Goal: Task Accomplishment & Management: Manage account settings

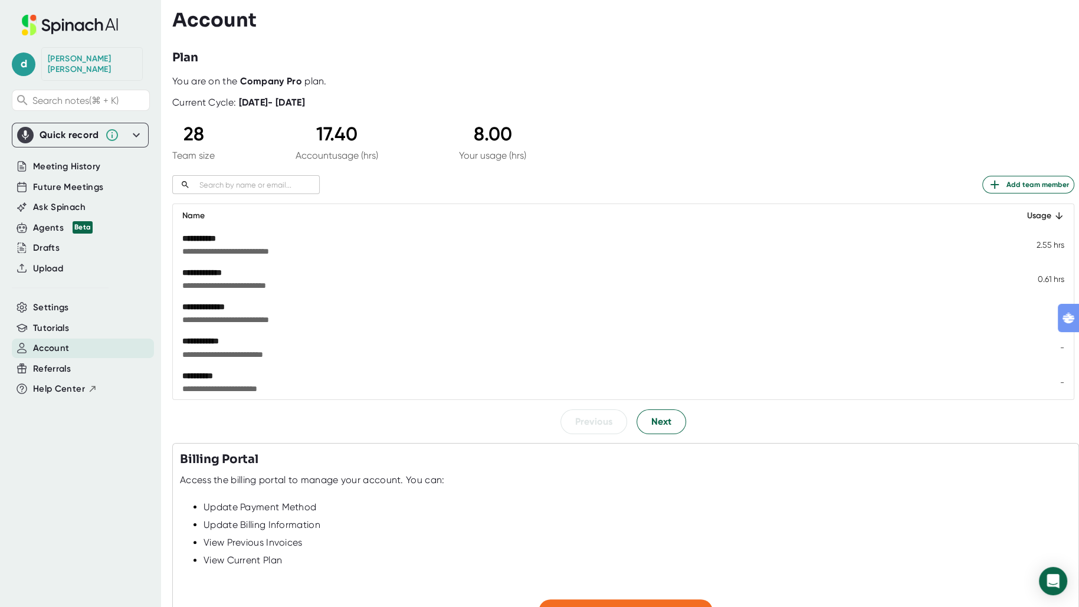
click at [200, 137] on div "28" at bounding box center [193, 134] width 42 height 22
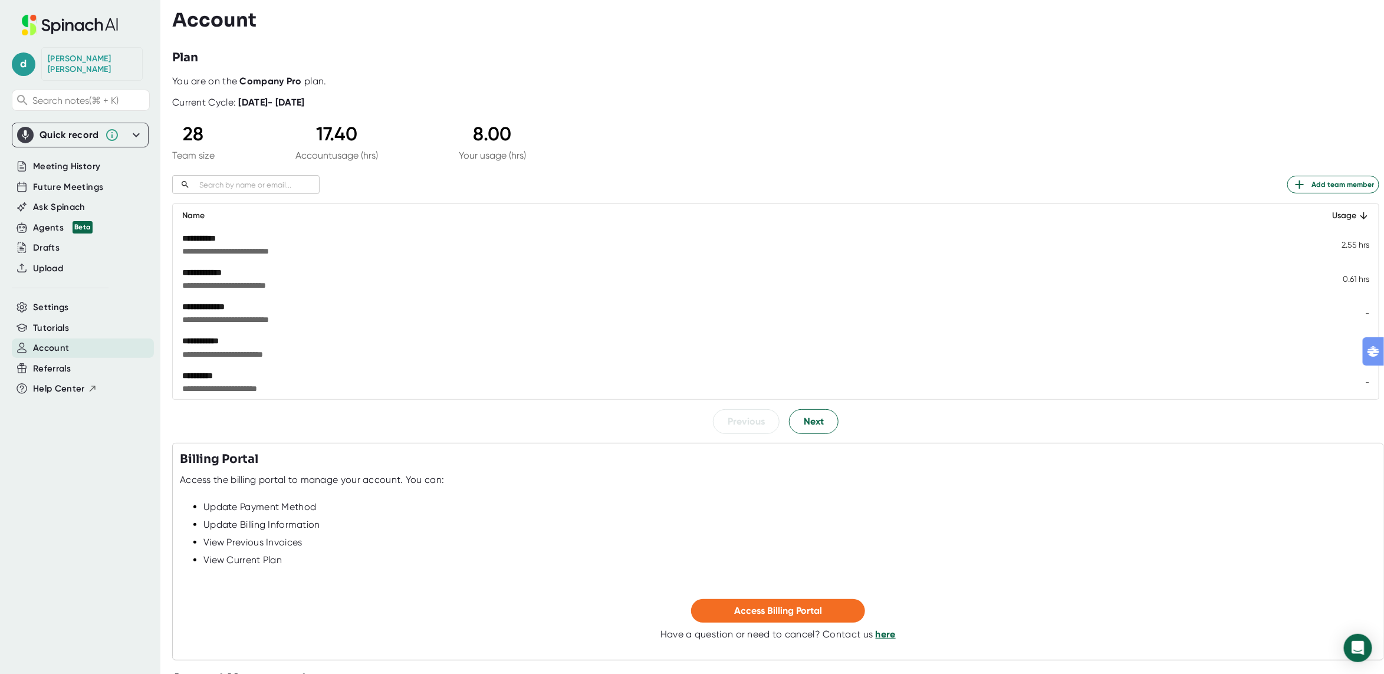
click at [275, 80] on b "Company Pro" at bounding box center [271, 80] width 62 height 11
drag, startPoint x: 317, startPoint y: 88, endPoint x: 258, endPoint y: 88, distance: 59.0
click at [293, 88] on div "**********" at bounding box center [775, 254] width 1207 height 358
click at [258, 88] on div "Current Cycle: [DATE] - [DATE]" at bounding box center [238, 97] width 133 height 21
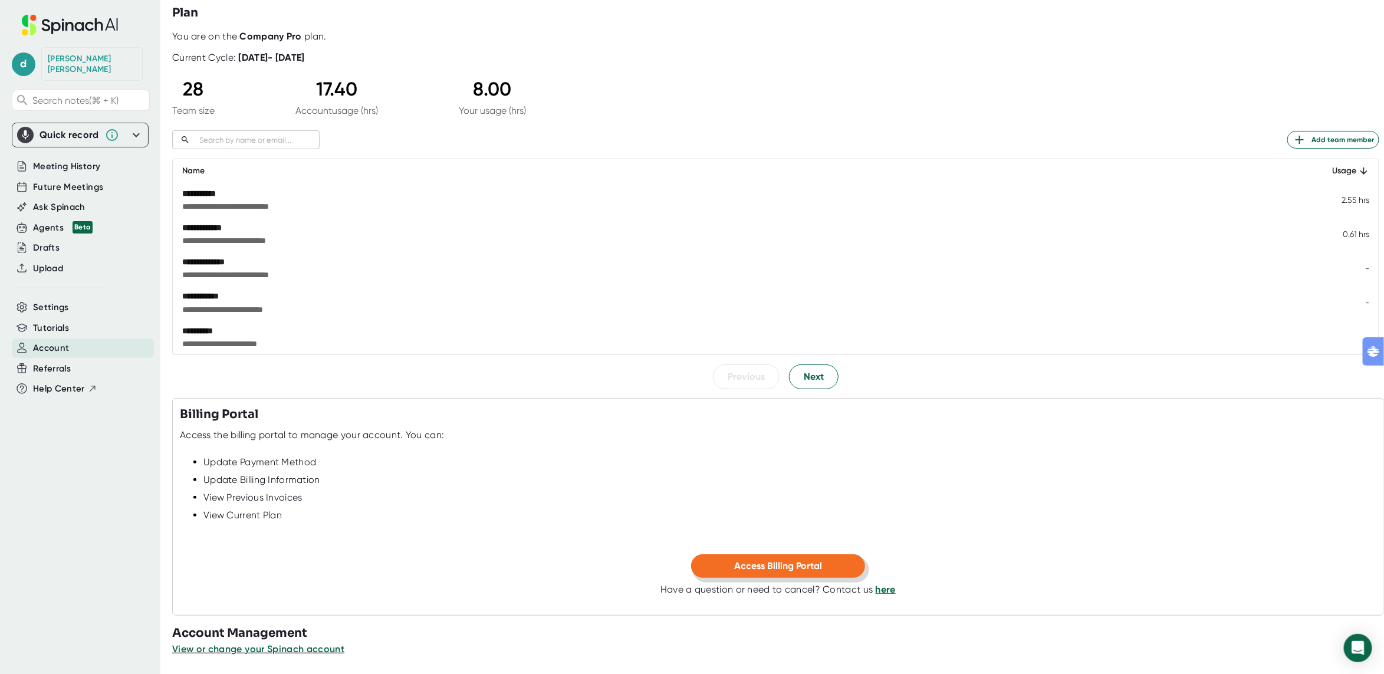
click at [724, 560] on button "Access Billing Portal" at bounding box center [778, 566] width 174 height 24
drag, startPoint x: 486, startPoint y: 88, endPoint x: 462, endPoint y: 87, distance: 23.6
click at [465, 87] on div "8.00" at bounding box center [492, 89] width 67 height 22
click at [810, 382] on span "Next" at bounding box center [814, 377] width 20 height 14
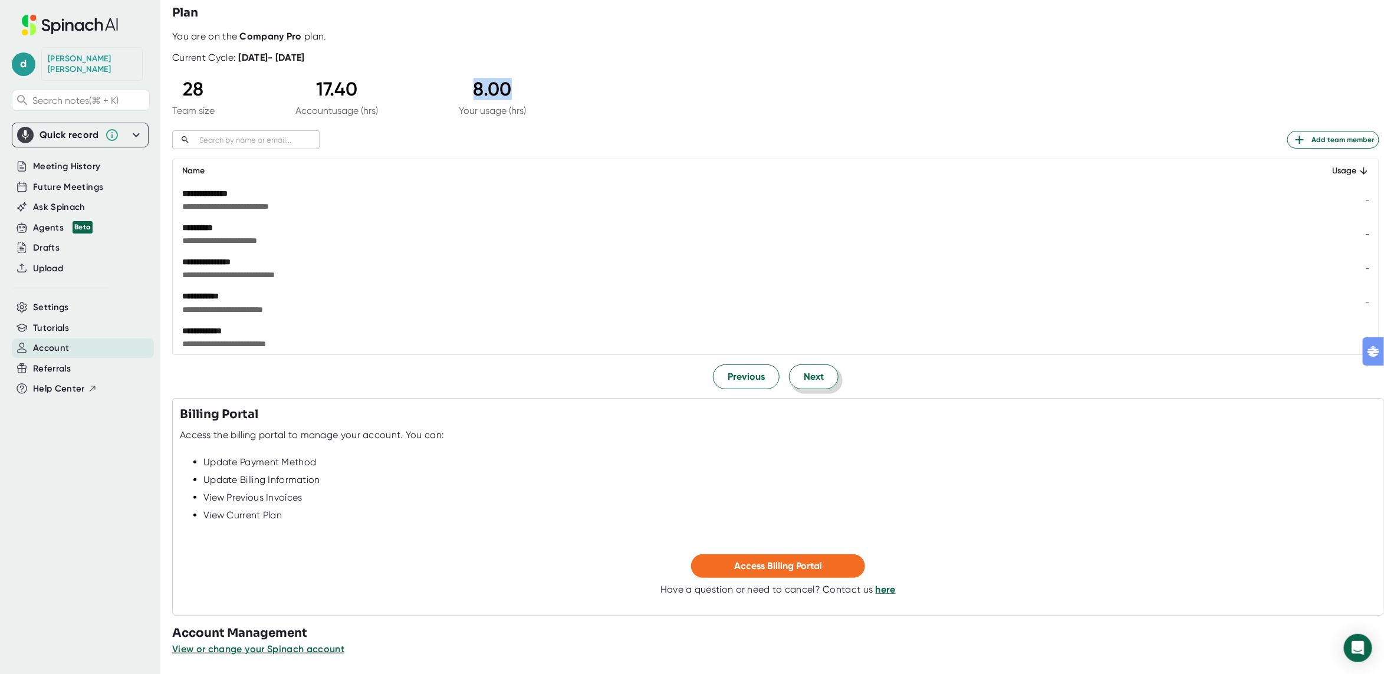
click at [810, 382] on span "Next" at bounding box center [814, 377] width 20 height 14
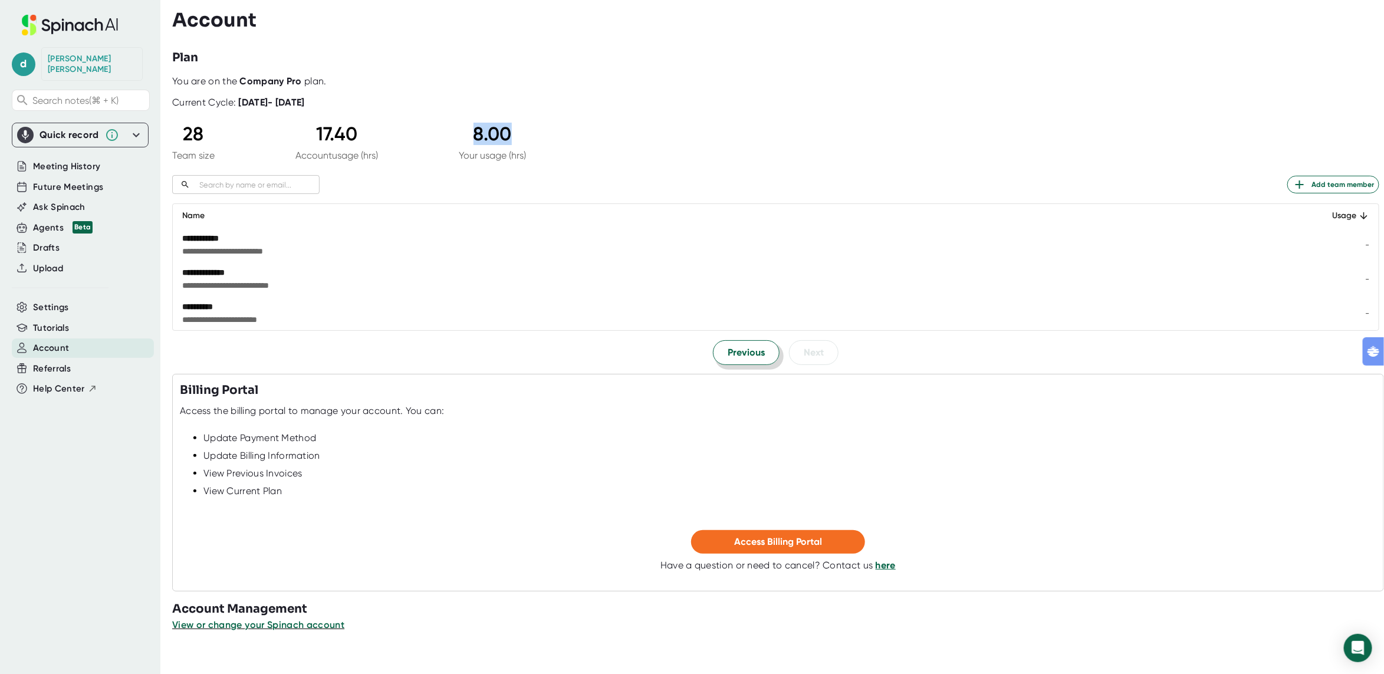
click at [744, 352] on span "Previous" at bounding box center [746, 353] width 37 height 14
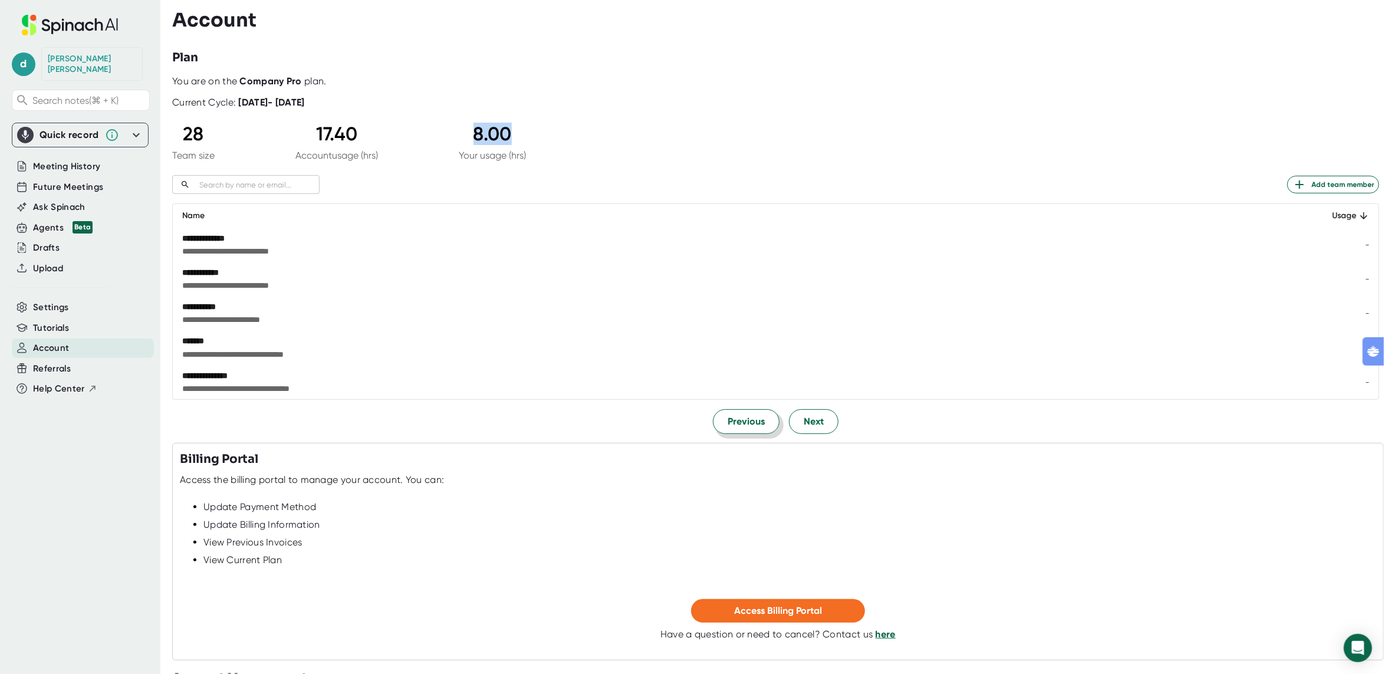
click at [739, 412] on button "Previous" at bounding box center [746, 421] width 67 height 25
click at [738, 431] on button "Previous" at bounding box center [746, 421] width 67 height 25
click at [724, 157] on div "**********" at bounding box center [775, 254] width 1207 height 358
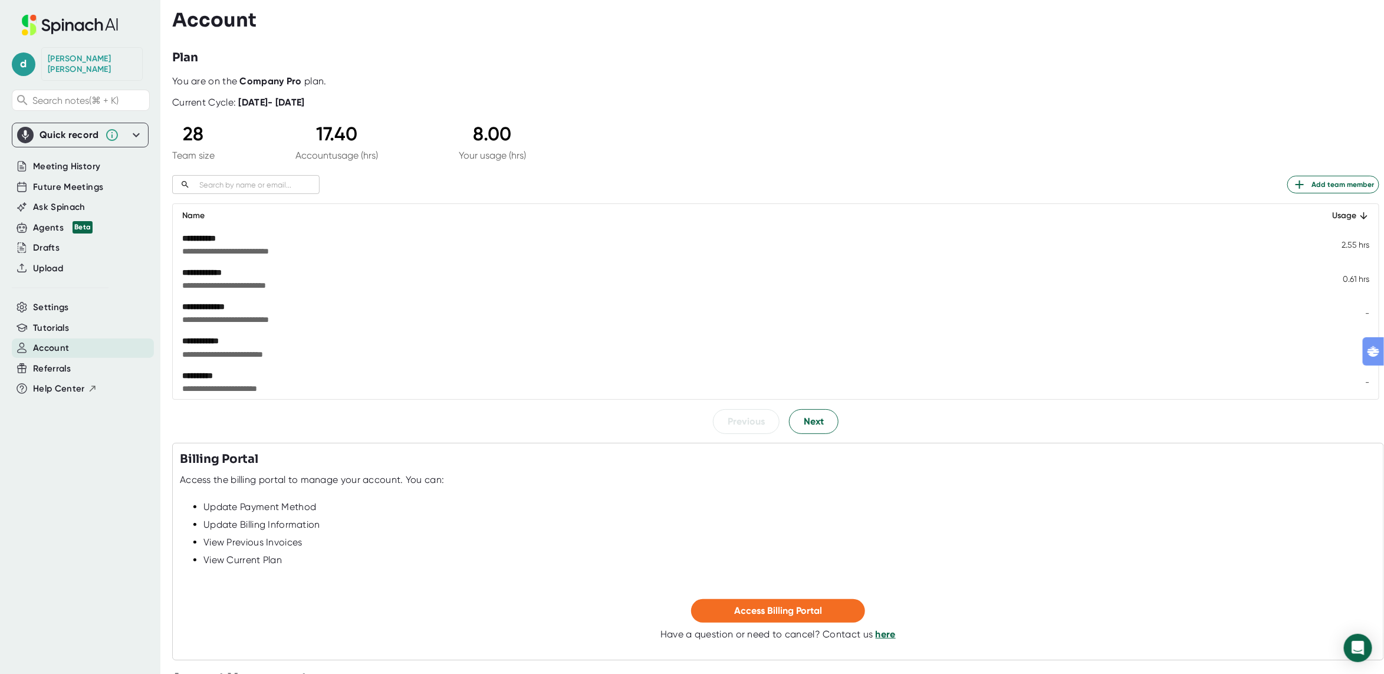
scroll to position [45, 0]
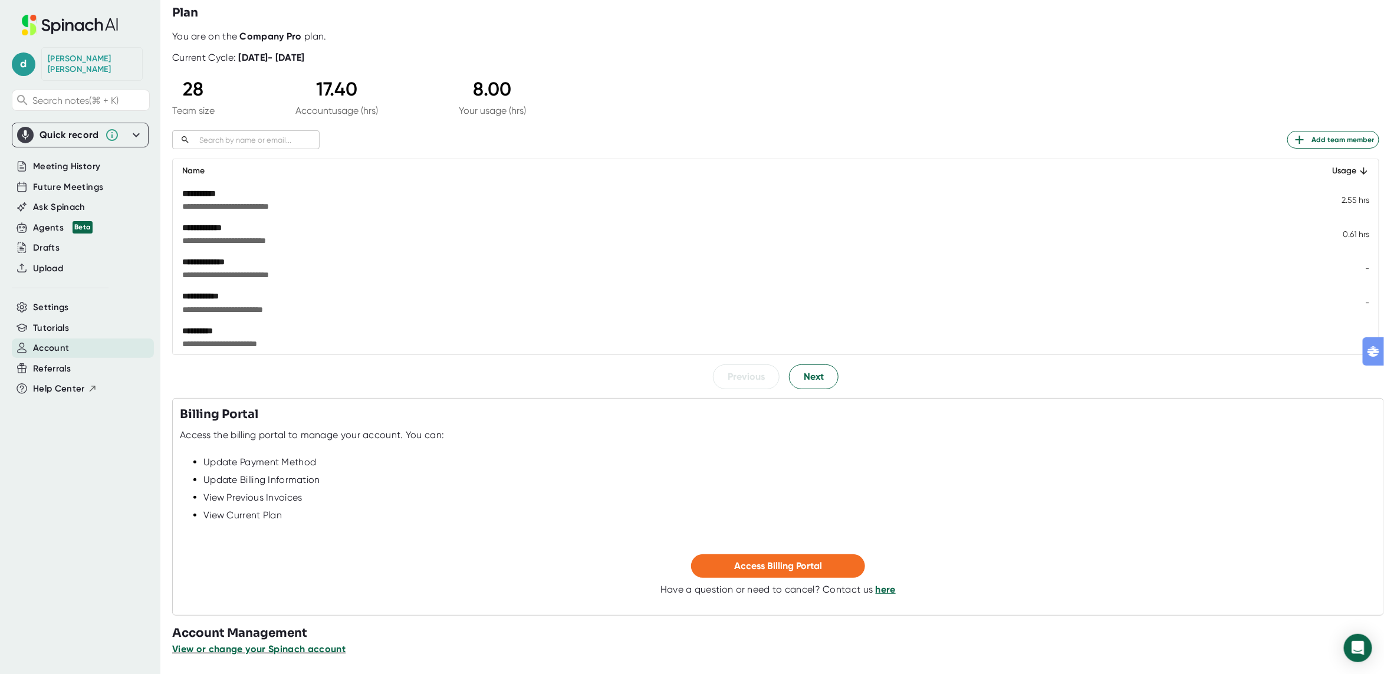
click at [267, 606] on span "View or change your Spinach account" at bounding box center [258, 649] width 173 height 11
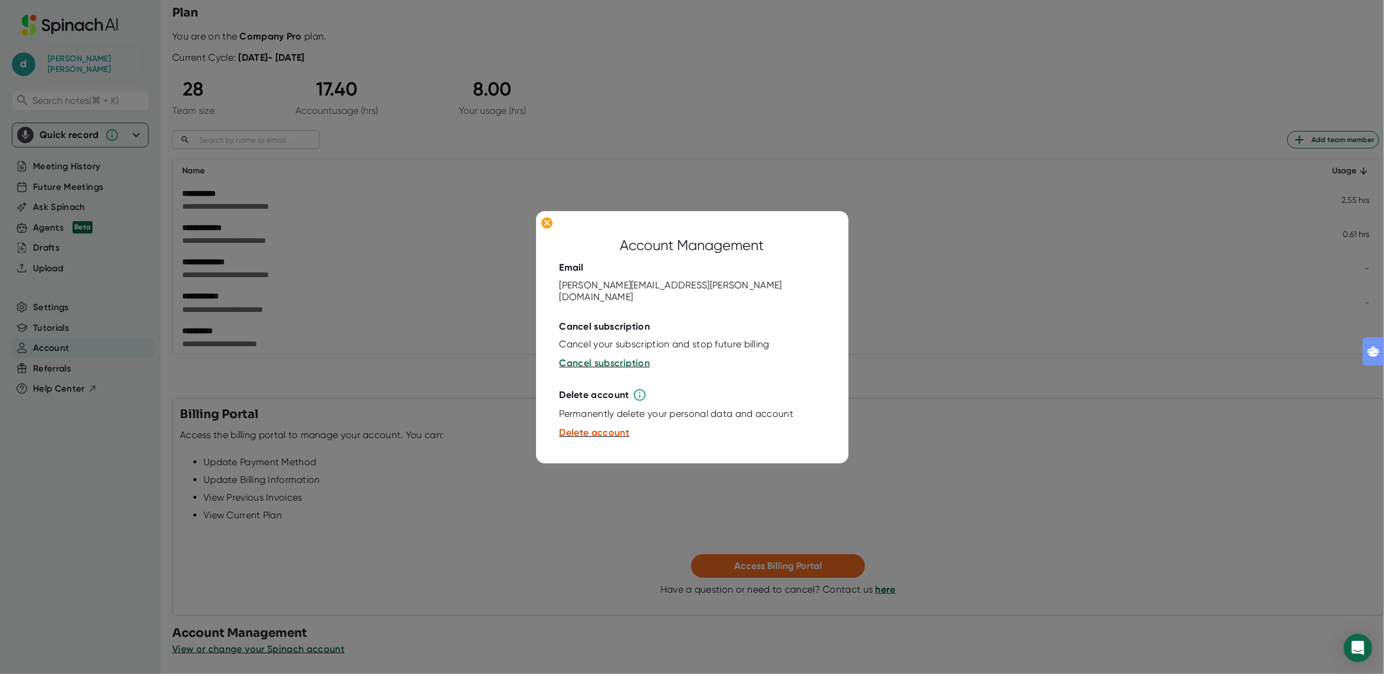
click at [617, 308] on div at bounding box center [692, 312] width 265 height 18
click at [546, 229] on ellipse at bounding box center [546, 223] width 11 height 12
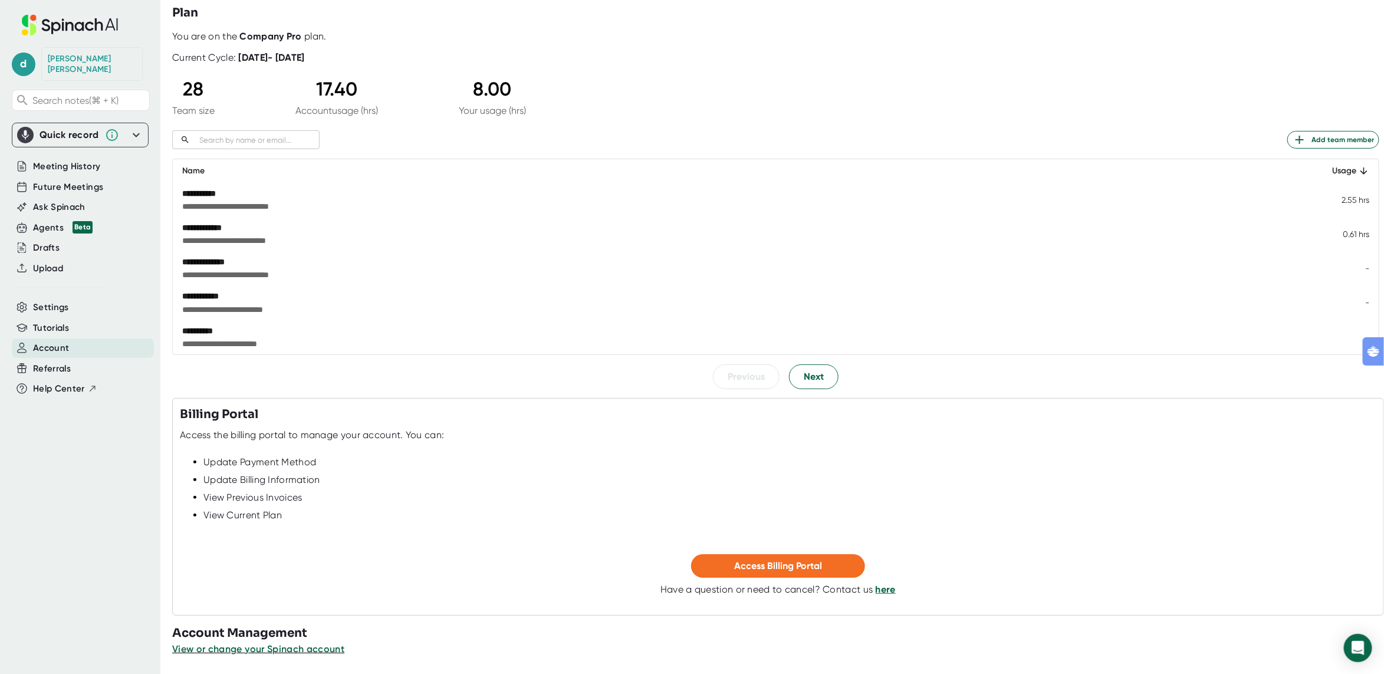
click at [882, 585] on link "here" at bounding box center [886, 589] width 20 height 11
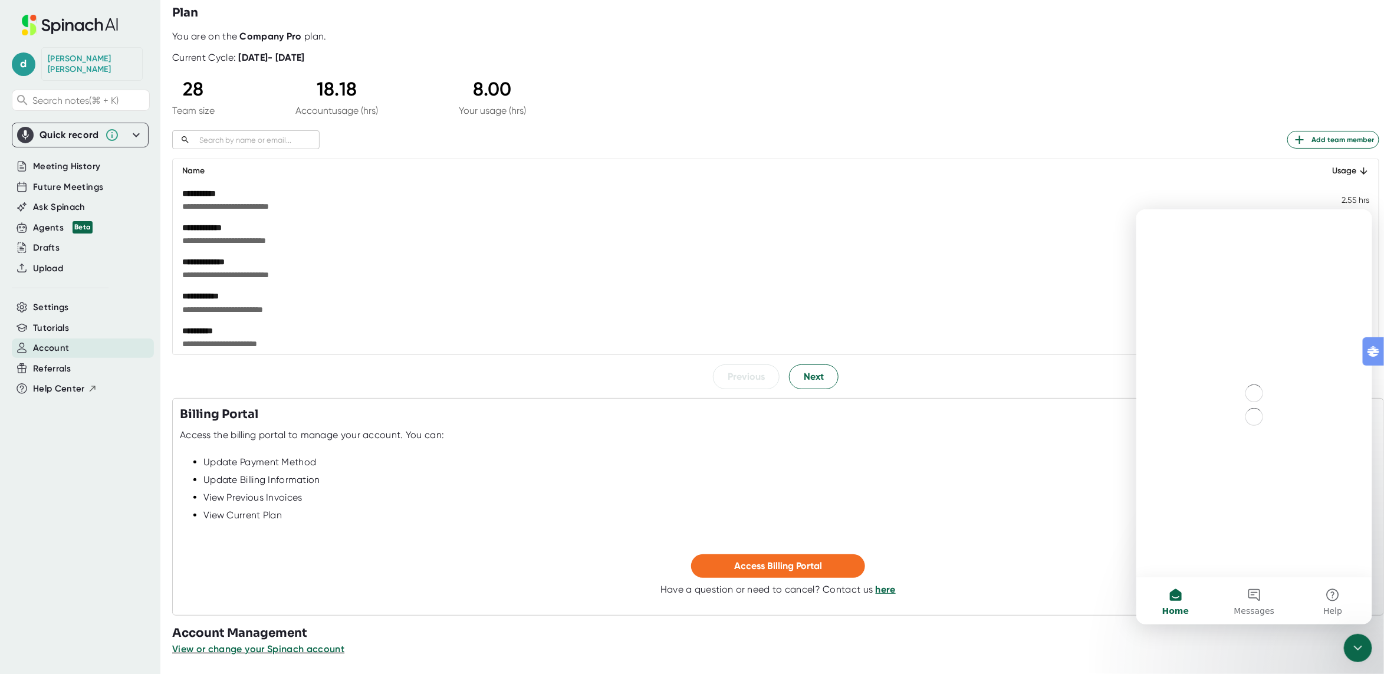
scroll to position [0, 0]
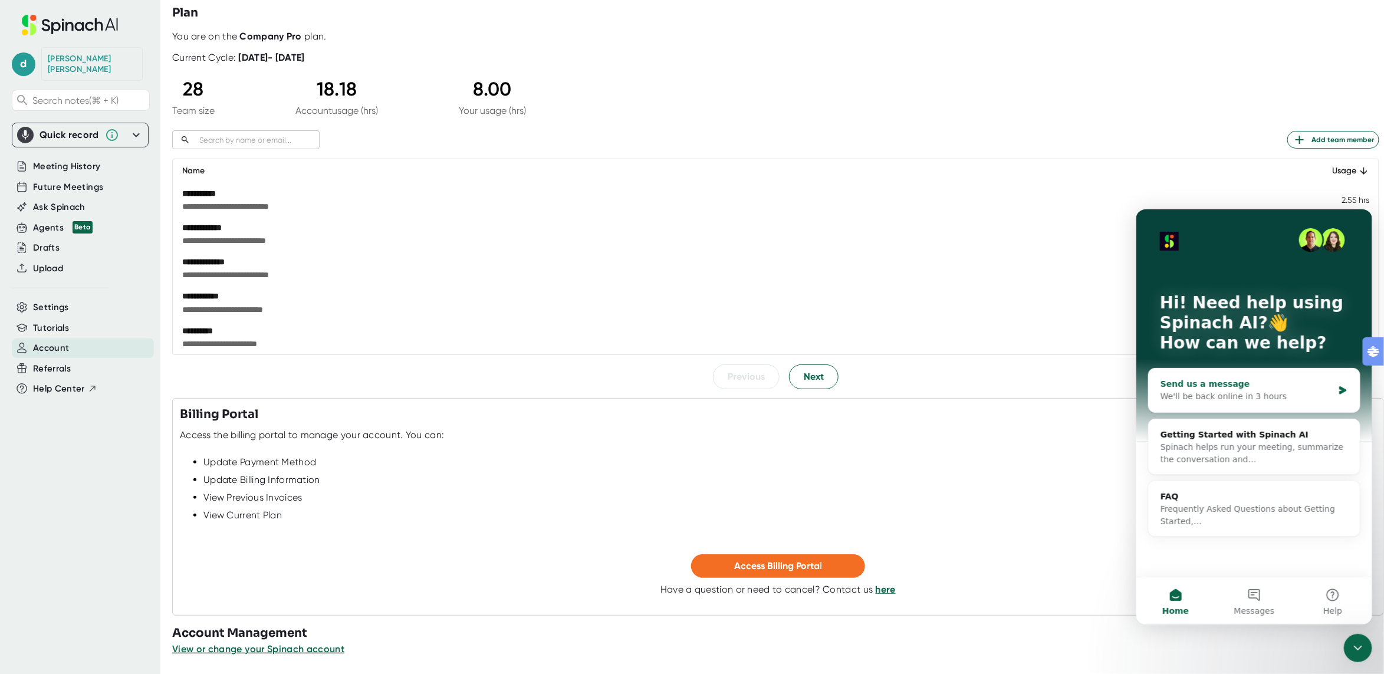
click at [1078, 399] on div "We'll be back online in 3 hours" at bounding box center [1246, 396] width 173 height 12
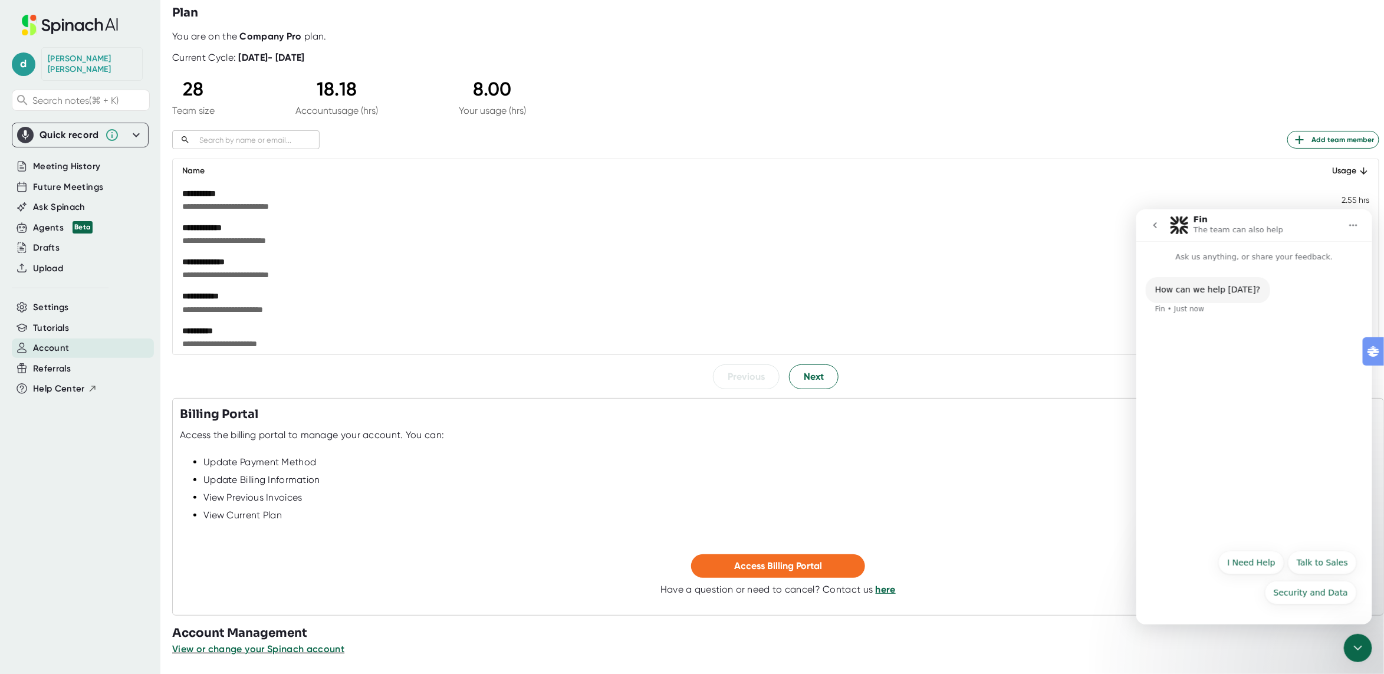
click at [1078, 453] on div "How can we help [DATE]? Fin • Just now" at bounding box center [1254, 402] width 236 height 280
click at [1078, 553] on button "I Need Help" at bounding box center [1251, 562] width 66 height 24
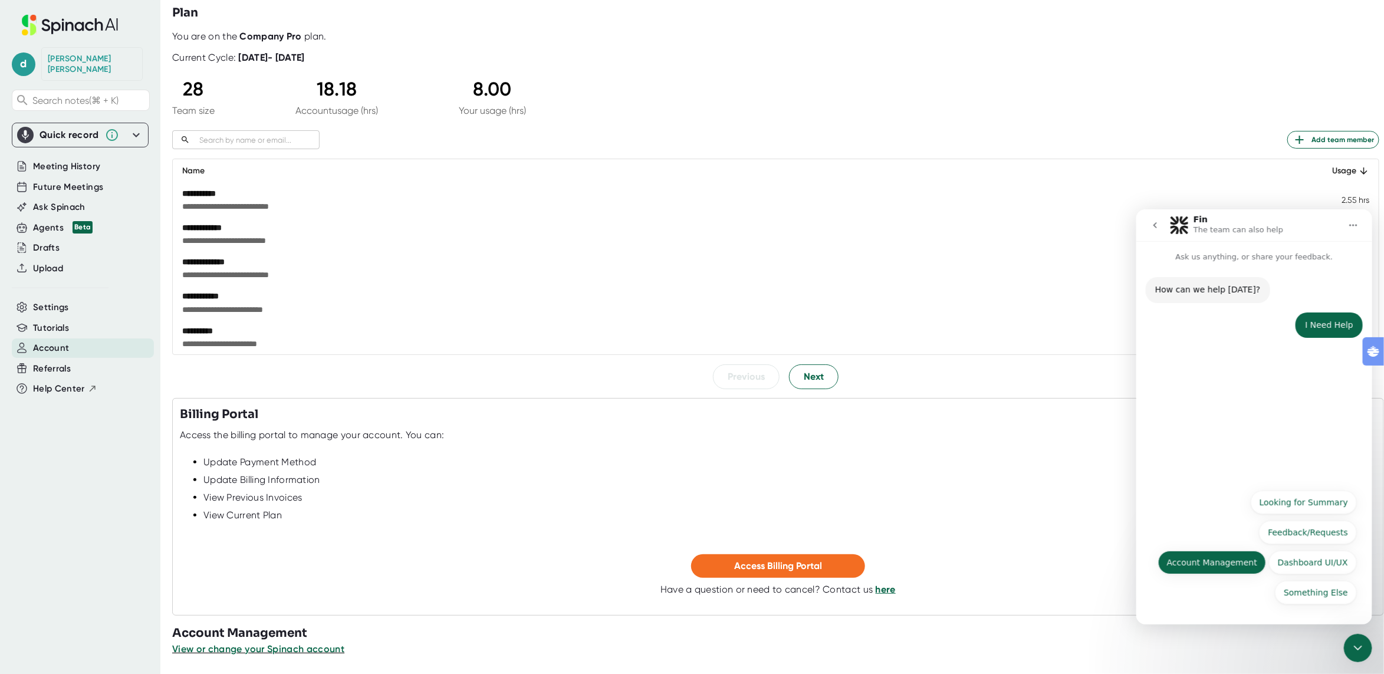
click at [1078, 563] on button "Account Management" at bounding box center [1212, 562] width 108 height 24
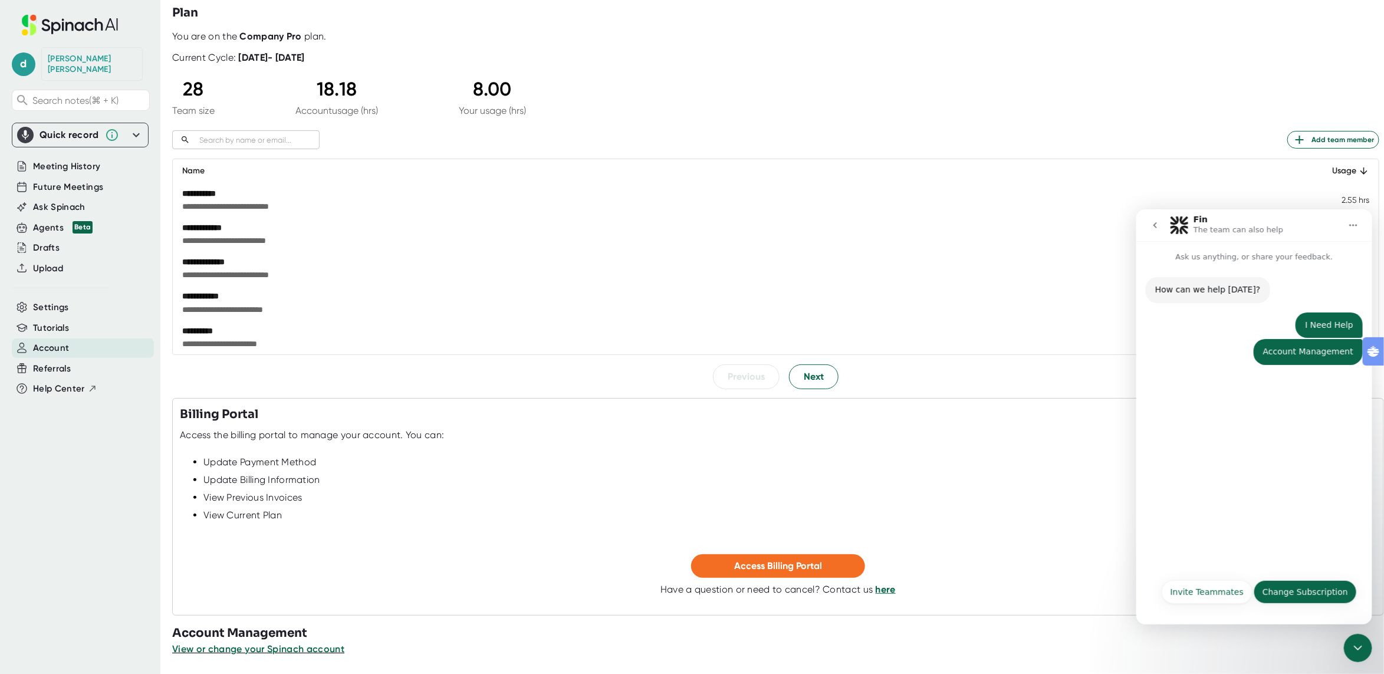
click at [1078, 592] on button "Change Subscription" at bounding box center [1304, 592] width 103 height 24
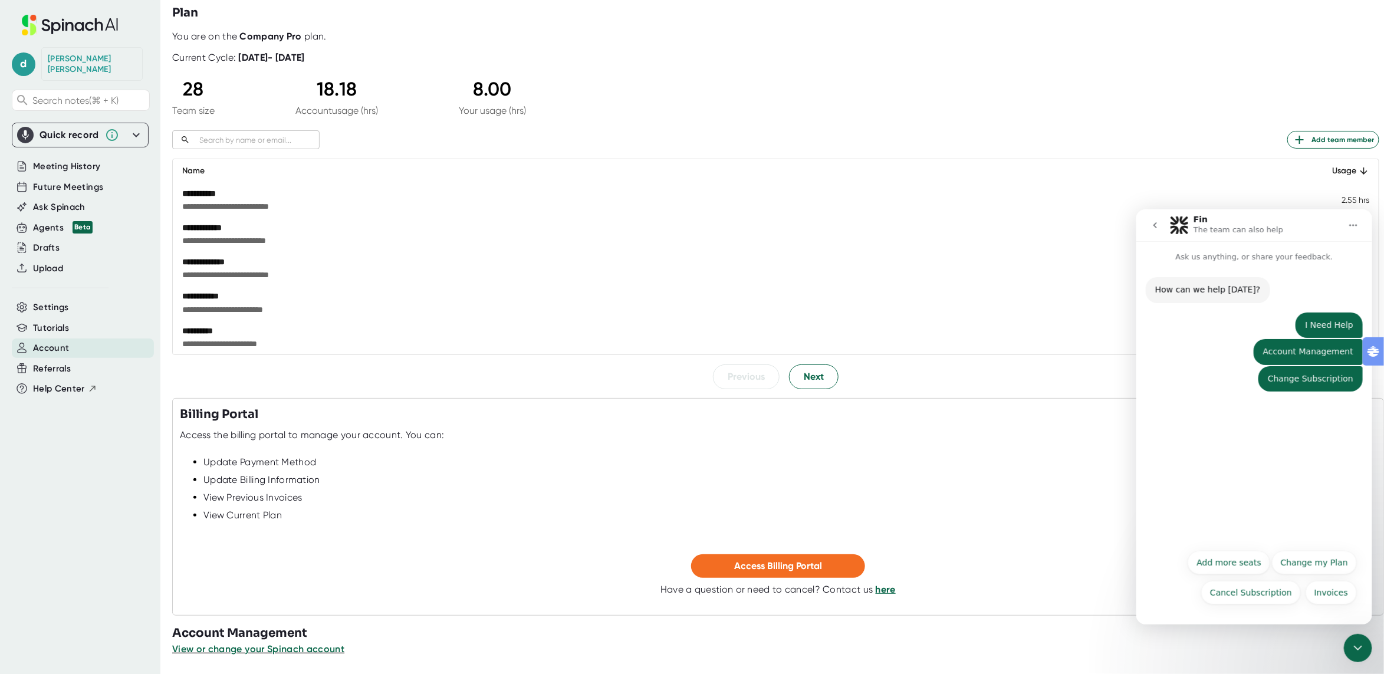
click at [992, 113] on div "**********" at bounding box center [775, 210] width 1207 height 358
click at [531, 144] on div "​ Add team member" at bounding box center [775, 139] width 1207 height 19
drag, startPoint x: 366, startPoint y: 86, endPoint x: 306, endPoint y: 81, distance: 61.0
click at [310, 81] on div "18.18" at bounding box center [337, 89] width 83 height 22
click at [303, 81] on div "18.18" at bounding box center [337, 89] width 83 height 22
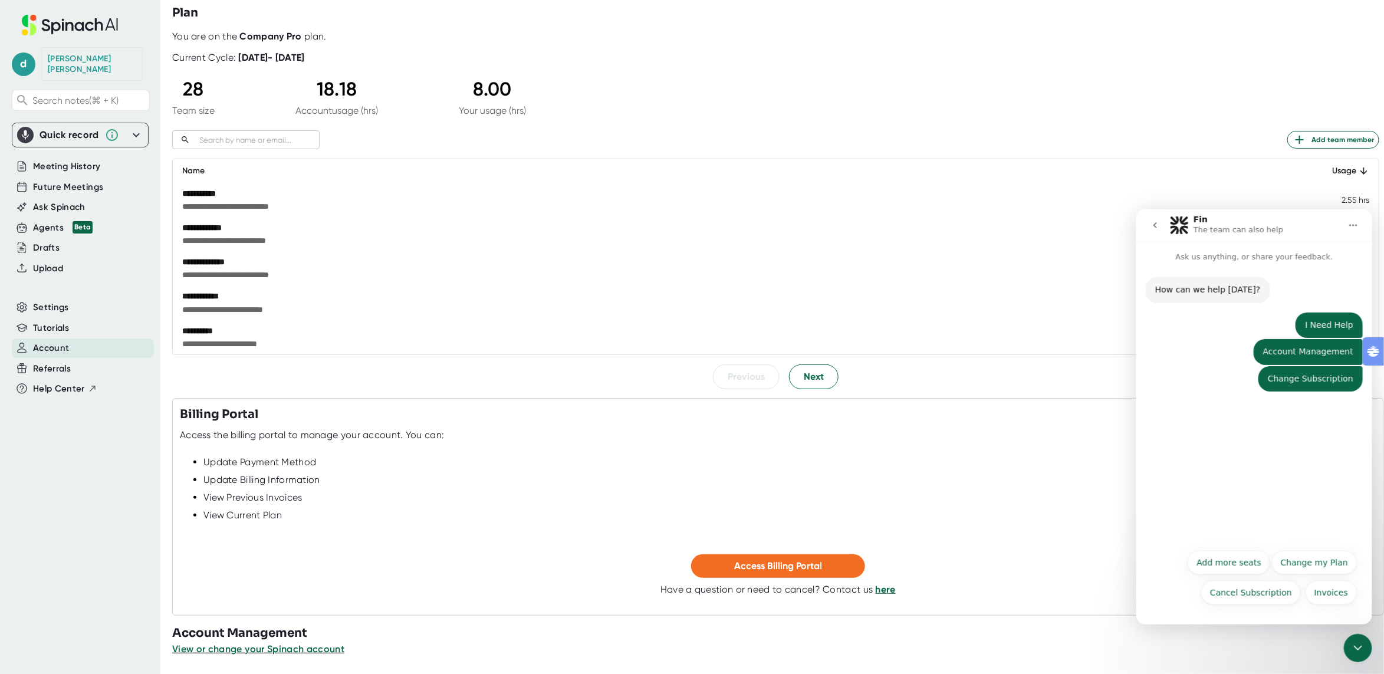
click at [250, 34] on b "Company Pro" at bounding box center [271, 36] width 62 height 11
click at [553, 197] on div "**********" at bounding box center [606, 194] width 848 height 12
click at [1078, 516] on div "How can we help today? Fin • 1m ago I Need Help dan • 1m ago Account Management…" at bounding box center [1254, 402] width 236 height 280
click at [1078, 564] on button "Change my Plan" at bounding box center [1314, 562] width 85 height 24
click at [1078, 580] on textarea "Message…" at bounding box center [1254, 580] width 216 height 20
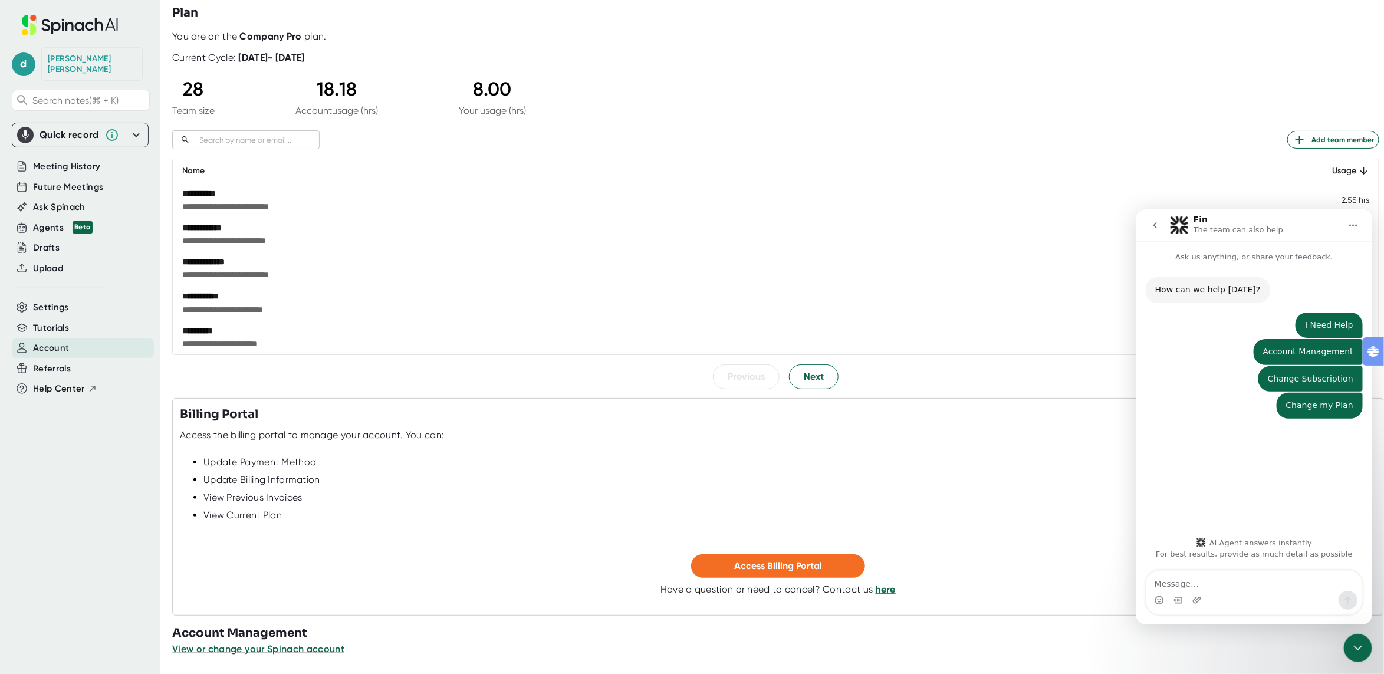
click at [472, 239] on span "**********" at bounding box center [606, 241] width 848 height 12
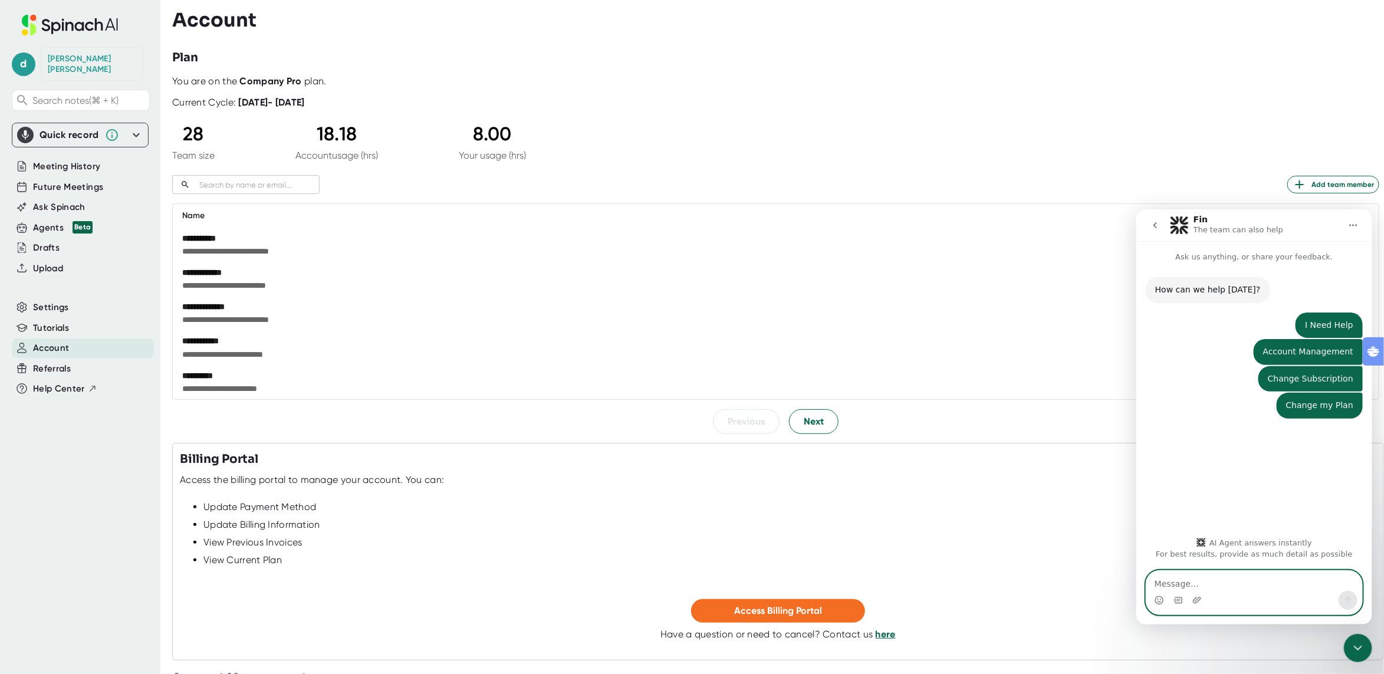
click at [1078, 579] on textarea "Message…" at bounding box center [1254, 580] width 216 height 20
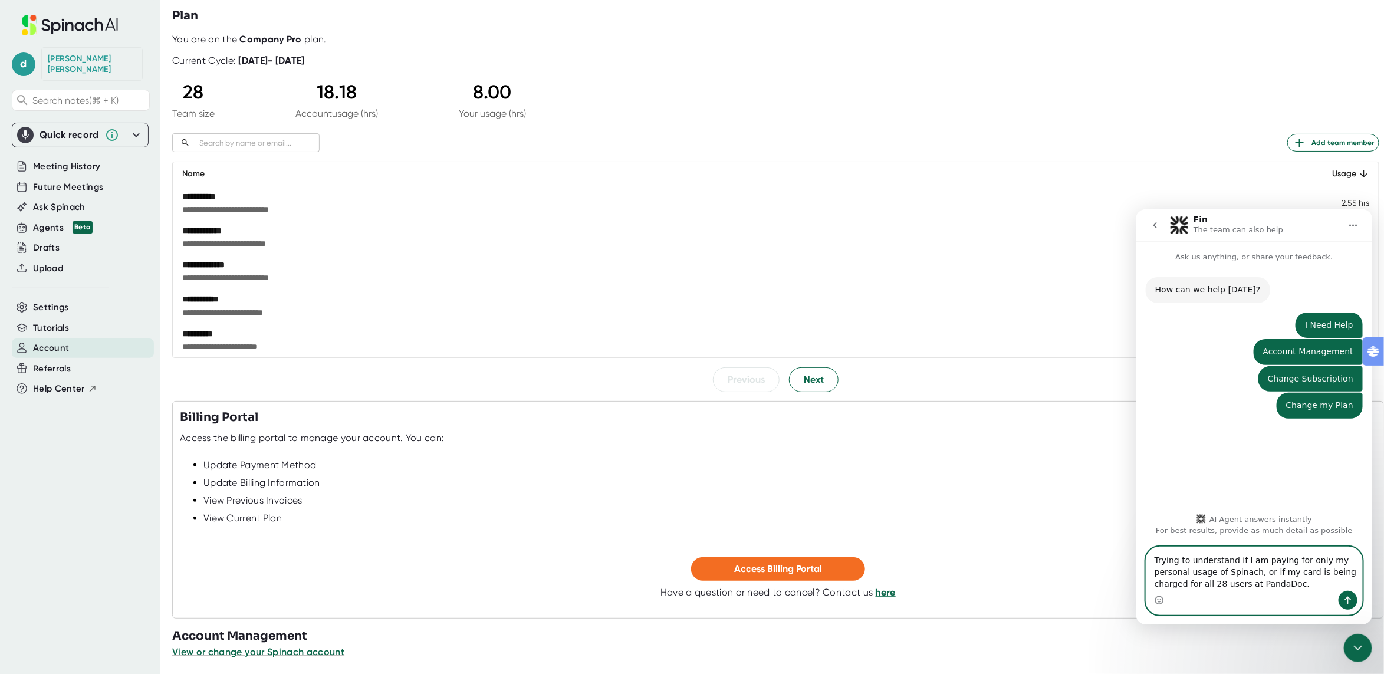
scroll to position [45, 0]
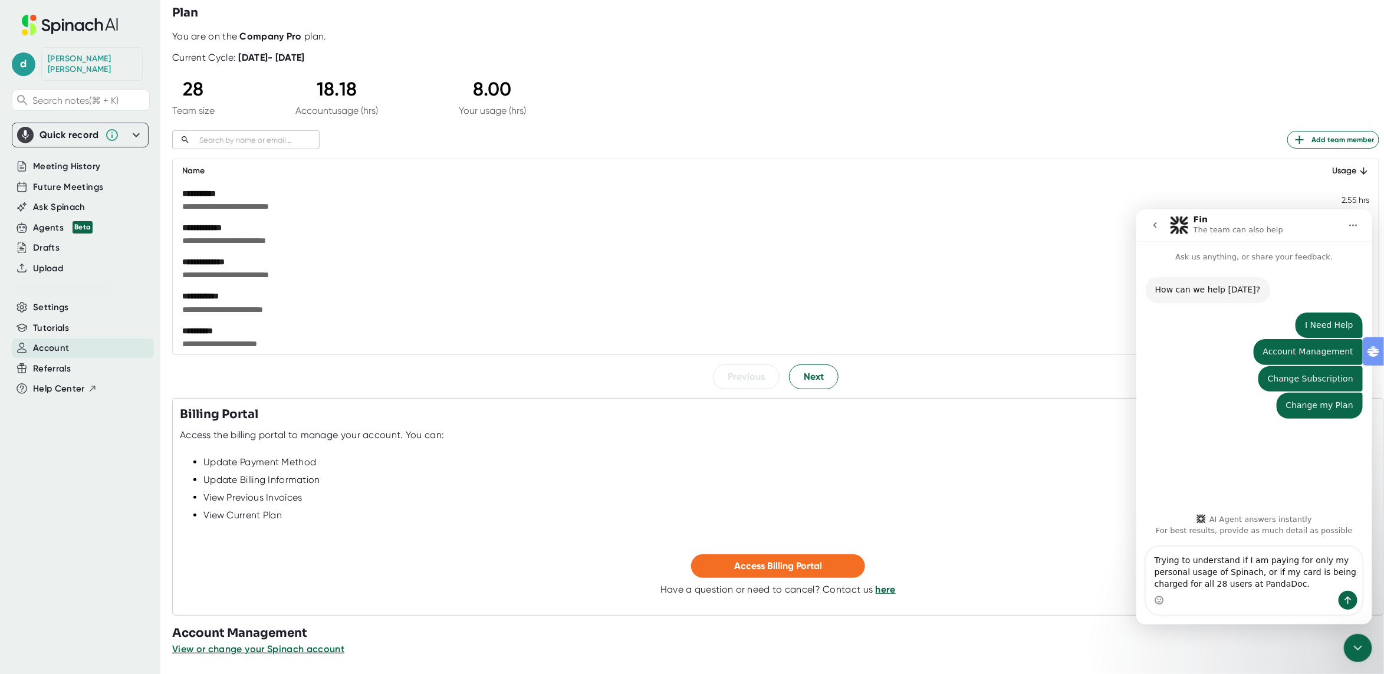
click at [383, 183] on td "**********" at bounding box center [739, 200] width 1133 height 34
click at [269, 52] on b "August 4, 2025 - September 4, 2025" at bounding box center [272, 57] width 66 height 11
drag, startPoint x: 362, startPoint y: 61, endPoint x: 217, endPoint y: 46, distance: 145.3
click at [229, 46] on div "Current Cycle: August 4, 2025 - September 4, 2025" at bounding box center [238, 52] width 133 height 21
click at [284, 58] on b "August 4, 2025 - September 4, 2025" at bounding box center [272, 57] width 66 height 11
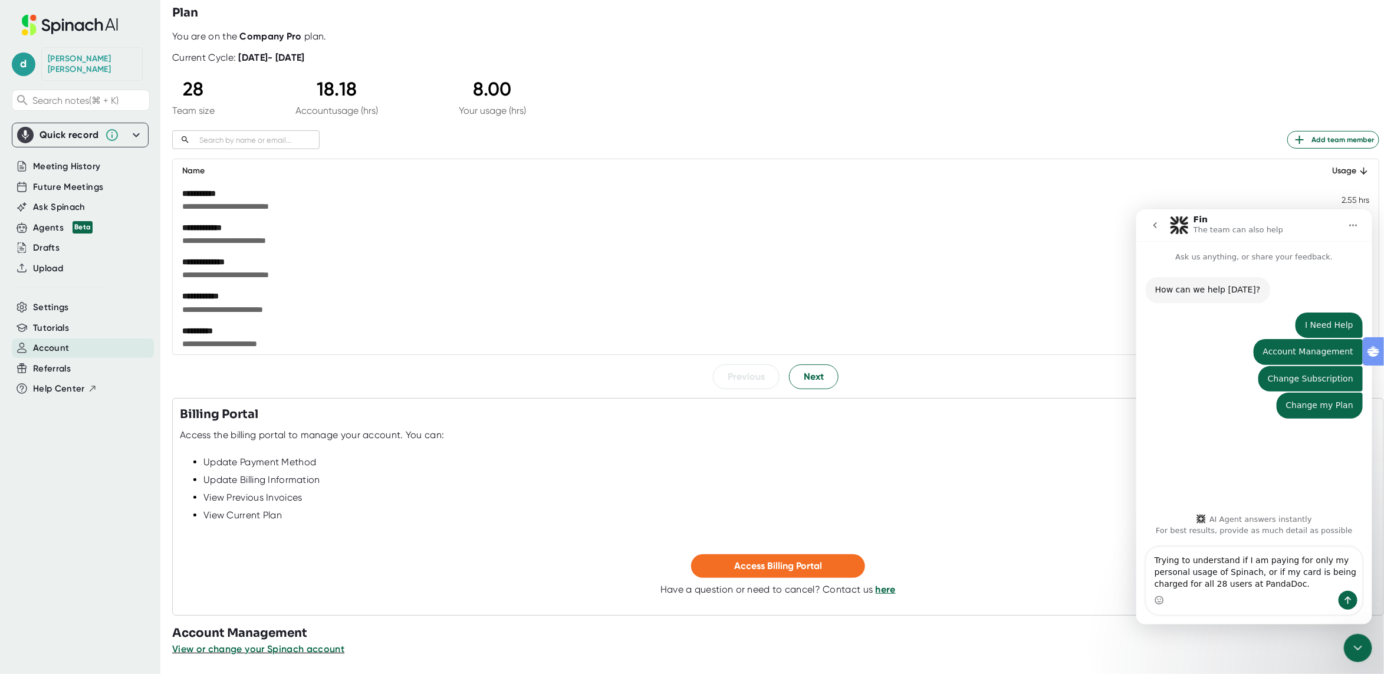
click at [516, 132] on div "​ Add team member" at bounding box center [775, 139] width 1207 height 19
click at [1078, 590] on textarea "Trying to understand if I am paying for only my personal usage of Spinach, or i…" at bounding box center [1254, 569] width 216 height 44
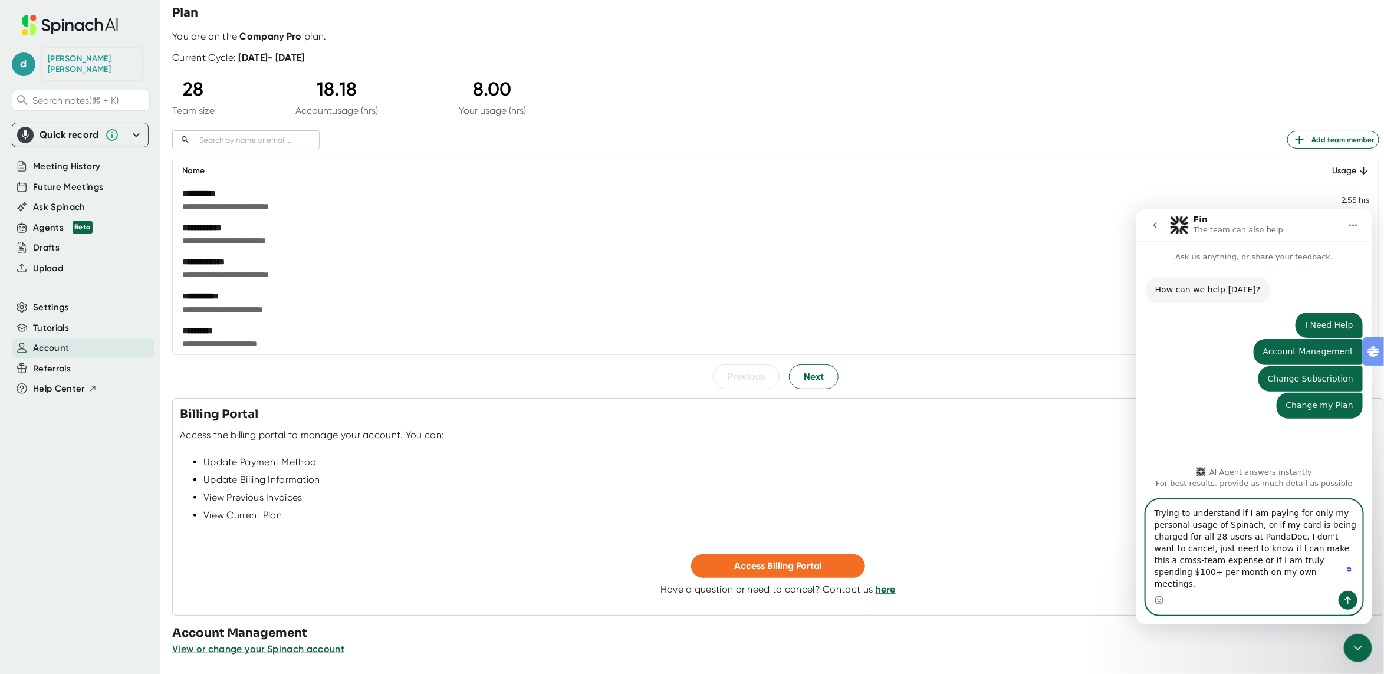
click at [1078, 559] on textarea "Trying to understand if I am paying for only my personal usage of Spinach, or i…" at bounding box center [1254, 545] width 216 height 91
click at [1078, 550] on textarea "Trying to understand if I am paying for only my personal usage of Spinach, or i…" at bounding box center [1254, 545] width 216 height 91
type textarea "Trying to understand if I am paying for only my personal usage of Spinach, or i…"
click at [1078, 595] on div "Intercom messenger" at bounding box center [1254, 599] width 216 height 19
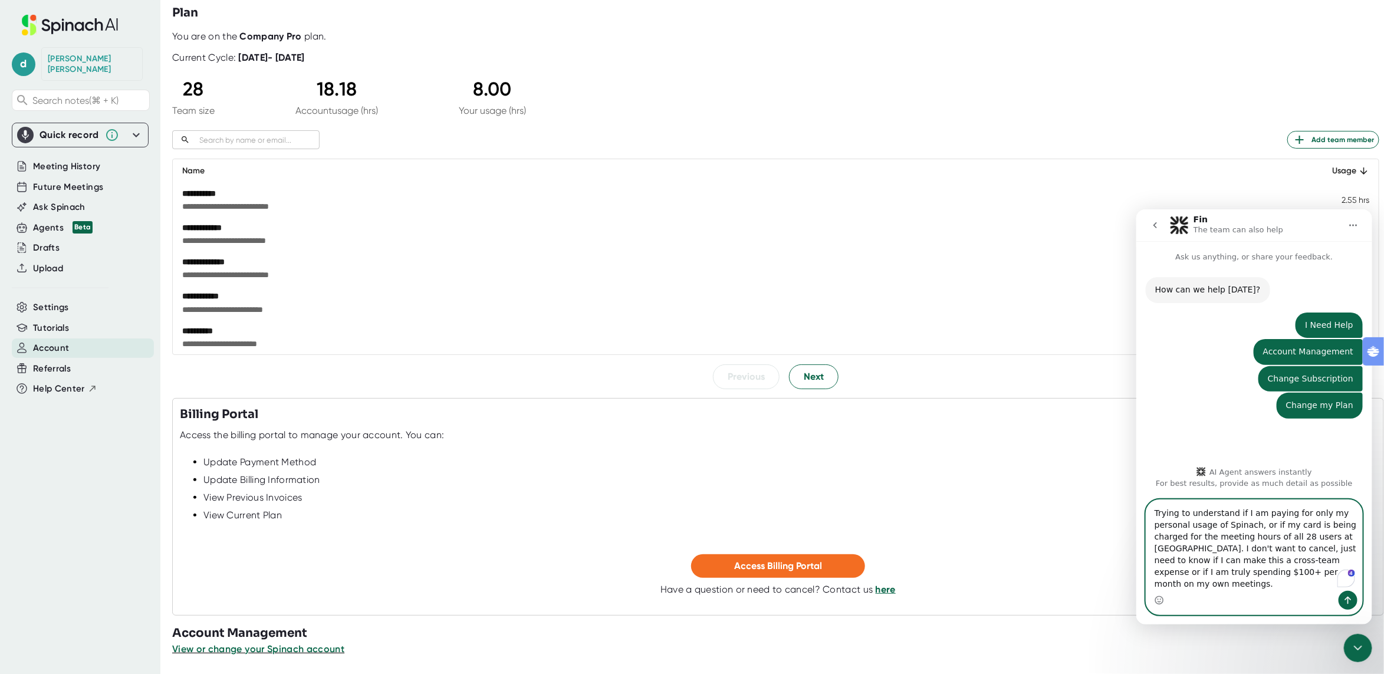
click at [1078, 577] on textarea "Trying to understand if I am paying for only my personal usage of Spinach, or i…" at bounding box center [1254, 545] width 216 height 91
click at [1078, 603] on button "Send a message…" at bounding box center [1347, 599] width 19 height 19
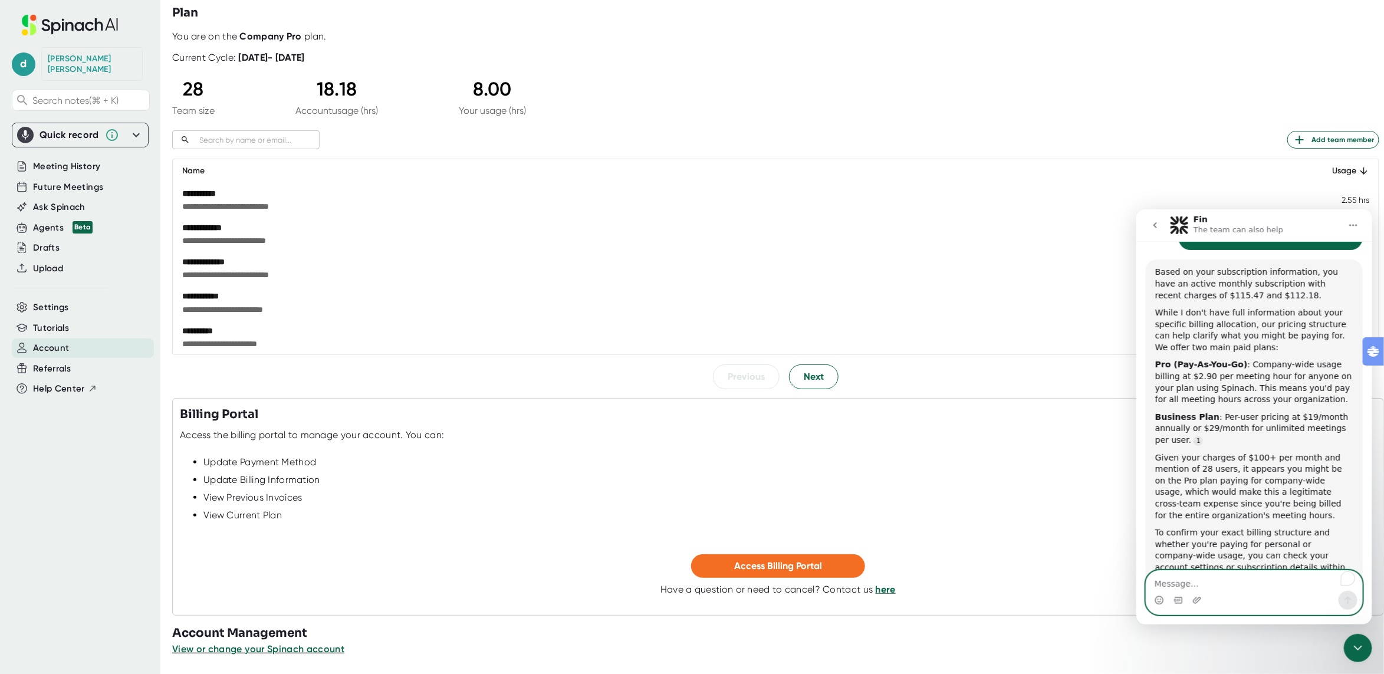
scroll to position [287, 0]
click at [803, 190] on div "**********" at bounding box center [606, 194] width 848 height 12
click at [359, 222] on div "**********" at bounding box center [606, 228] width 848 height 12
click at [509, 345] on span "**********" at bounding box center [606, 344] width 848 height 12
click at [472, 238] on span "**********" at bounding box center [606, 241] width 848 height 12
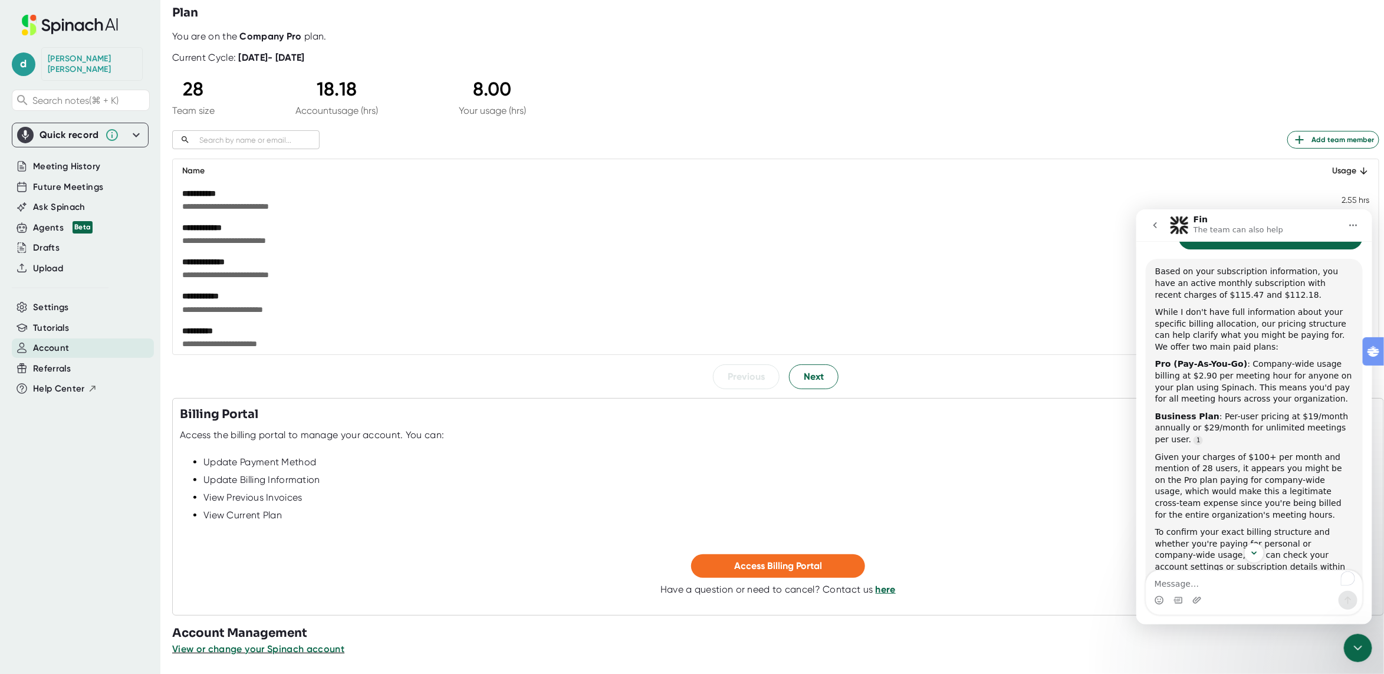
scroll to position [337, 0]
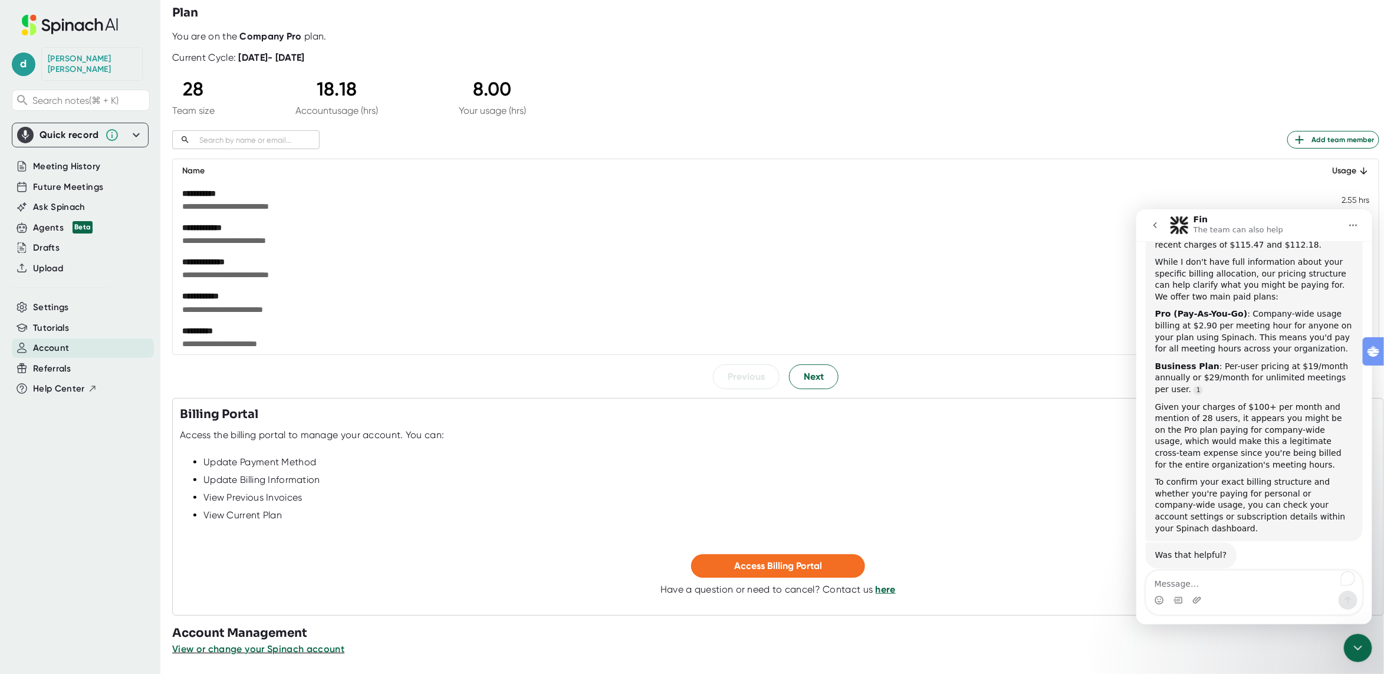
click at [1078, 424] on div "Given your charges of $100+ per month and mention of 28 users, it appears you m…" at bounding box center [1254, 436] width 198 height 70
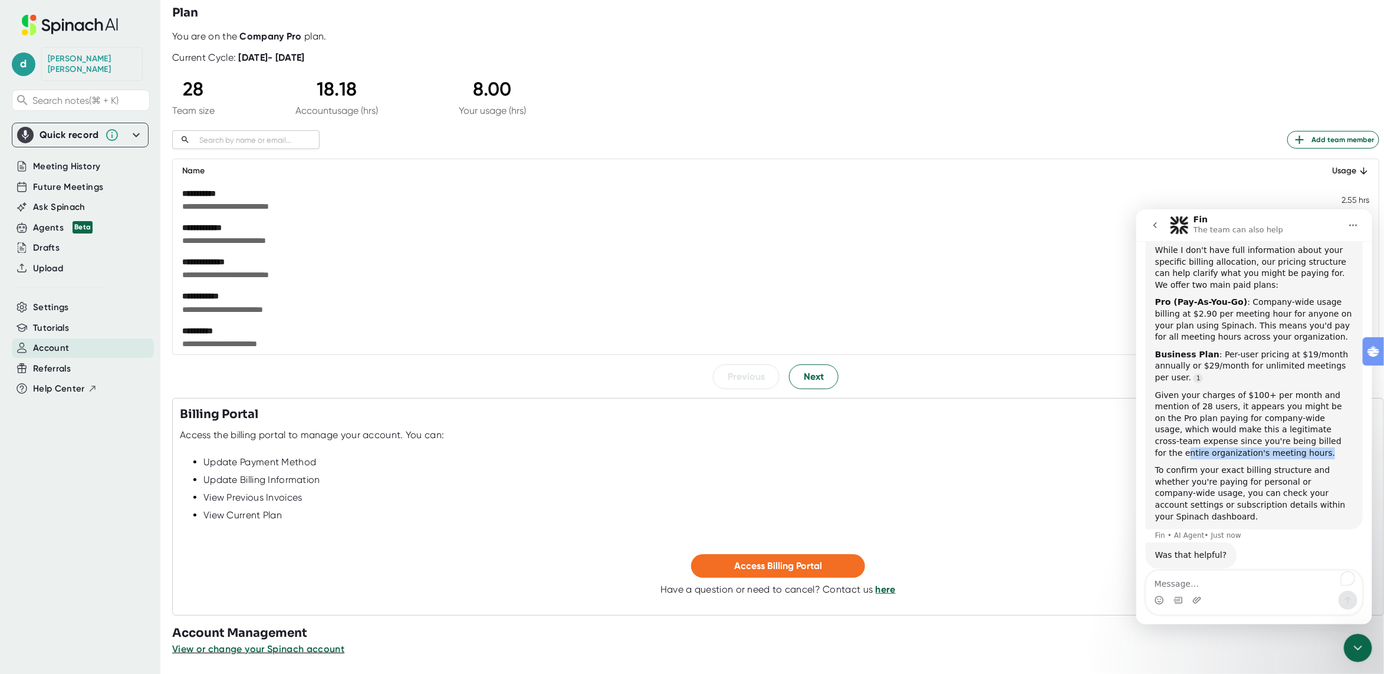
drag, startPoint x: 1303, startPoint y: 441, endPoint x: 1232, endPoint y: 397, distance: 83.2
click at [1078, 409] on div "Given your charges of $100+ per month and mention of 28 users, it appears you m…" at bounding box center [1254, 424] width 198 height 70
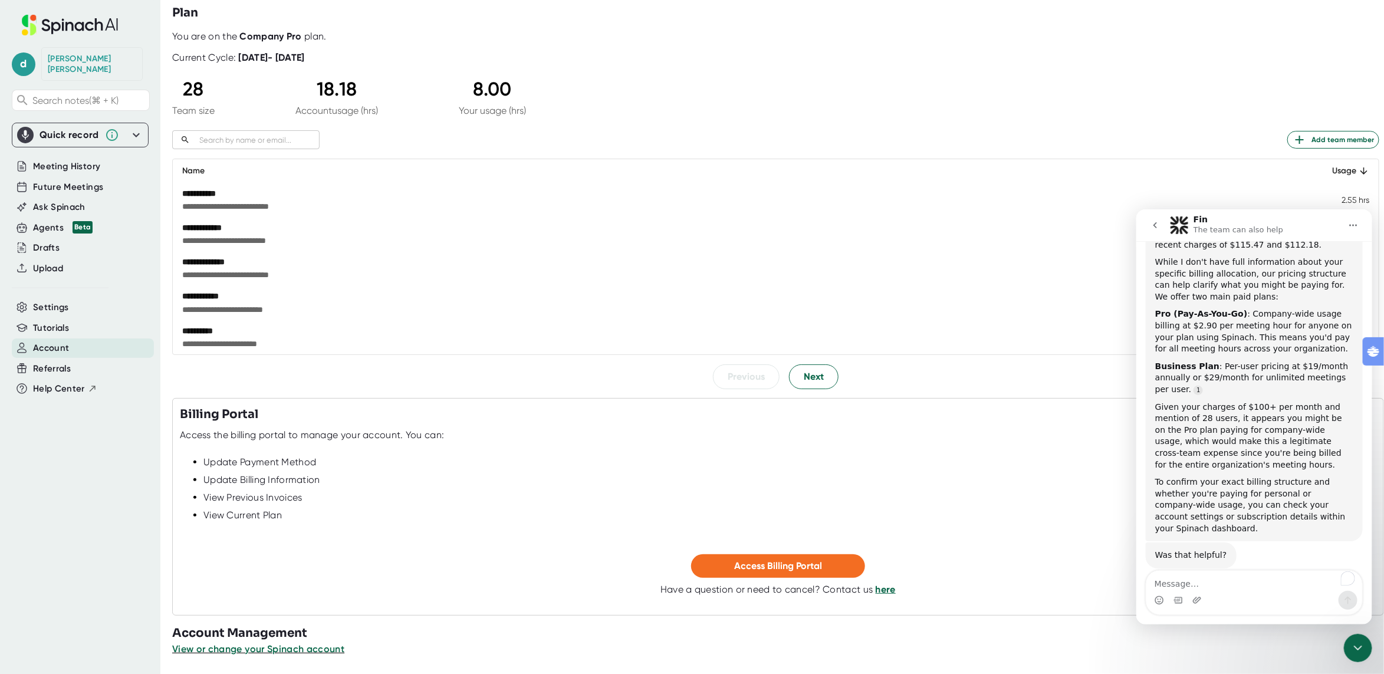
click at [1078, 401] on div "Given your charges of $100+ per month and mention of 28 users, it appears you m…" at bounding box center [1254, 436] width 198 height 70
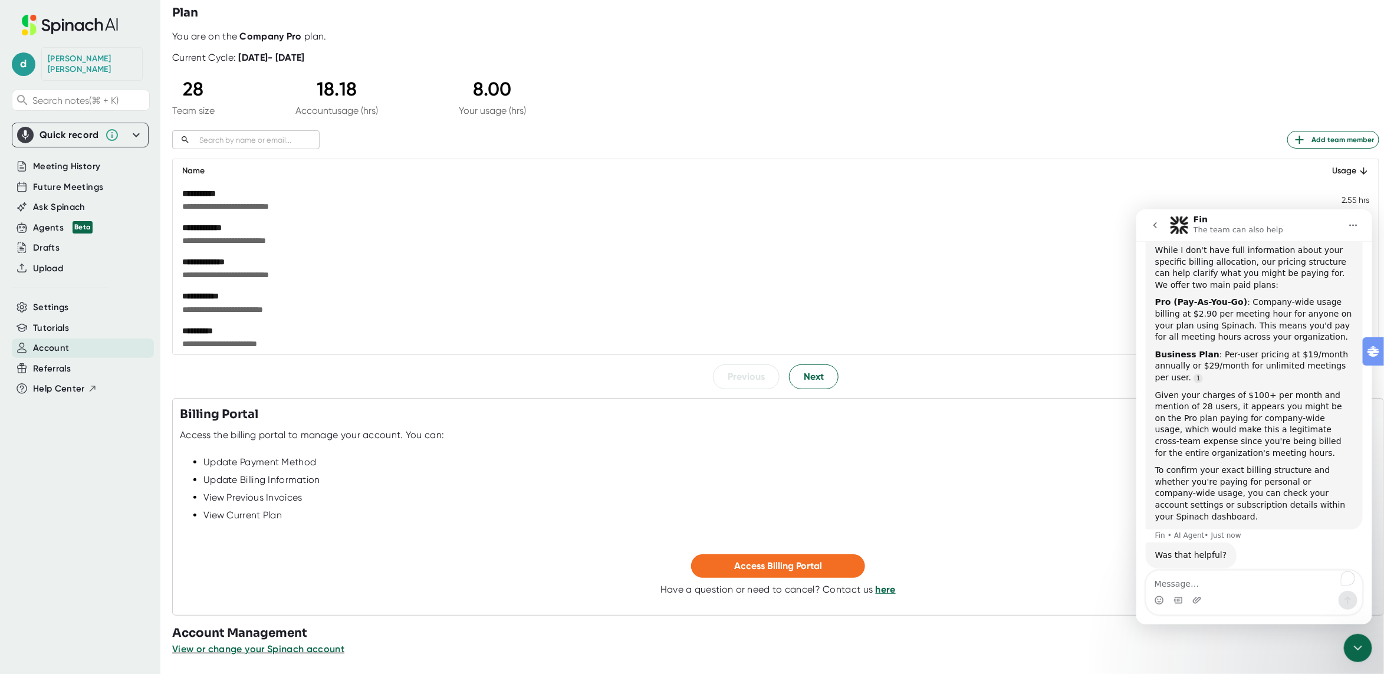
click at [1078, 591] on div "Intercom messenger" at bounding box center [1254, 599] width 216 height 19
click at [1078, 581] on textarea "To enrich screen reader interactions, please activate Accessibility in Grammarl…" at bounding box center [1254, 580] width 216 height 20
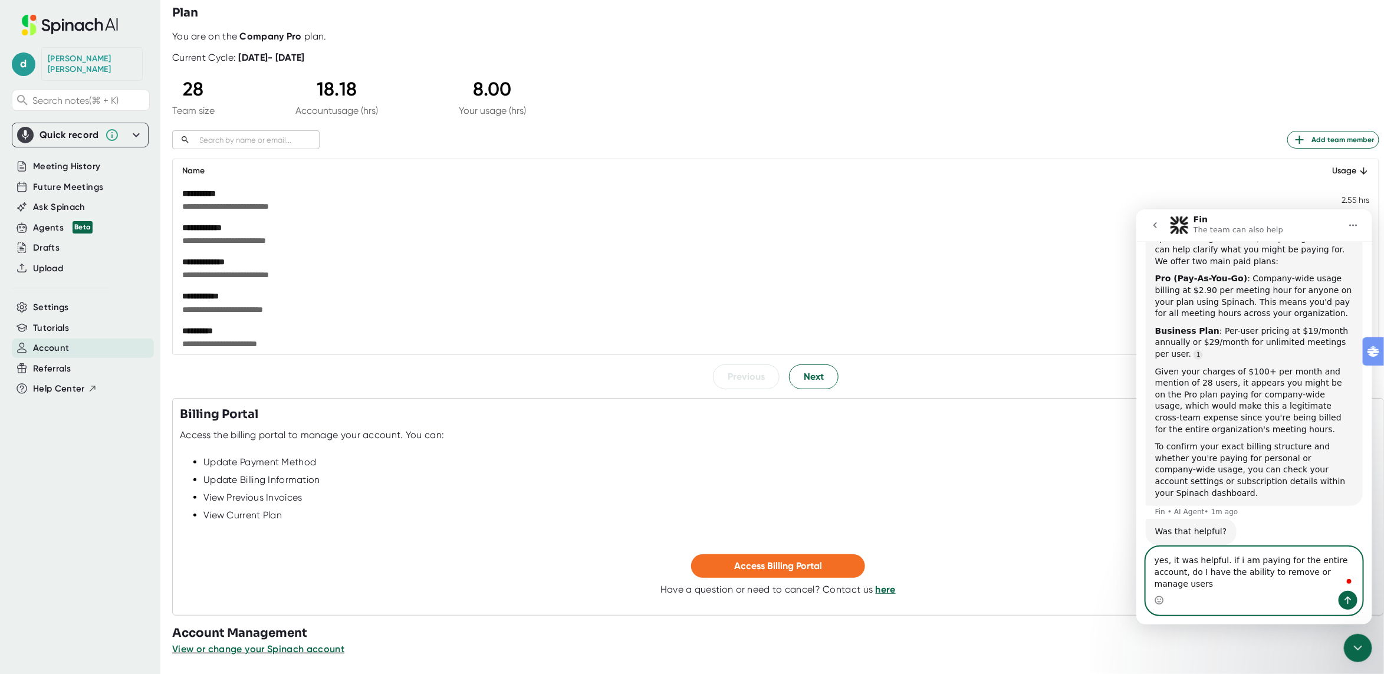
type textarea "yes, it was helpful. if i am paying for the entire account, do I have the abili…"
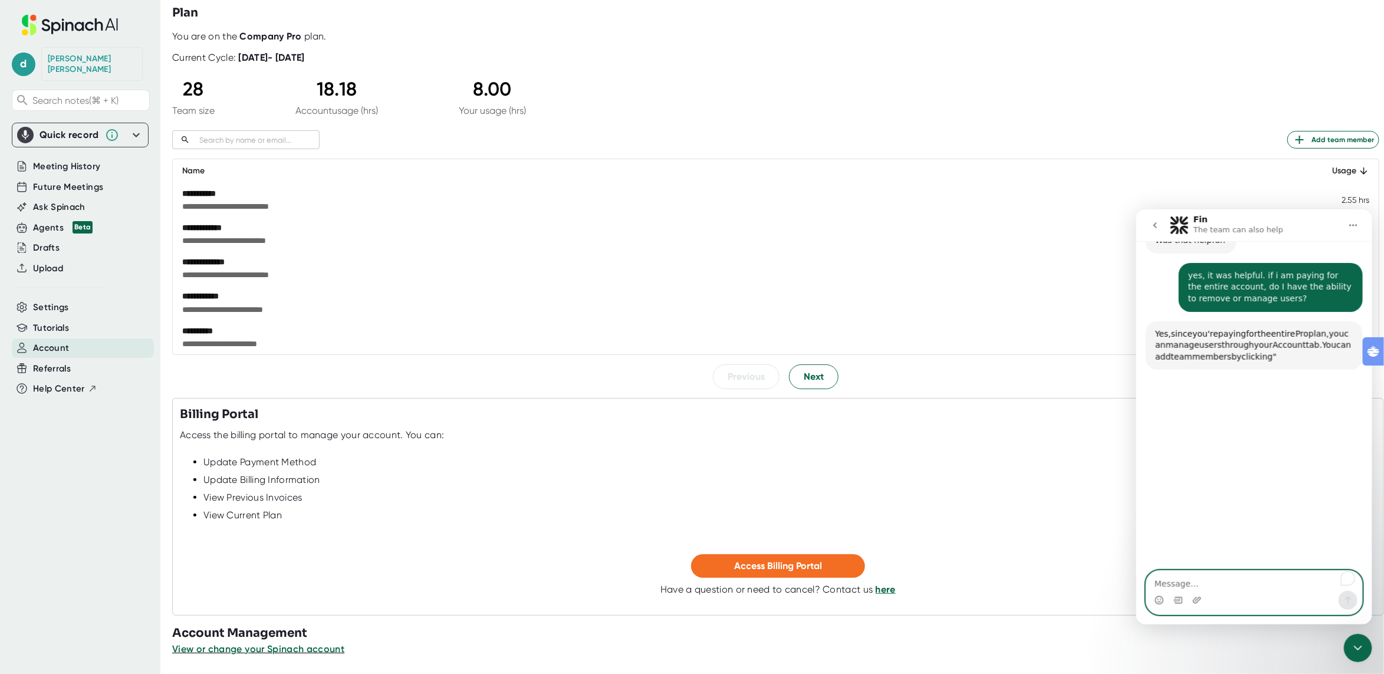
scroll to position [667, 0]
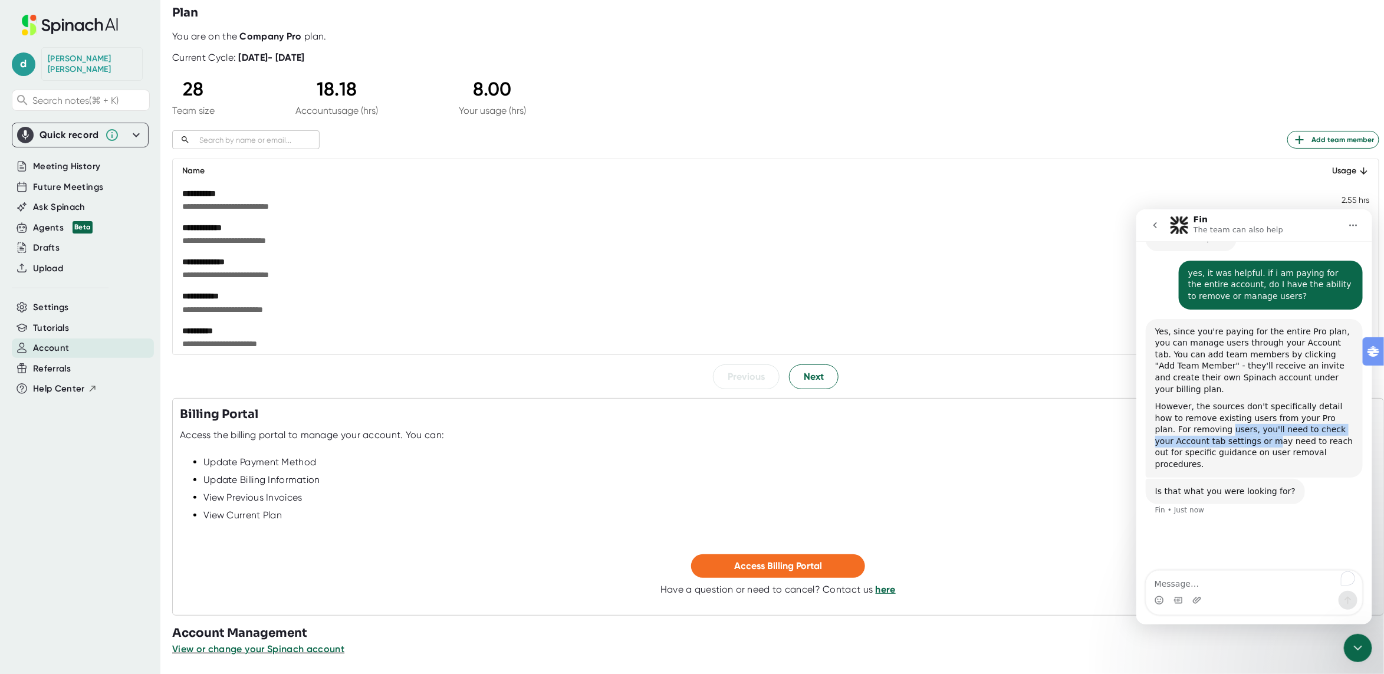
drag, startPoint x: 1217, startPoint y: 405, endPoint x: 1183, endPoint y: 383, distance: 40.1
click at [1078, 401] on div "However, the sources don't specifically detail how to remove existing users fro…" at bounding box center [1254, 436] width 198 height 70
click at [1078, 133] on span "Add team member" at bounding box center [1333, 140] width 81 height 14
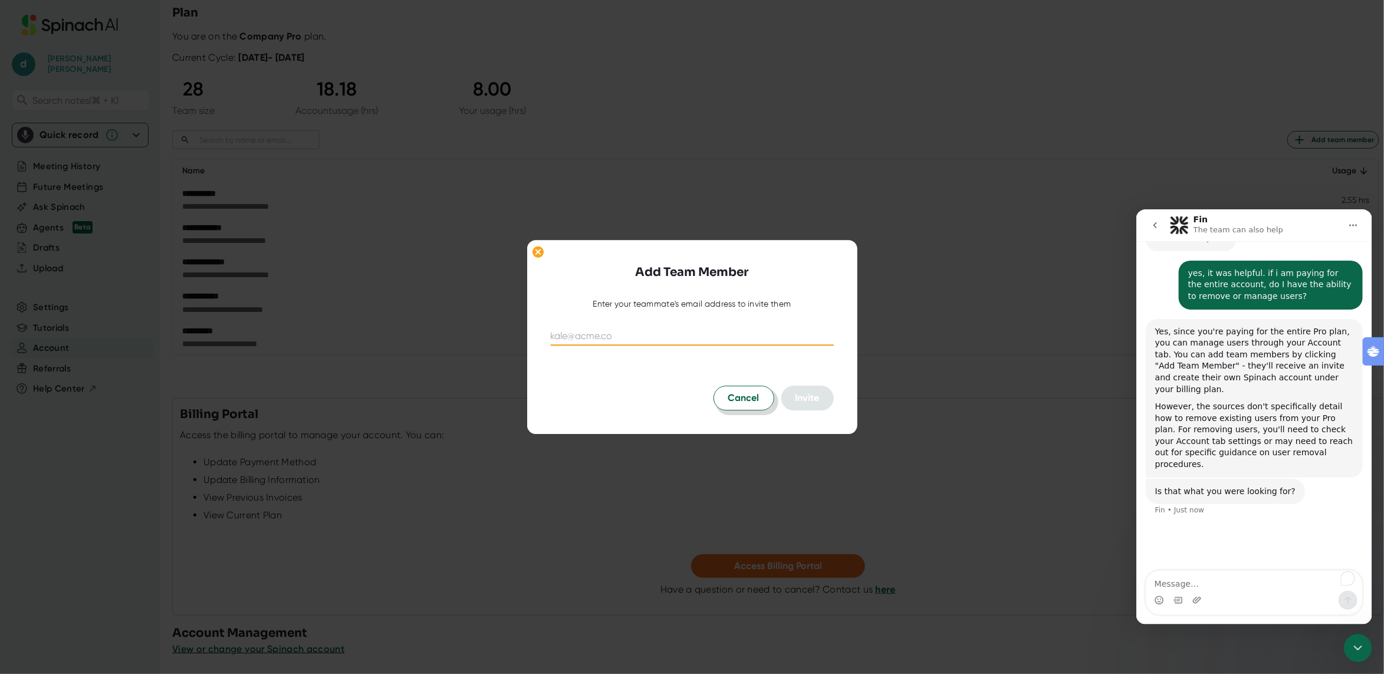
click at [746, 393] on span "Cancel" at bounding box center [743, 398] width 31 height 14
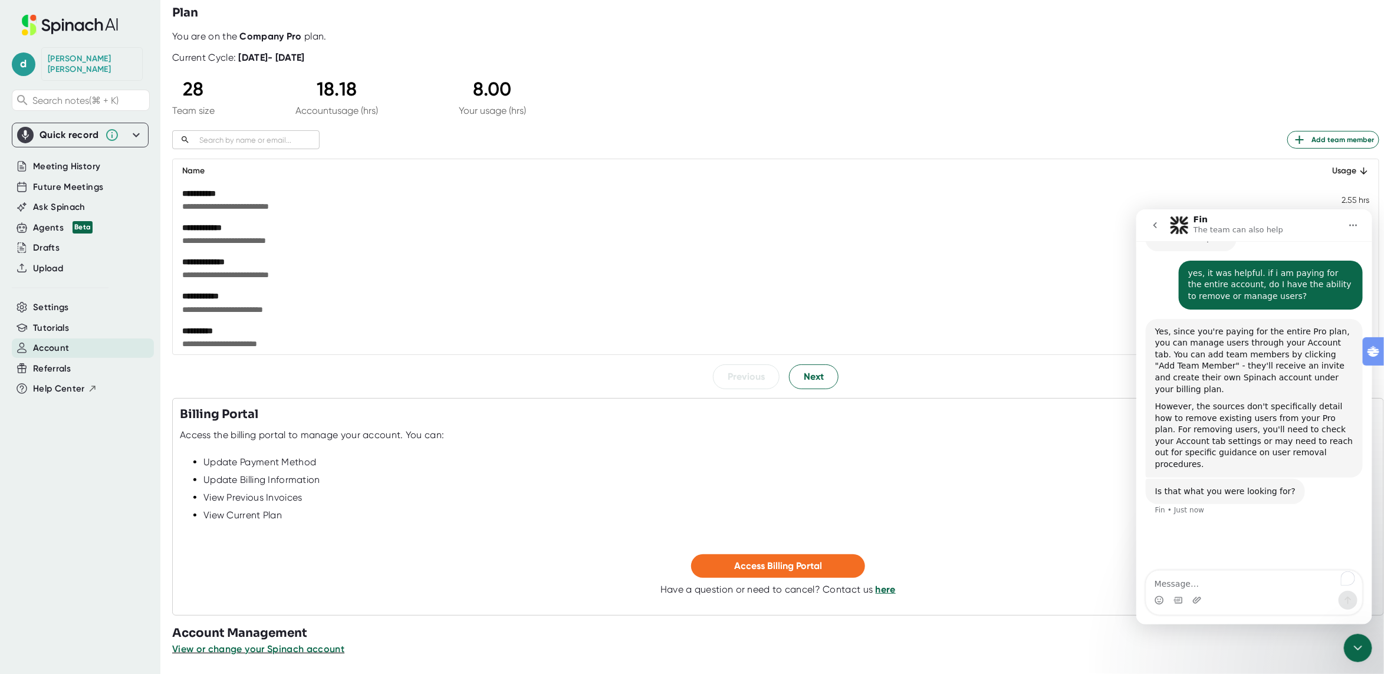
click at [423, 183] on td "**********" at bounding box center [739, 200] width 1133 height 34
drag, startPoint x: 216, startPoint y: 281, endPoint x: 209, endPoint y: 183, distance: 98.2
click at [207, 188] on tbody "**********" at bounding box center [776, 268] width 1206 height 171
click at [810, 380] on span "Next" at bounding box center [814, 377] width 20 height 14
click at [1078, 219] on div "Fin The team can also help" at bounding box center [1255, 225] width 171 height 21
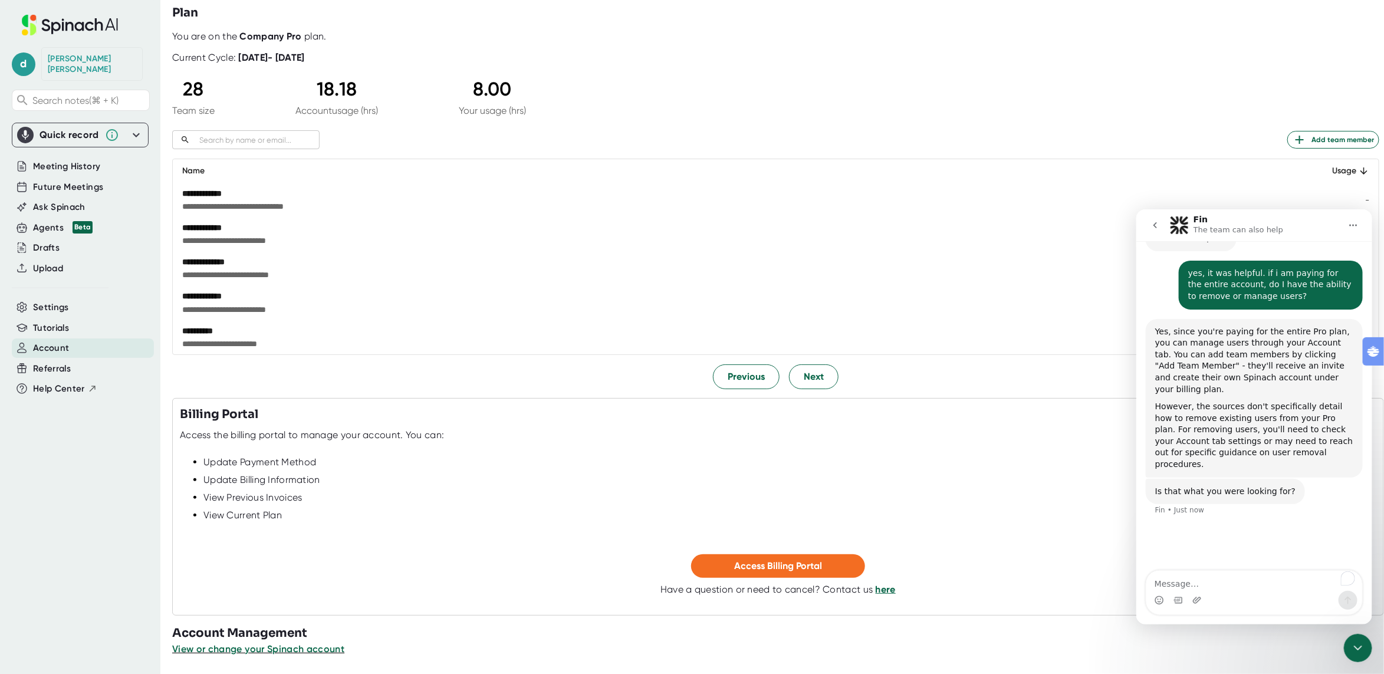
click at [1078, 223] on div "Fin The team can also help" at bounding box center [1255, 225] width 171 height 21
click at [1078, 226] on button "go back" at bounding box center [1155, 225] width 22 height 22
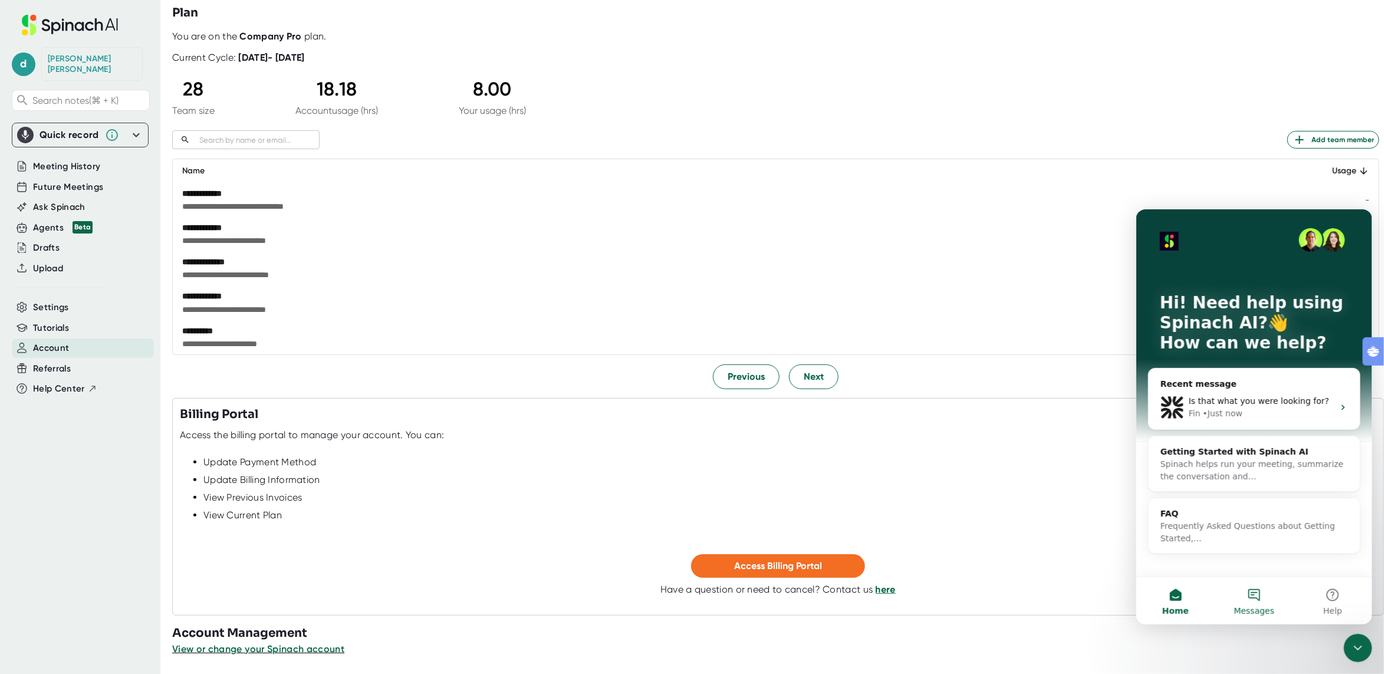
click at [1078, 593] on button "Messages" at bounding box center [1253, 600] width 78 height 47
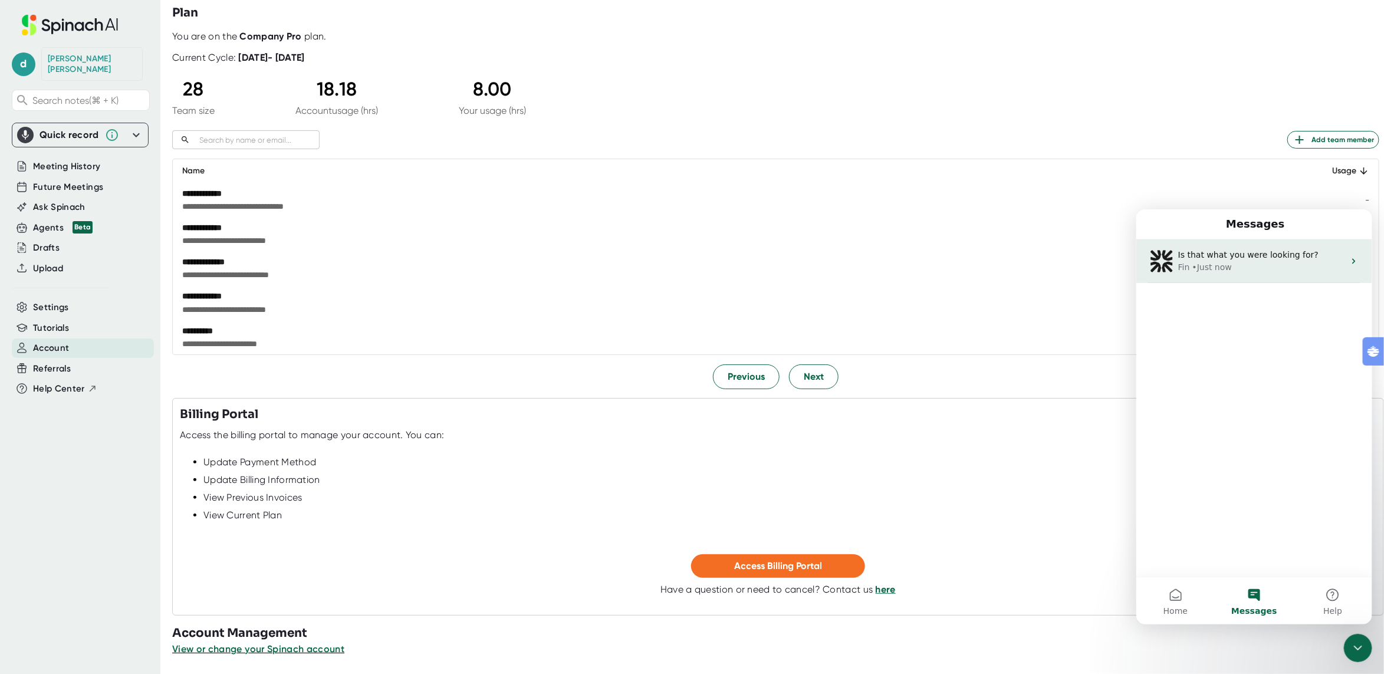
click at [1078, 267] on div "Fin • Just now" at bounding box center [1261, 267] width 166 height 12
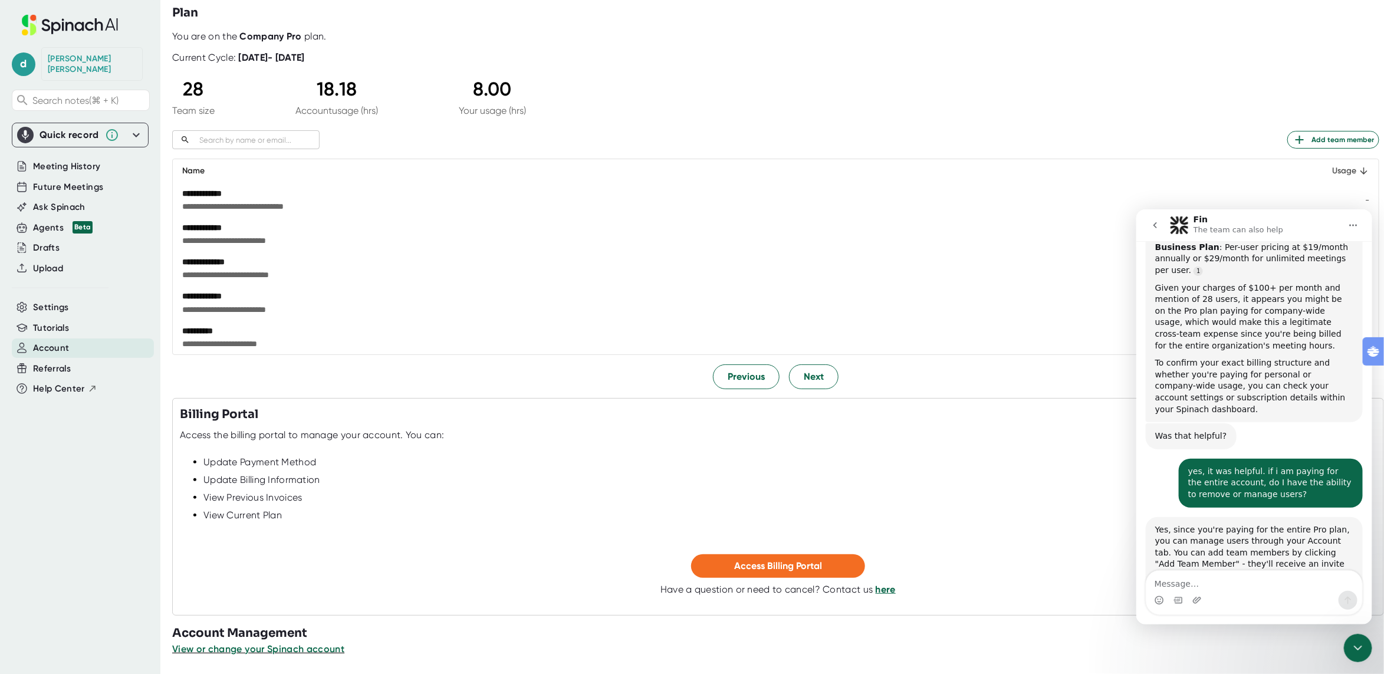
click at [1078, 172] on div "Usage" at bounding box center [1344, 171] width 52 height 14
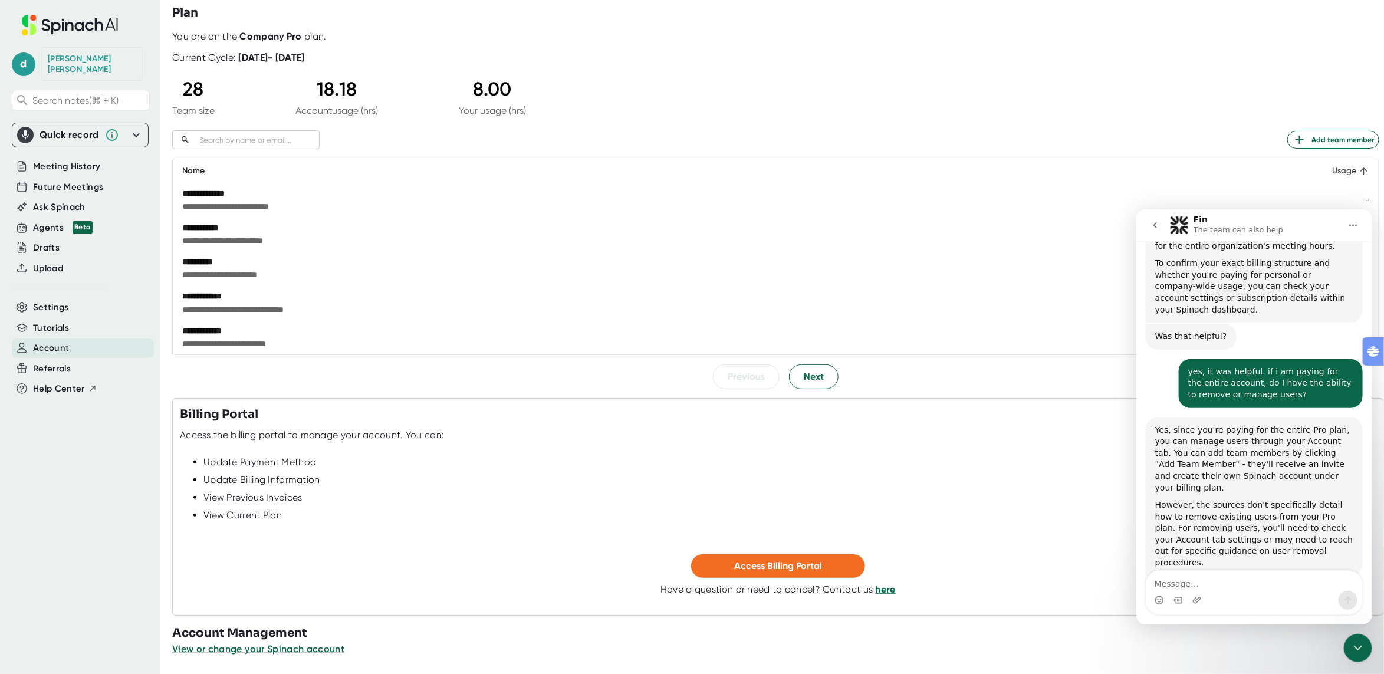
scroll to position [567, 0]
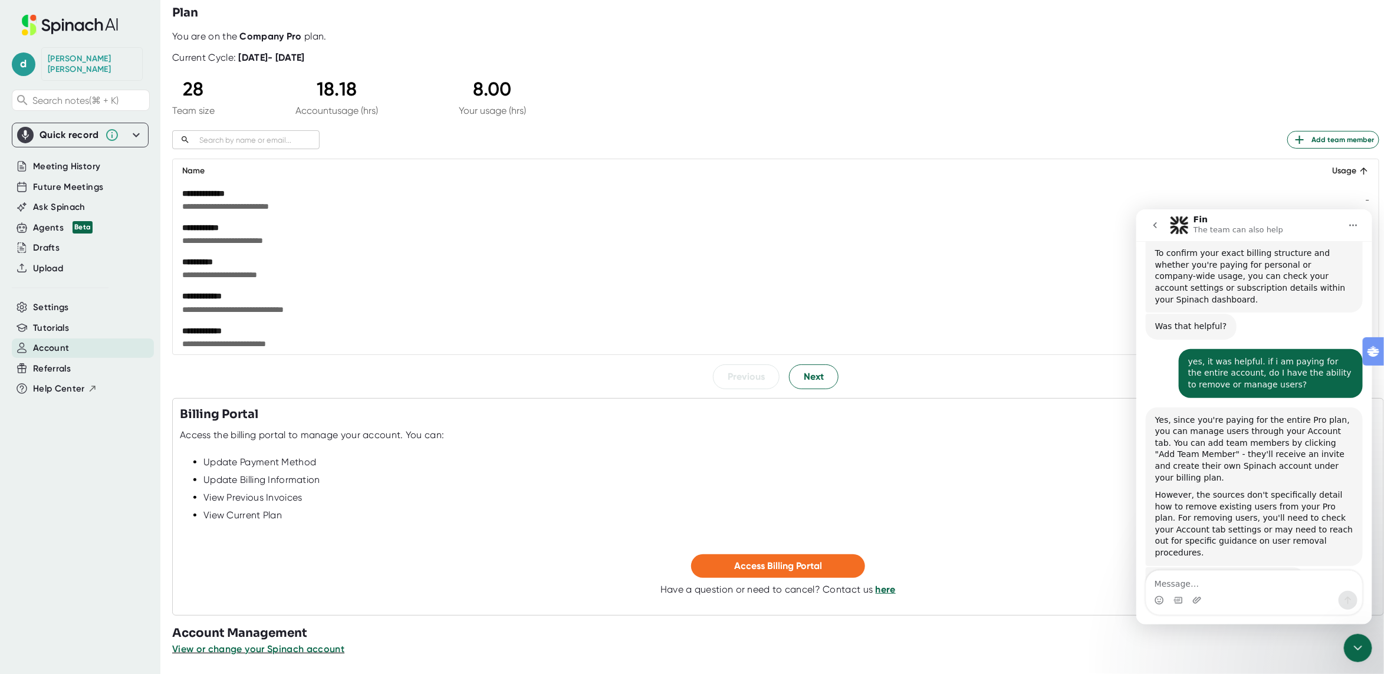
click at [1078, 215] on div "Fin The team can also help" at bounding box center [1255, 225] width 171 height 21
click at [891, 235] on span "**********" at bounding box center [621, 241] width 878 height 12
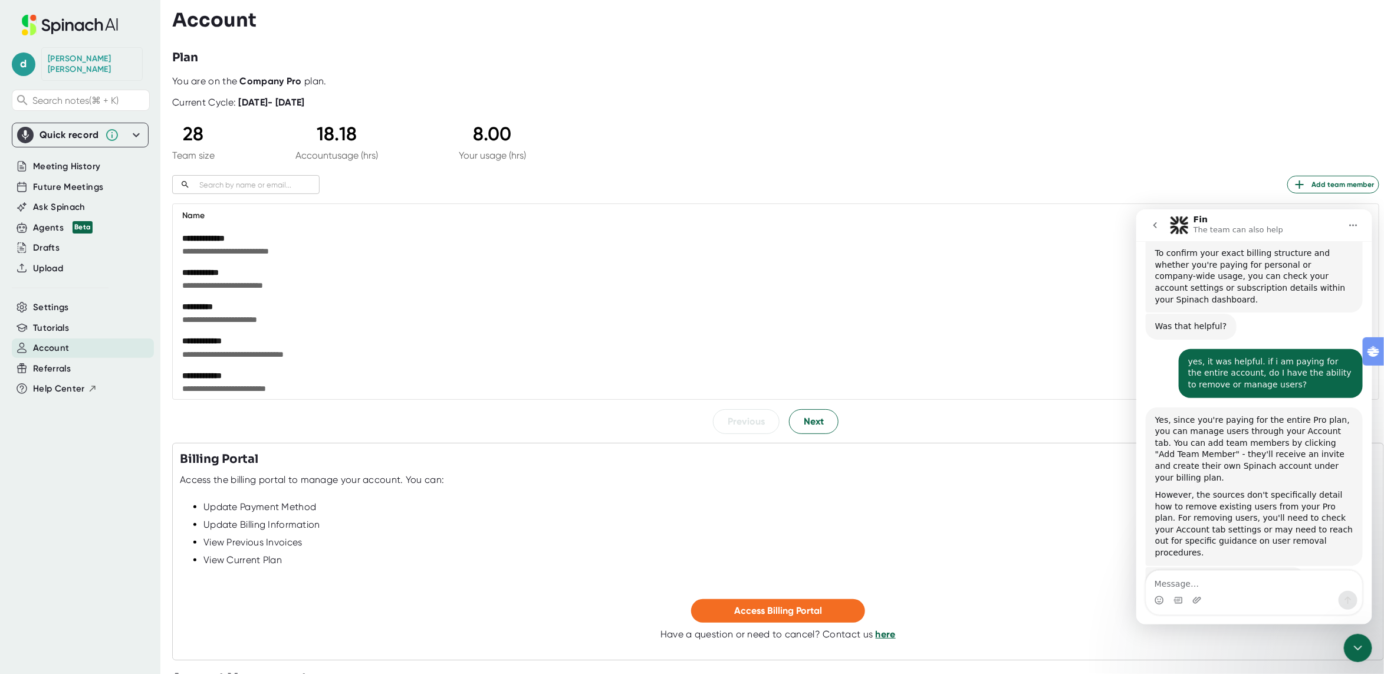
scroll to position [45, 0]
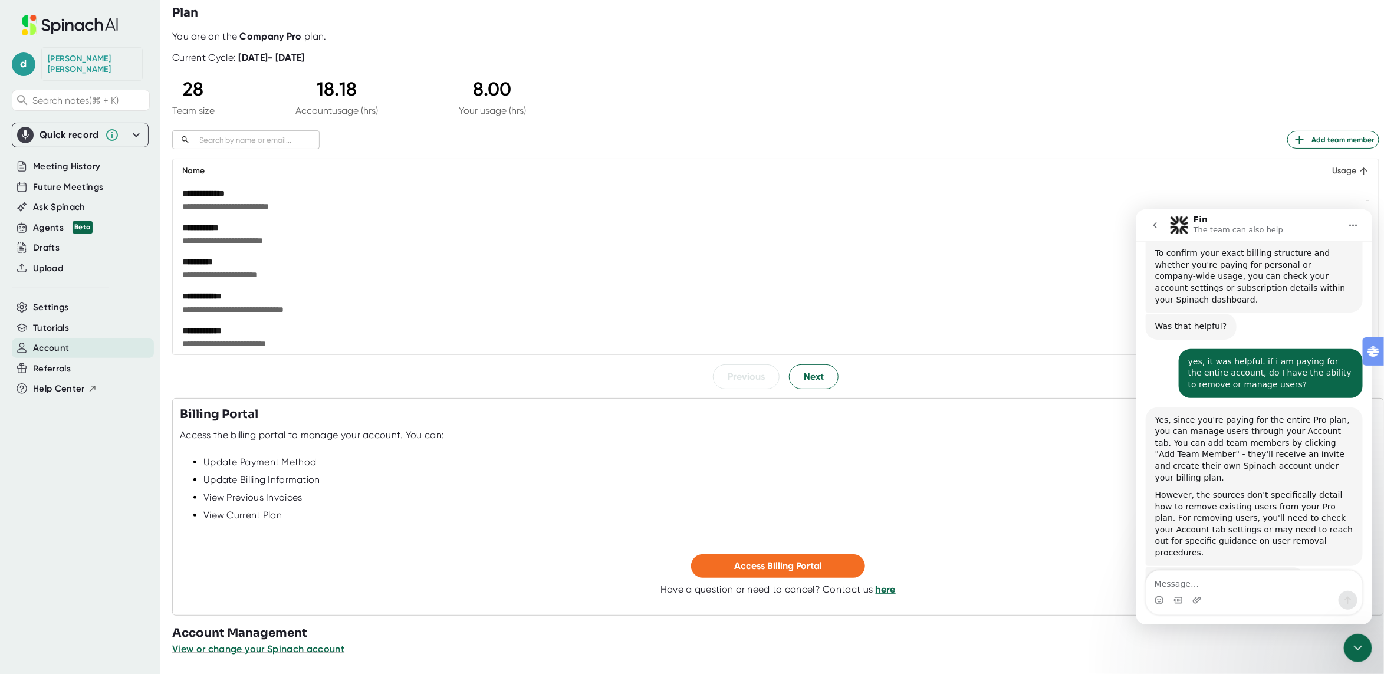
click at [1078, 170] on div "Usage" at bounding box center [1344, 171] width 52 height 14
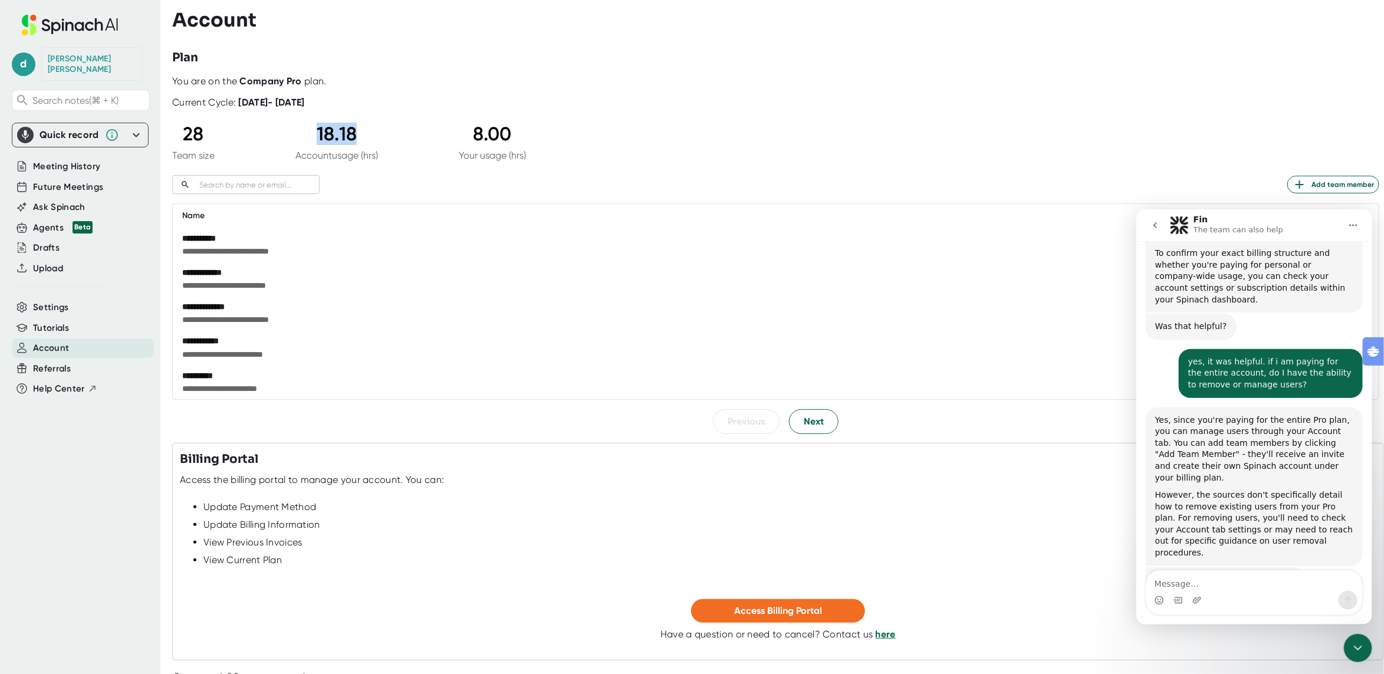
drag, startPoint x: 330, startPoint y: 126, endPoint x: 276, endPoint y: 125, distance: 54.3
click at [276, 125] on div "28 Team size 18.18 Account usage (hrs) 8.00 Your usage (hrs)" at bounding box center [349, 142] width 354 height 38
click at [481, 165] on div "**********" at bounding box center [775, 254] width 1207 height 358
click at [719, 145] on div "**********" at bounding box center [775, 254] width 1207 height 358
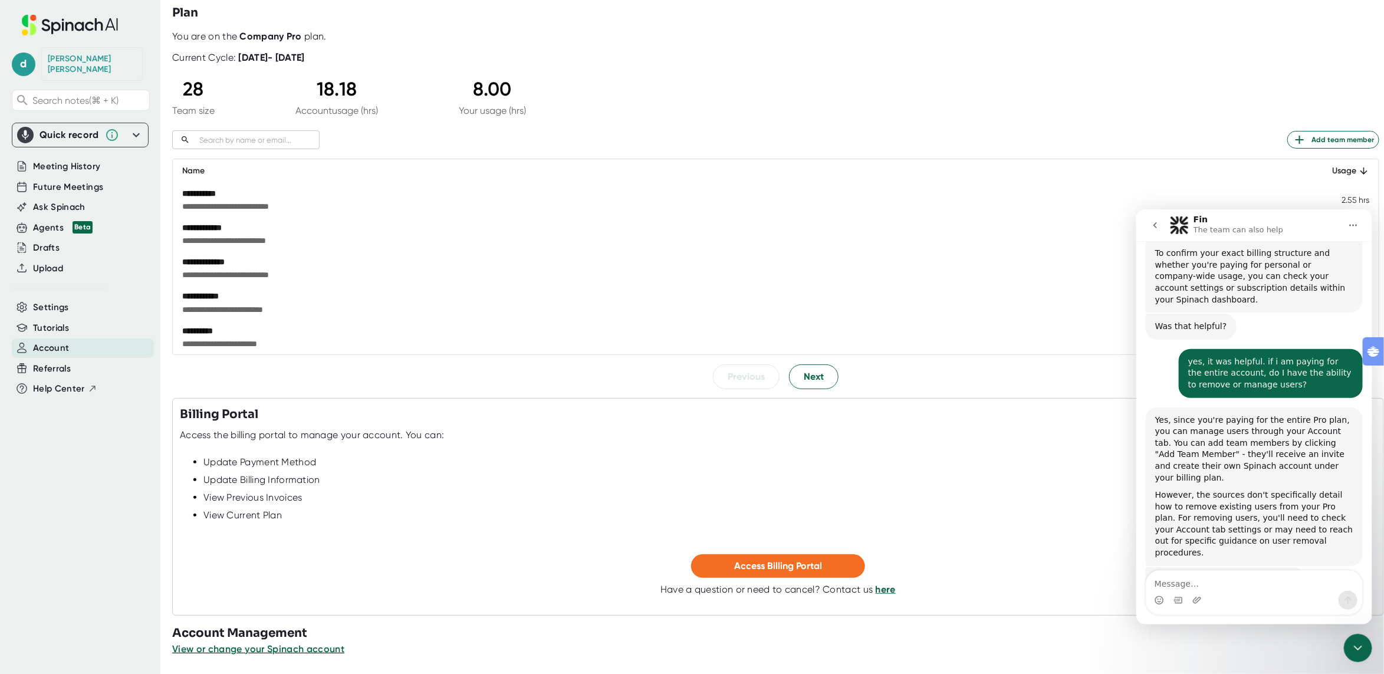
click at [392, 367] on div "Previous Next" at bounding box center [775, 377] width 1207 height 25
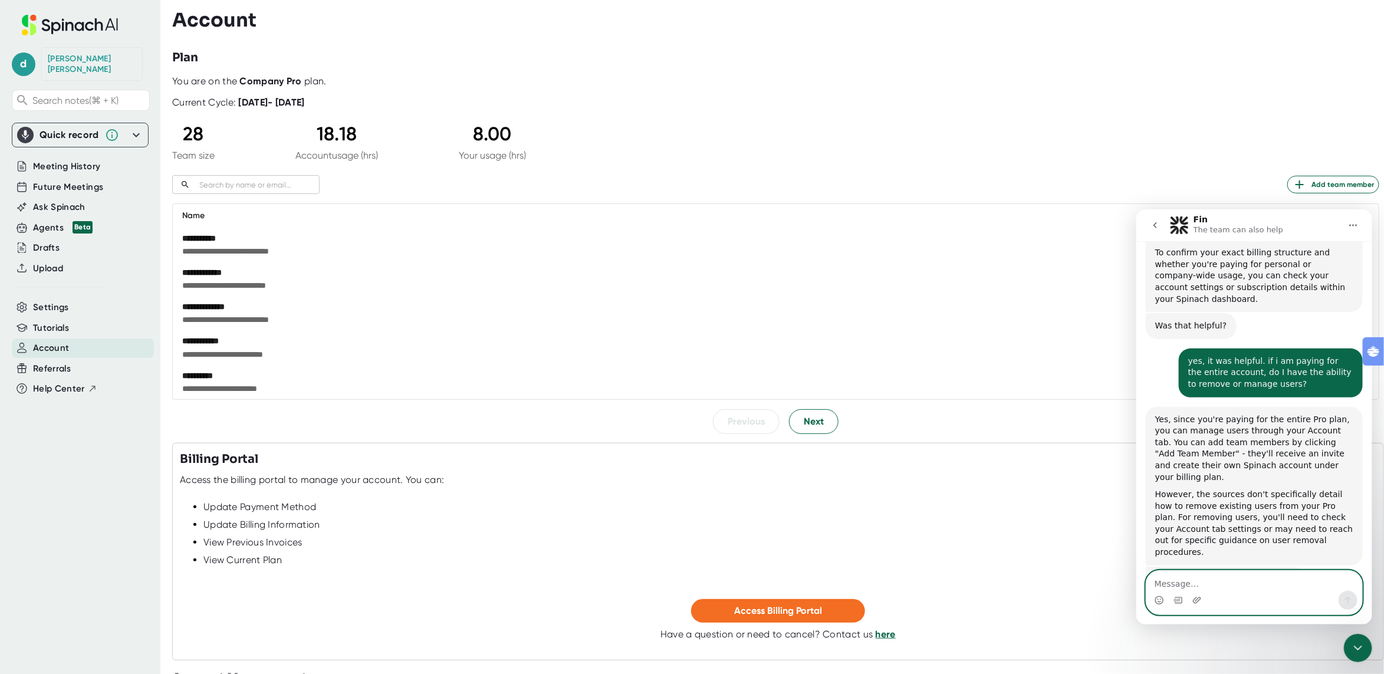
scroll to position [567, 0]
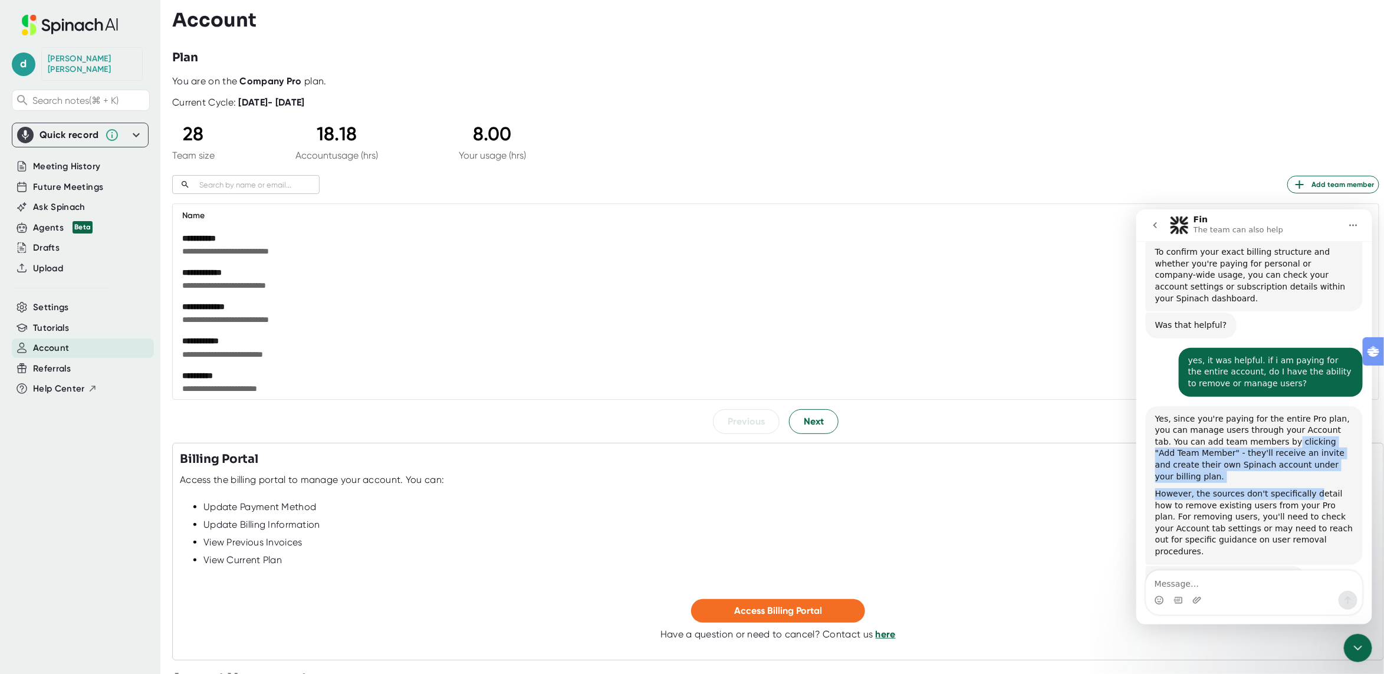
drag, startPoint x: 1311, startPoint y: 456, endPoint x: 1226, endPoint y: 401, distance: 101.9
click at [1235, 413] on div "Yes, since you're paying for the entire Pro plan, you can manage users through …" at bounding box center [1254, 485] width 198 height 145
click at [1226, 413] on div "Yes, since you're paying for the entire Pro plan, you can manage users through …" at bounding box center [1254, 448] width 198 height 70
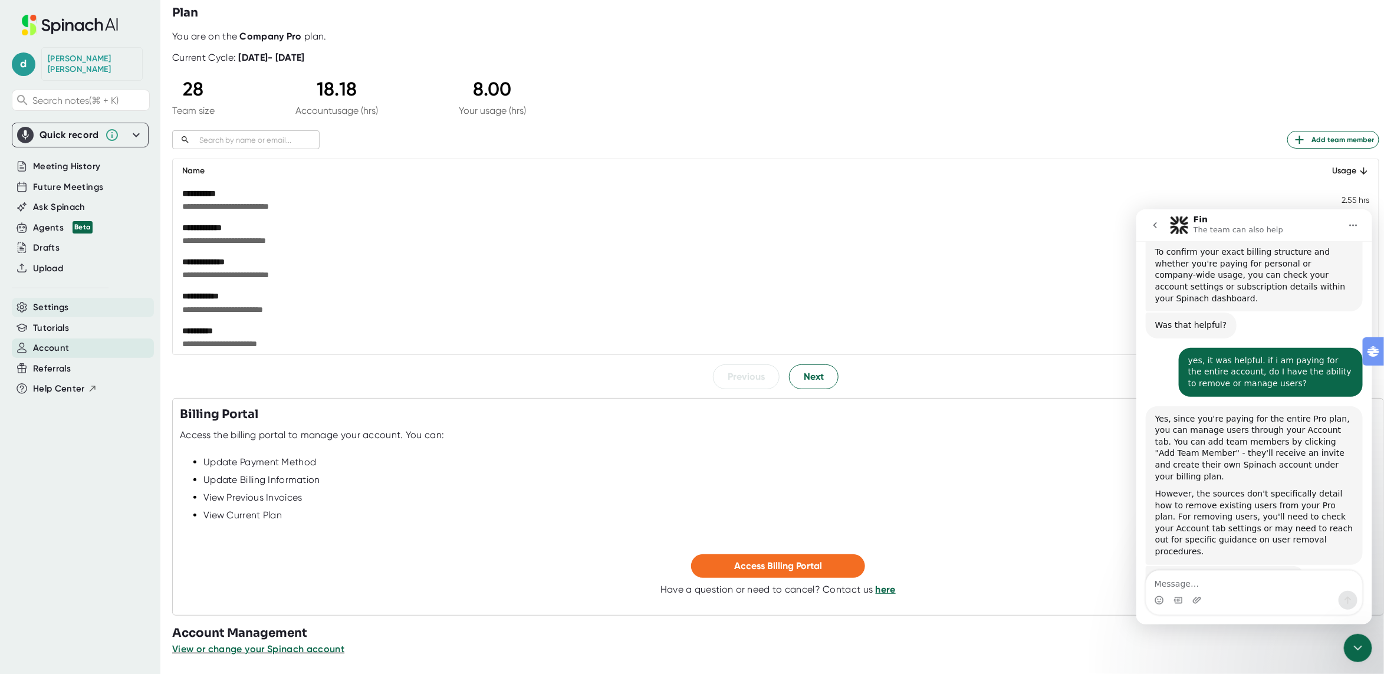
click at [54, 304] on span "Settings" at bounding box center [51, 308] width 36 height 14
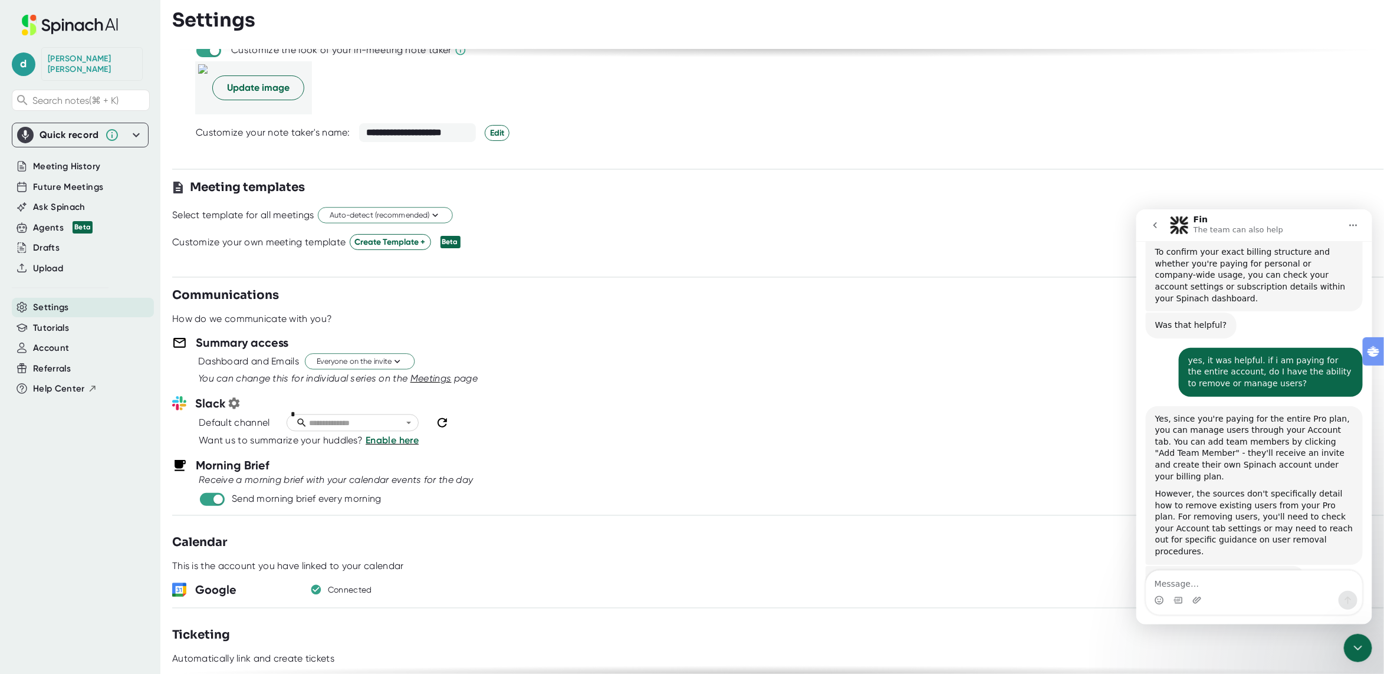
scroll to position [235, 0]
click at [275, 250] on div "Customize your own meeting template Create Template + Beta" at bounding box center [778, 242] width 1212 height 16
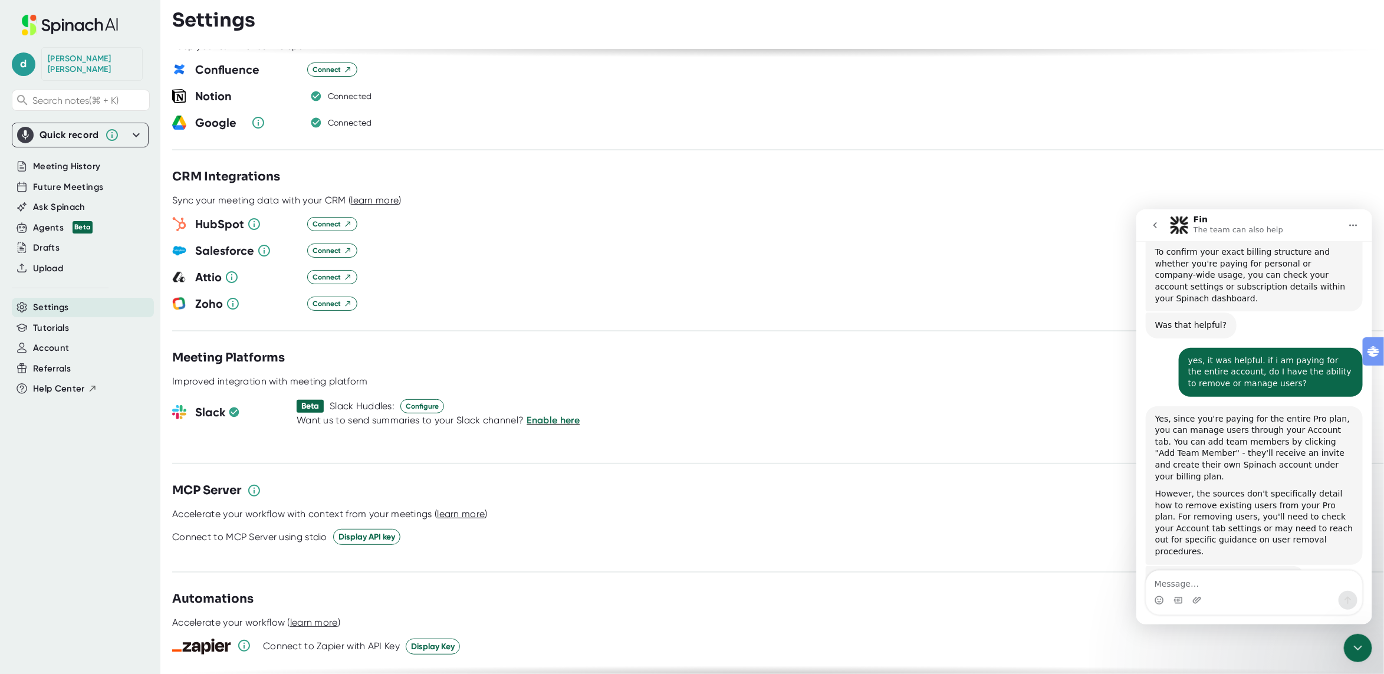
scroll to position [1217, 0]
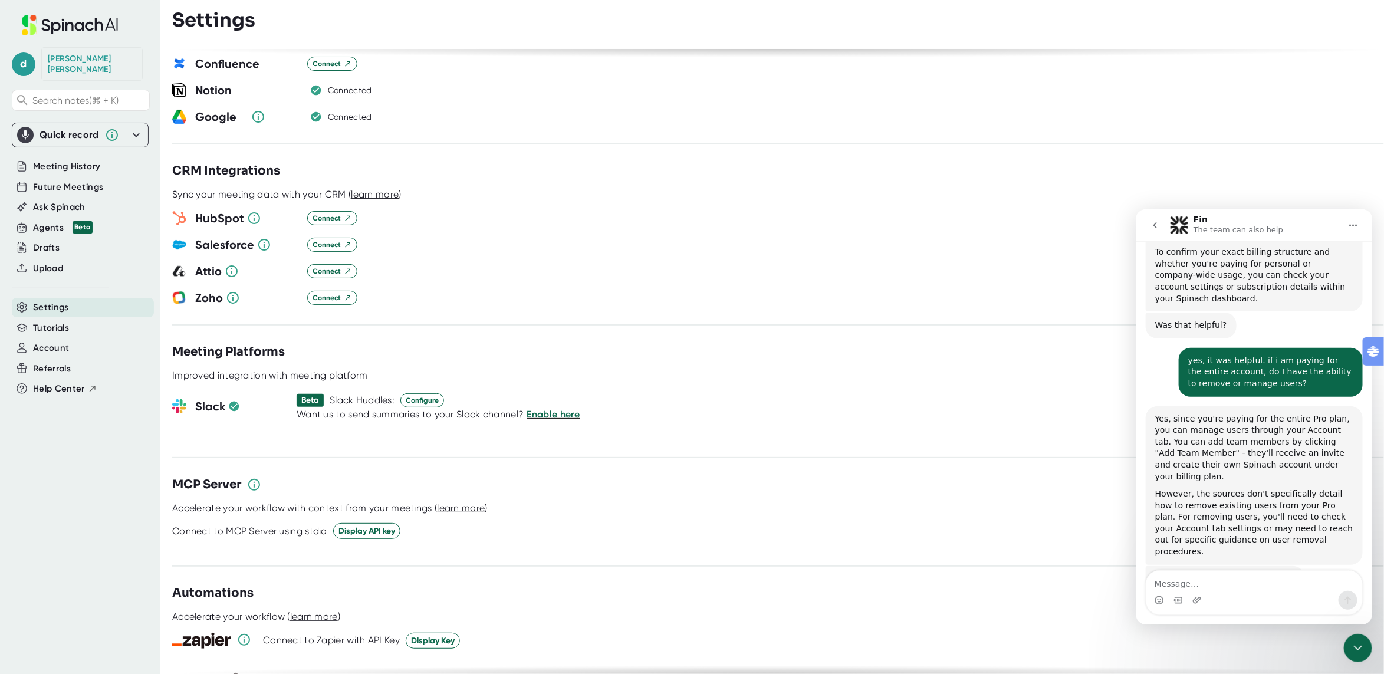
click at [547, 227] on div at bounding box center [778, 231] width 1212 height 9
click at [324, 238] on button "Connect" at bounding box center [332, 245] width 50 height 14
click at [333, 239] on span "Connect" at bounding box center [333, 244] width 40 height 11
click at [523, 162] on div "CRM Integrations" at bounding box center [778, 171] width 1212 height 18
click at [373, 189] on span "learn more" at bounding box center [375, 194] width 48 height 11
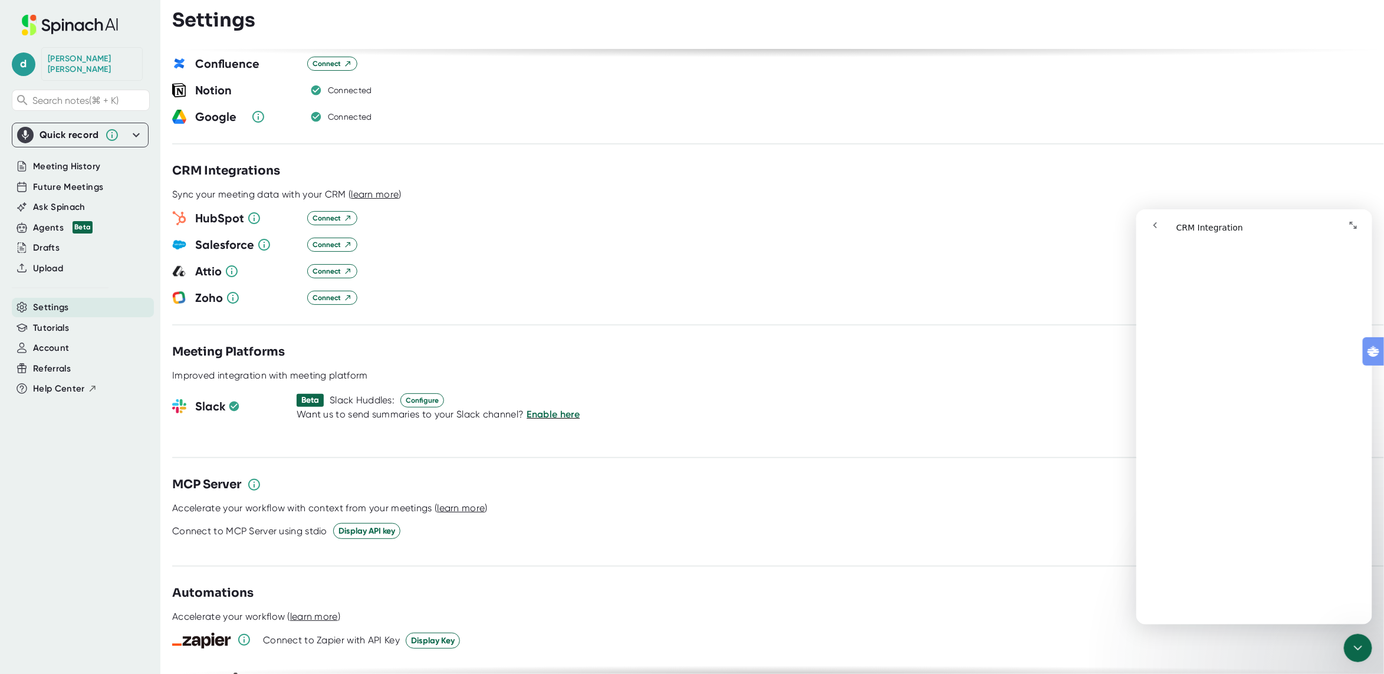
scroll to position [570, 0]
click at [332, 239] on span "Connect" at bounding box center [333, 244] width 40 height 11
click at [540, 108] on div "Google Connected" at bounding box center [778, 117] width 1212 height 18
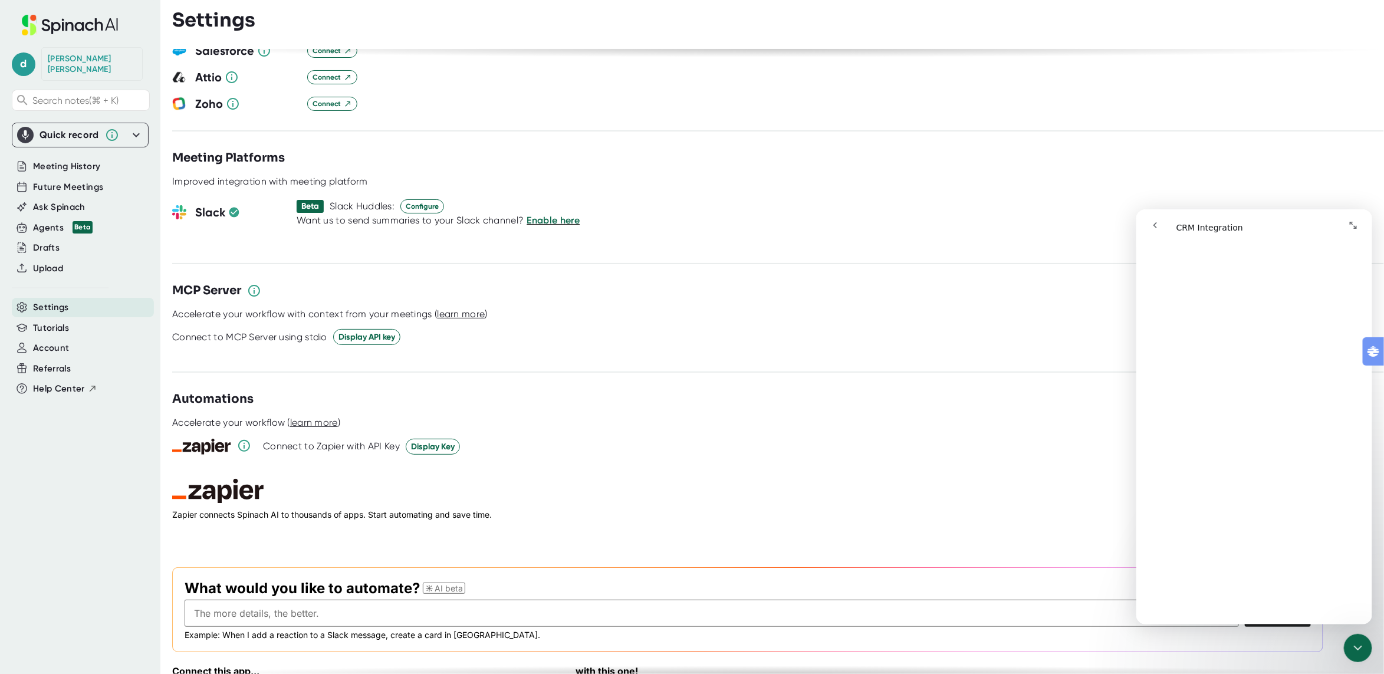
scroll to position [1463, 0]
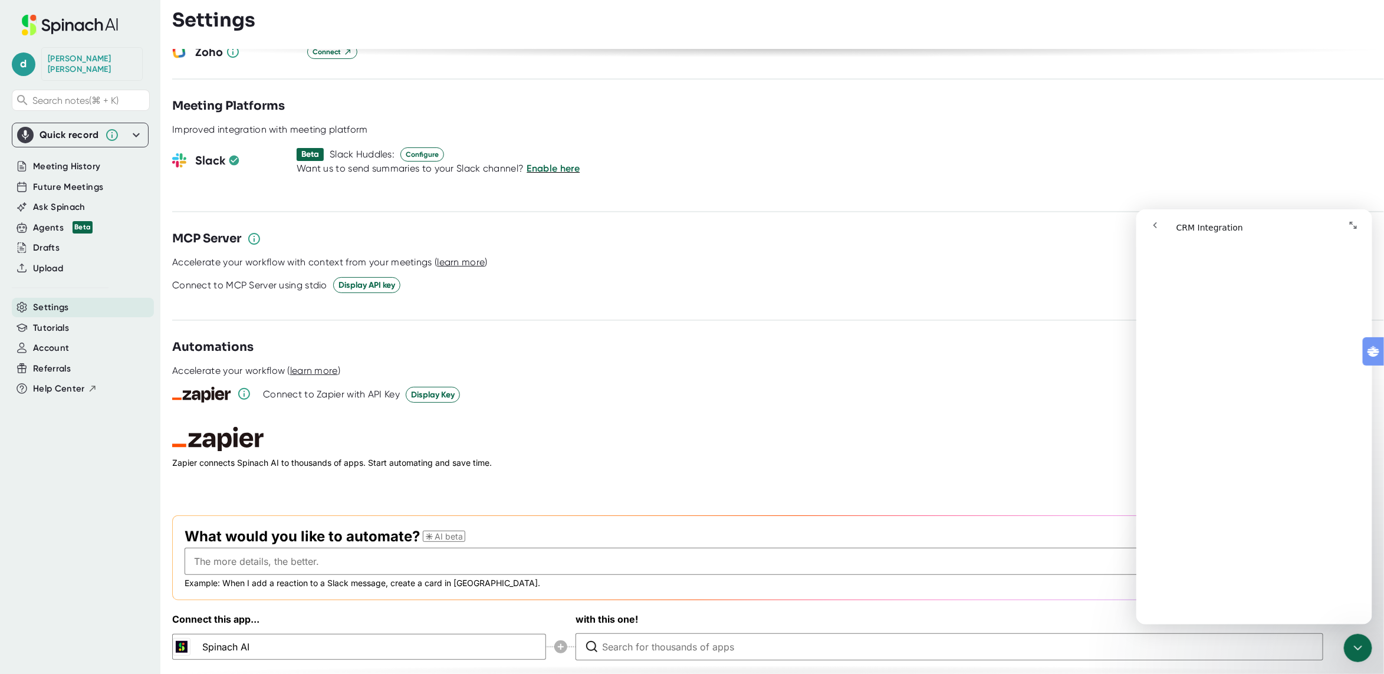
click at [678, 277] on div "Connect to MCP Server using stdio Display API key" at bounding box center [778, 285] width 1212 height 16
click at [707, 386] on div "Connect to Zapier with API Key Display Key" at bounding box center [778, 395] width 1212 height 18
click at [441, 531] on span "AI beta" at bounding box center [444, 536] width 42 height 11
click at [615, 427] on h2 "Zapier" at bounding box center [747, 439] width 1151 height 25
click at [369, 279] on span "Display API key" at bounding box center [367, 285] width 57 height 12
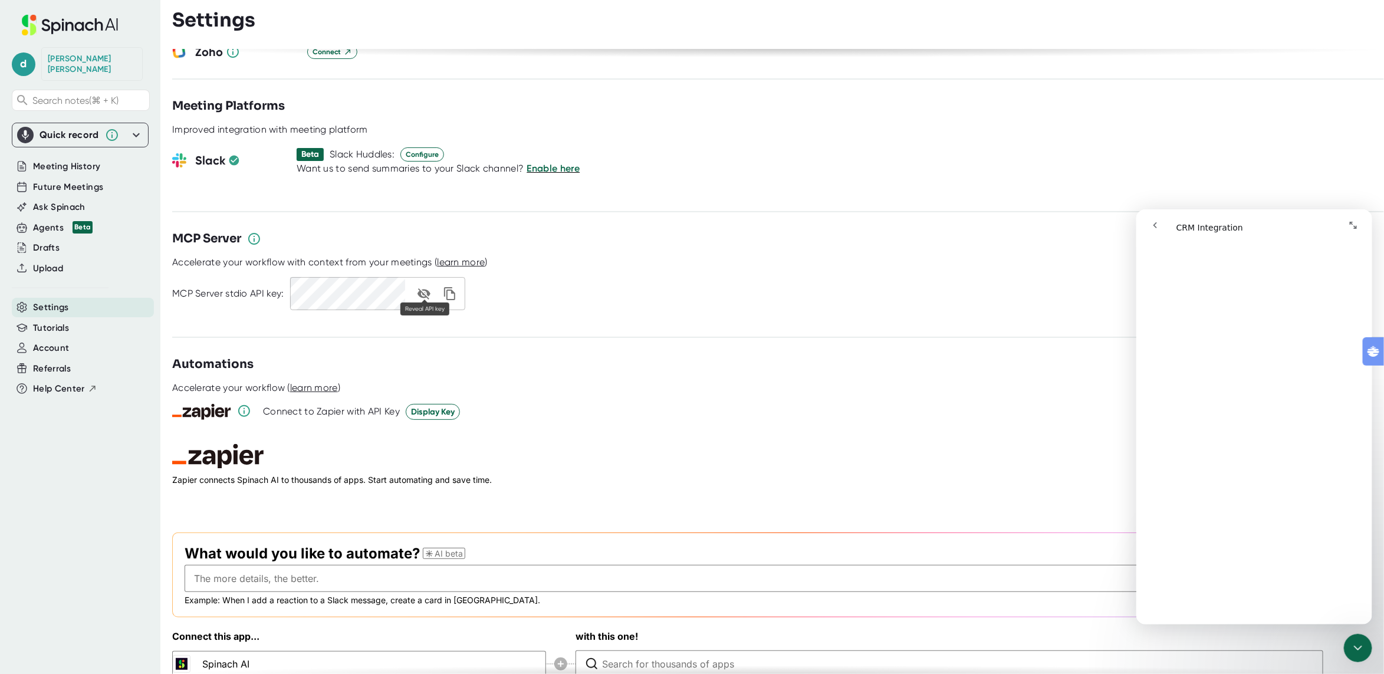
click at [428, 287] on icon "toggle URL visibility" at bounding box center [424, 294] width 14 height 14
click at [473, 257] on span "learn more" at bounding box center [461, 262] width 48 height 11
click at [549, 115] on div at bounding box center [778, 119] width 1212 height 9
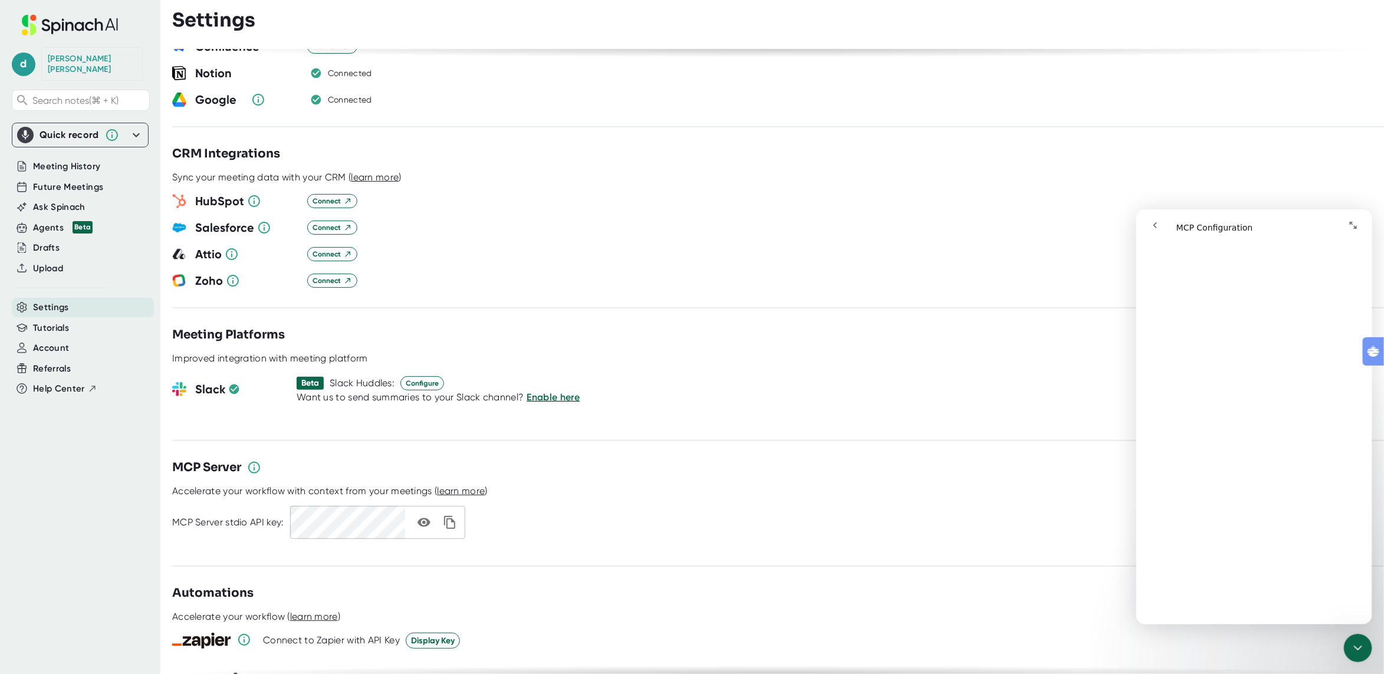
scroll to position [1230, 0]
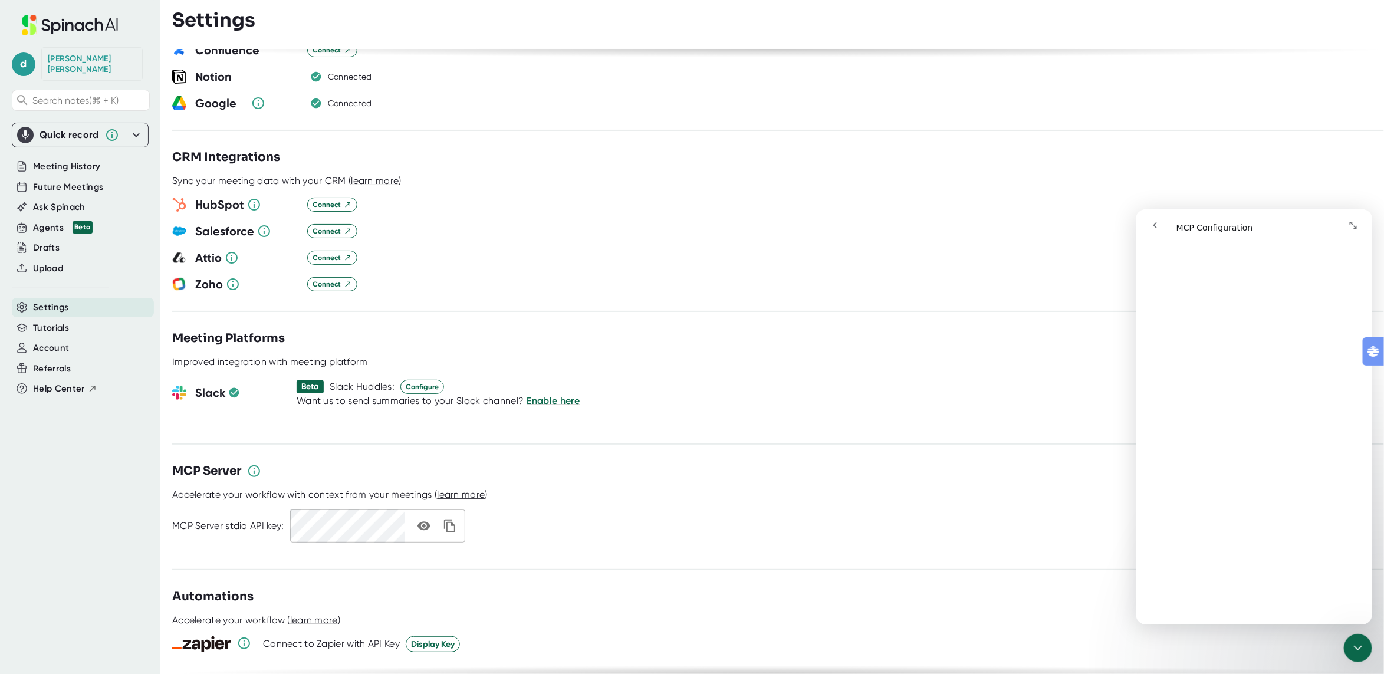
click at [576, 222] on div "Salesforce Connect" at bounding box center [778, 231] width 1212 height 18
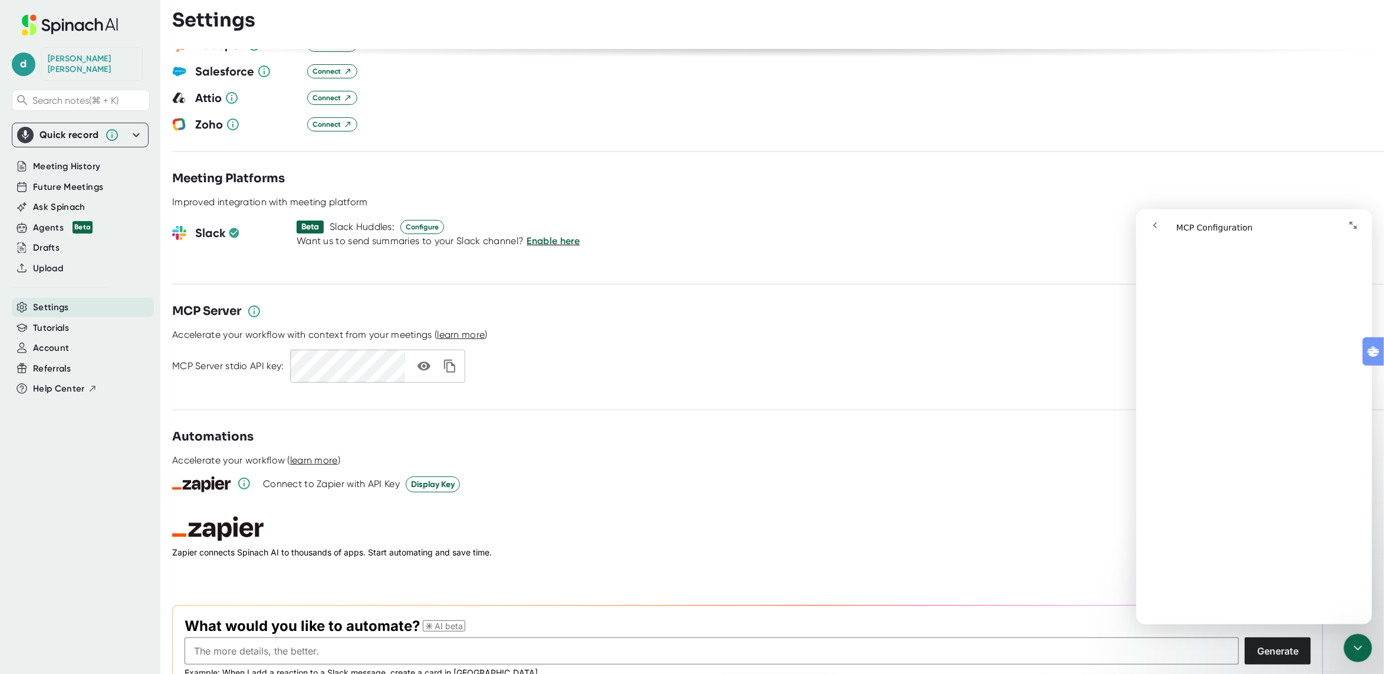
scroll to position [1479, 0]
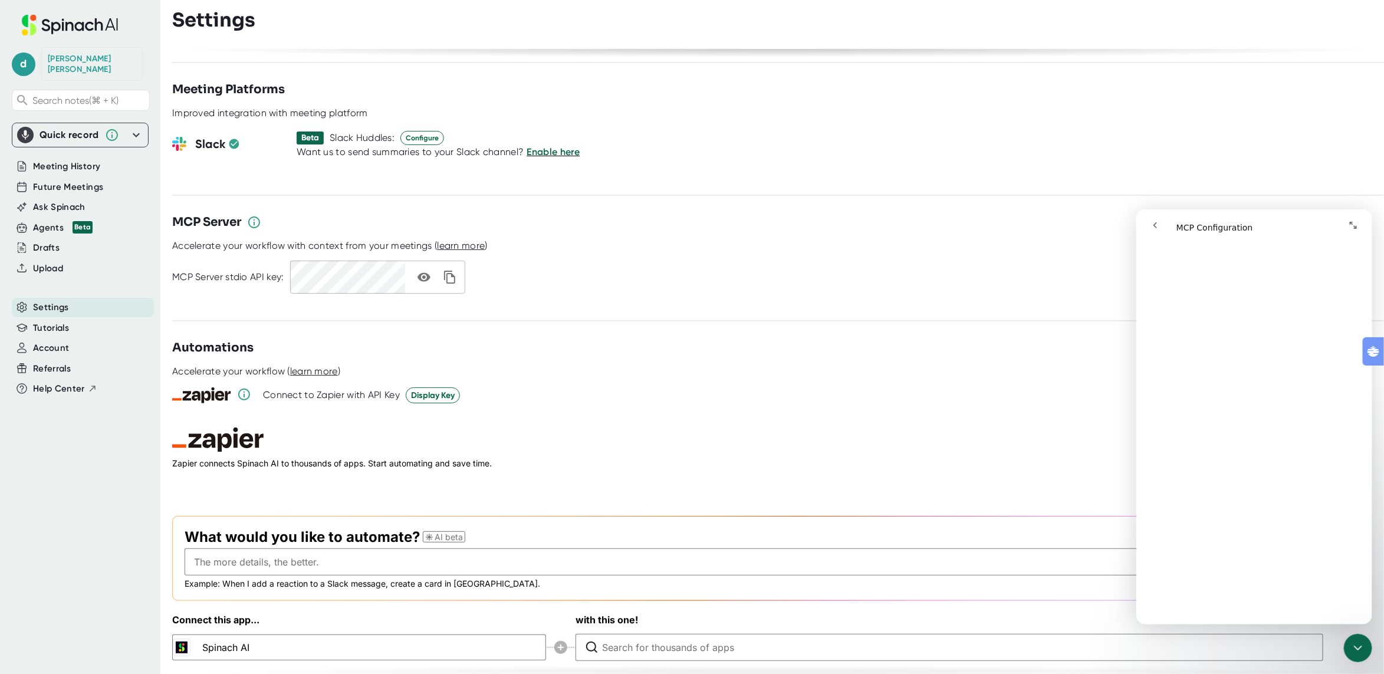
click at [622, 231] on div at bounding box center [778, 235] width 1212 height 9
click at [340, 428] on h2 "Zapier" at bounding box center [747, 440] width 1151 height 25
click at [254, 549] on input "text" at bounding box center [712, 562] width 1055 height 27
click at [360, 556] on input "after a metin" at bounding box center [712, 562] width 1055 height 27
click at [531, 428] on h2 "Zapier" at bounding box center [747, 440] width 1151 height 25
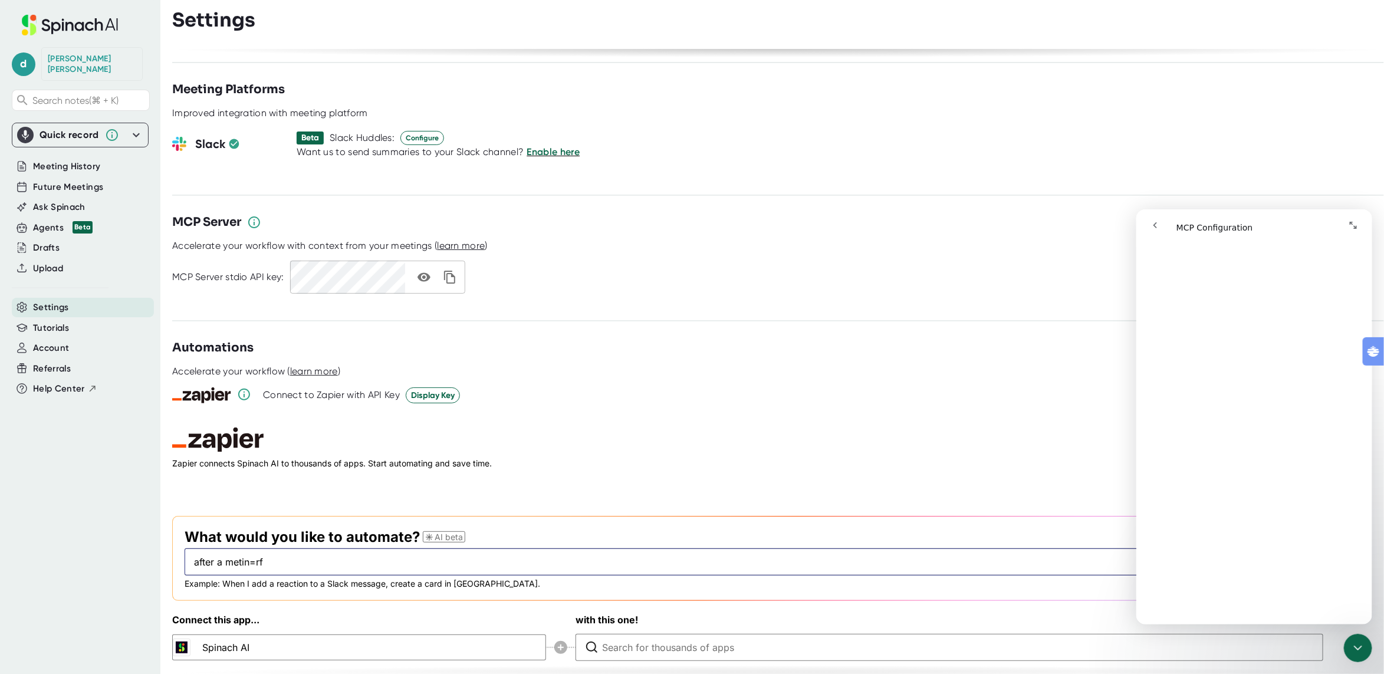
drag, startPoint x: 208, startPoint y: 546, endPoint x: 295, endPoint y: 551, distance: 87.5
click at [295, 551] on input "after a metin=rf" at bounding box center [712, 562] width 1055 height 27
click at [239, 551] on input "after 1" at bounding box center [712, 562] width 1055 height 27
drag, startPoint x: 214, startPoint y: 549, endPoint x: 162, endPoint y: 546, distance: 52.6
click at [167, 546] on div "**********" at bounding box center [692, 337] width 1384 height 674
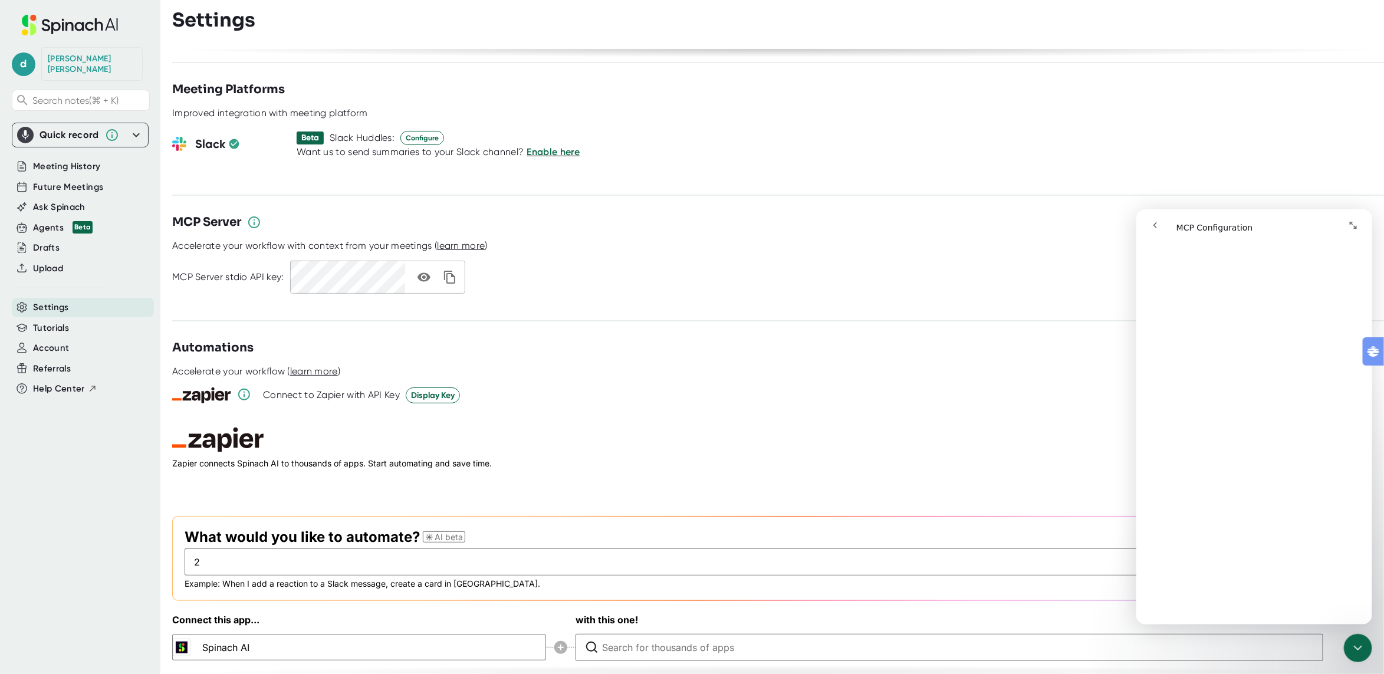
drag, startPoint x: 214, startPoint y: 551, endPoint x: 183, endPoint y: 549, distance: 30.7
click at [183, 549] on form "What would you like to automate? AI beta 2 Generate Example: When I add a react…" at bounding box center [747, 558] width 1151 height 85
drag, startPoint x: 260, startPoint y: 539, endPoint x: 178, endPoint y: 541, distance: 81.4
click at [188, 549] on input "After." at bounding box center [712, 562] width 1055 height 27
drag, startPoint x: 256, startPoint y: 552, endPoint x: 160, endPoint y: 541, distance: 96.1
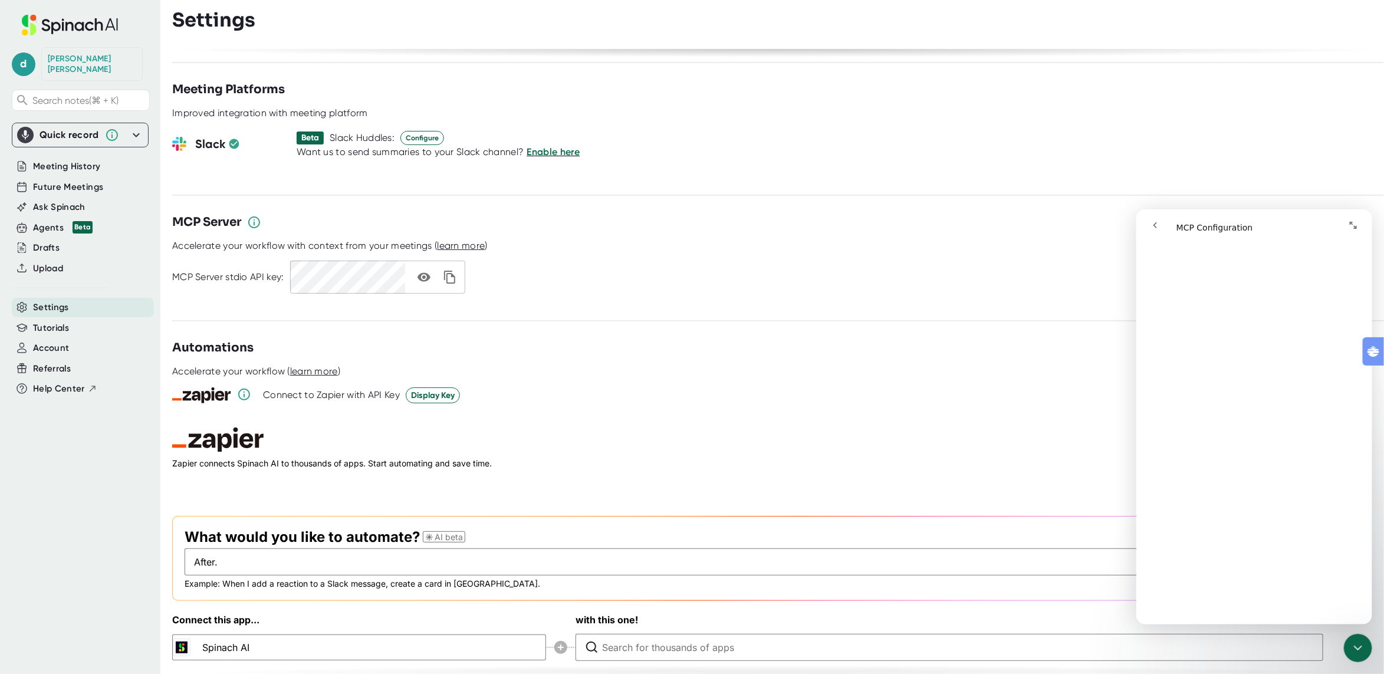
click at [160, 541] on div "**********" at bounding box center [692, 337] width 1384 height 674
type input "After w"
click at [145, 540] on div "d [PERSON_NAME] Search notes (⌘ + K) Quick record Include tab audio Start Recor…" at bounding box center [80, 330] width 160 height 660
click at [218, 549] on input "After w" at bounding box center [712, 562] width 1055 height 27
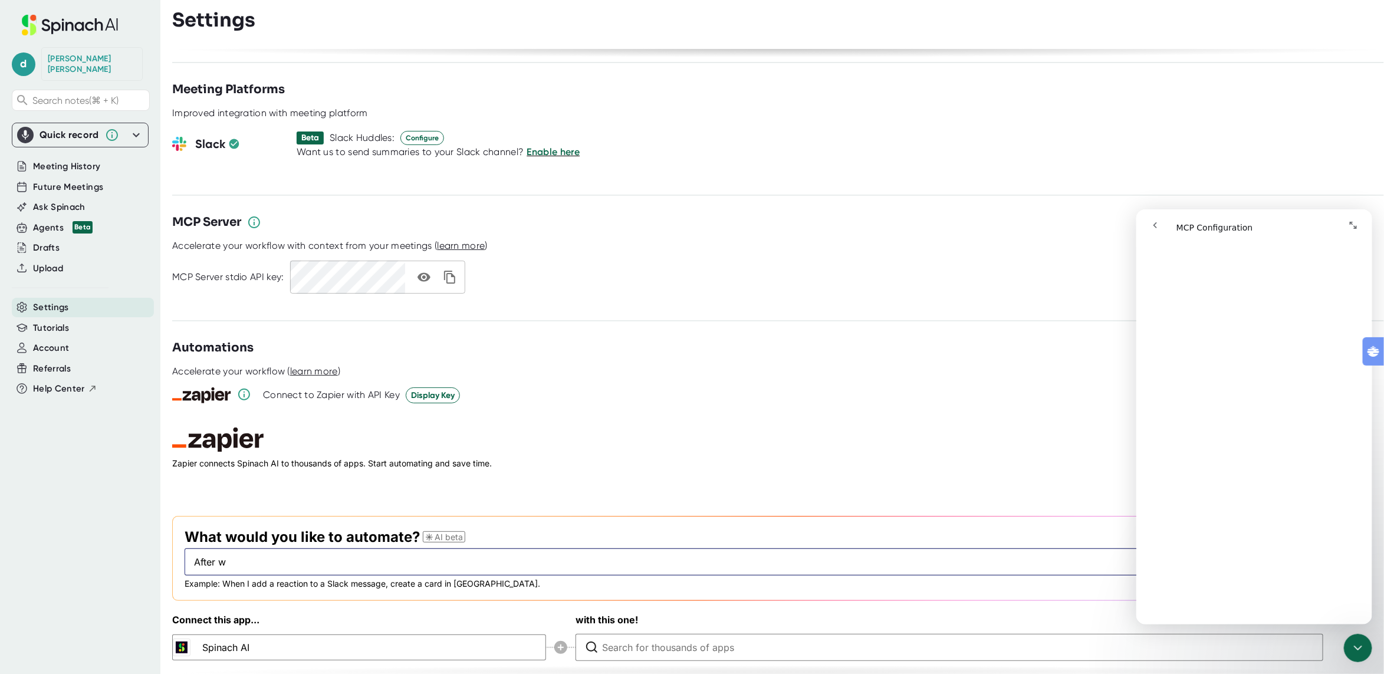
click at [218, 549] on input "After w" at bounding box center [712, 562] width 1055 height 27
paste input "After a meeting, I want to automatically generate a follow-up email written to …"
click at [1245, 549] on button "Generate" at bounding box center [1278, 562] width 66 height 27
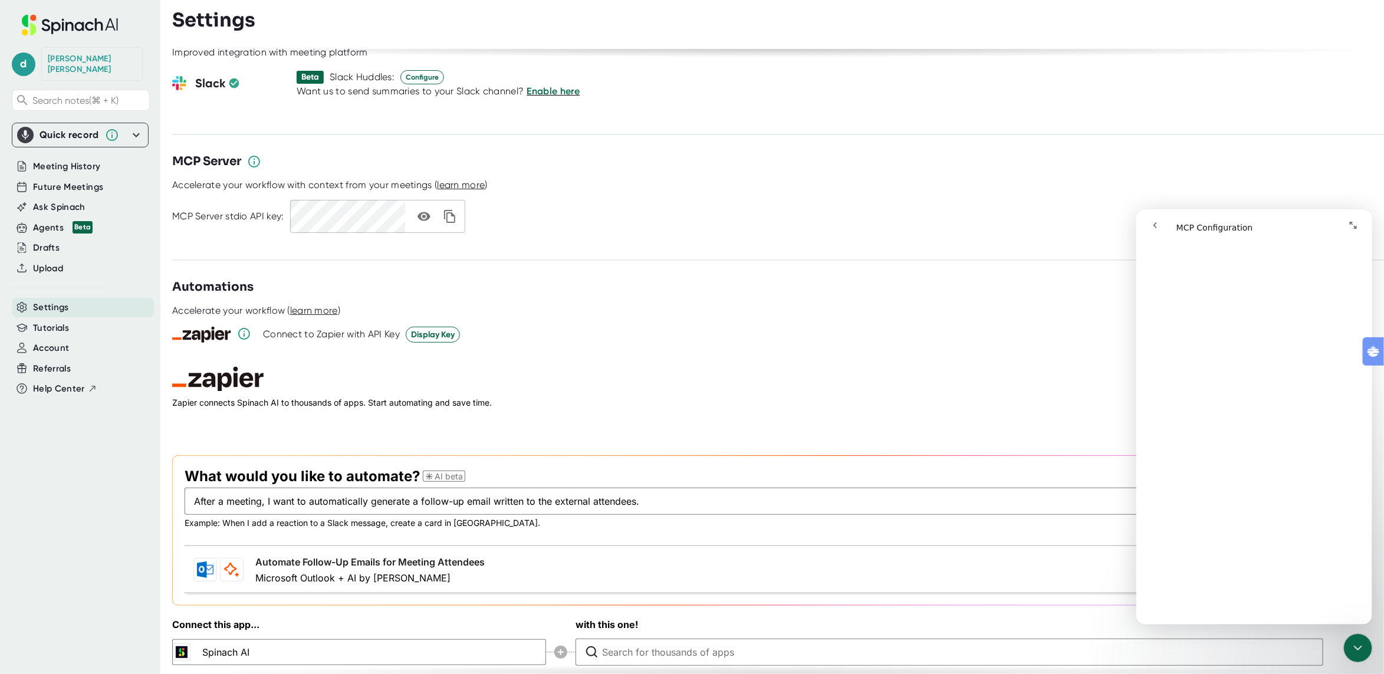
scroll to position [1544, 0]
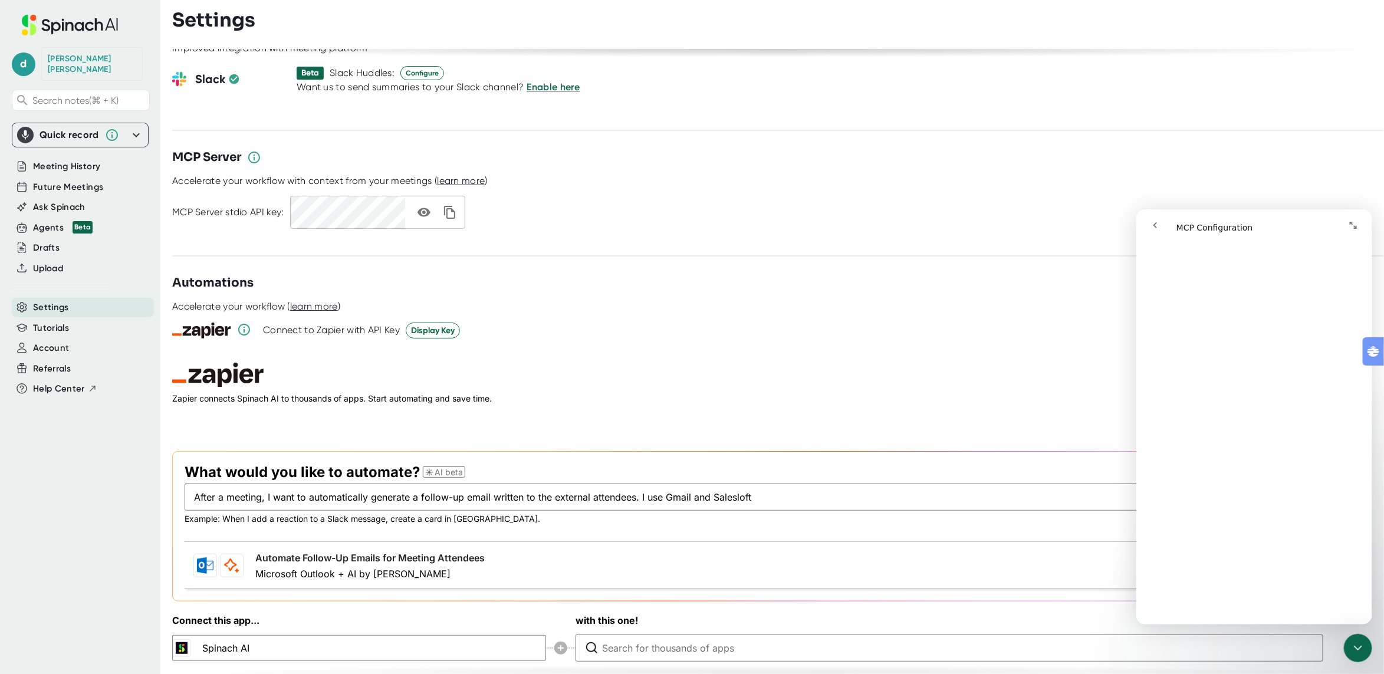
type input "After a meeting, I want to automatically generate a follow-up email written to …"
click at [1245, 484] on button "Generate" at bounding box center [1278, 497] width 66 height 27
click at [472, 561] on link "Automate Follow-Up Emails for External Meeting Attendees" at bounding box center [416, 558] width 269 height 14
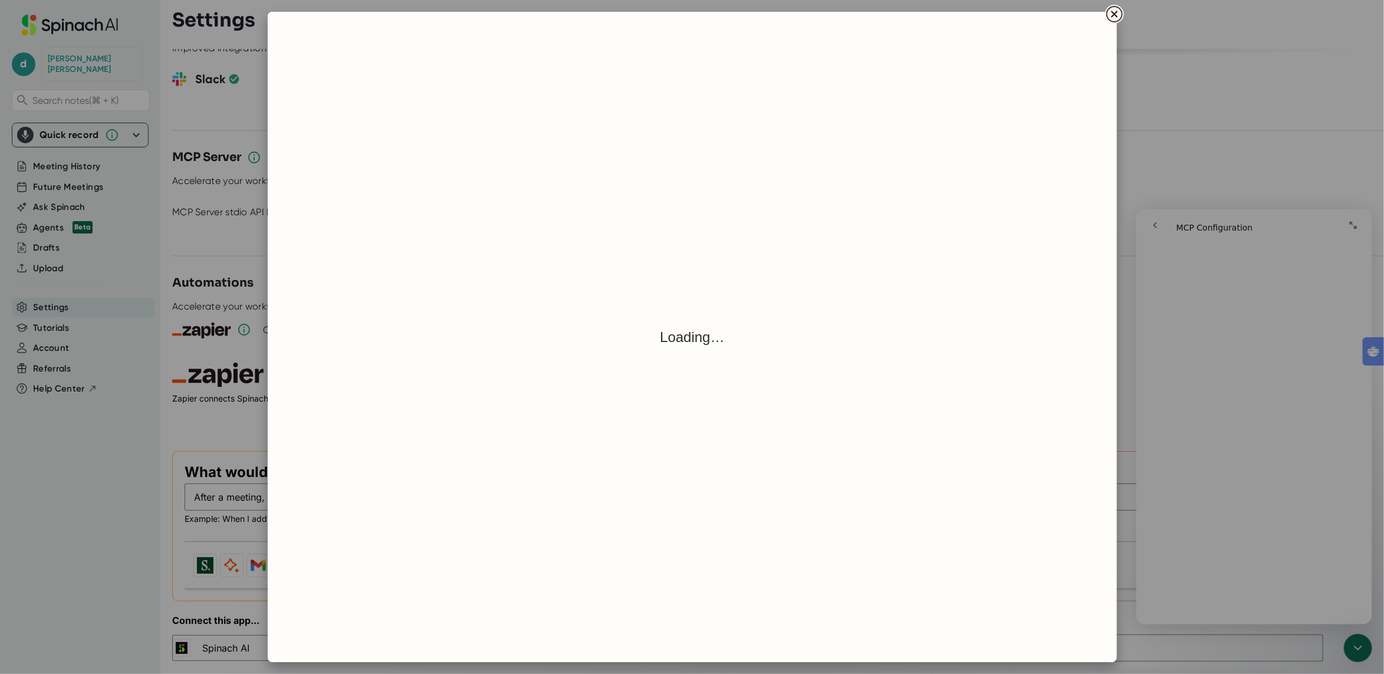
click at [1115, 11] on icon "Close" at bounding box center [1115, 14] width 14 height 14
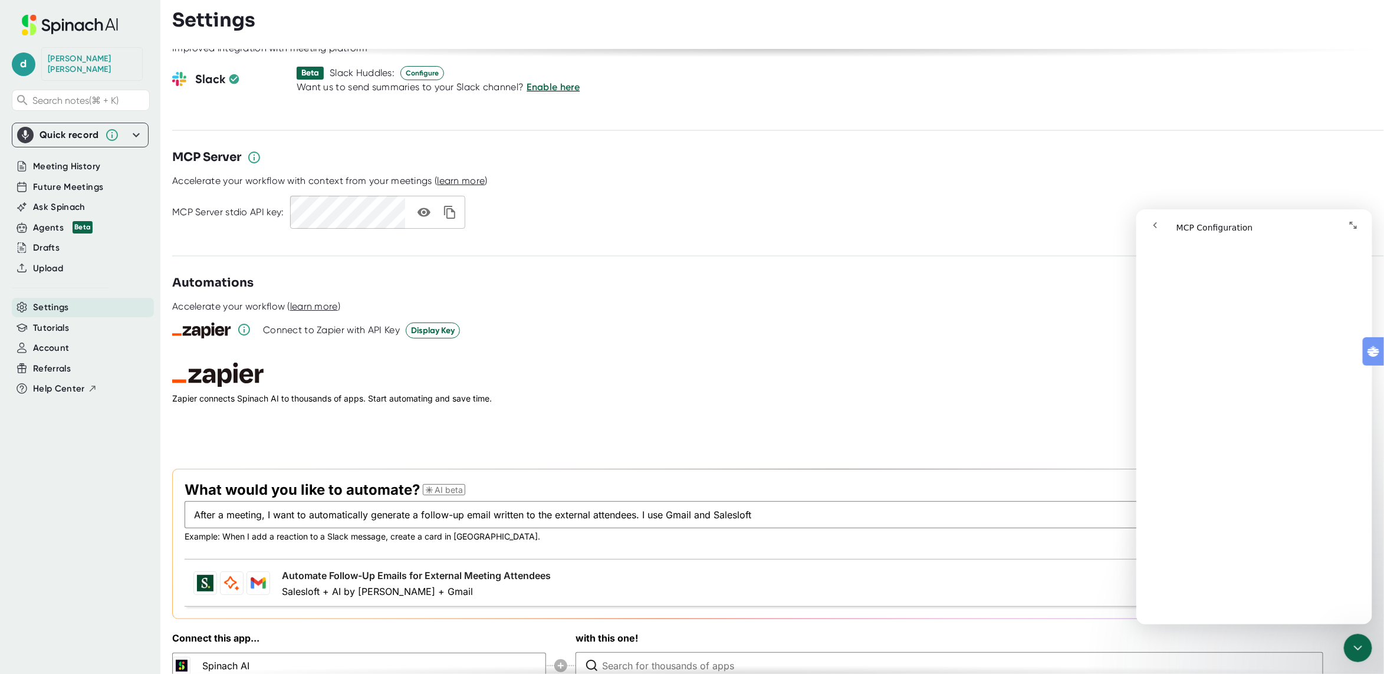
scroll to position [0, 0]
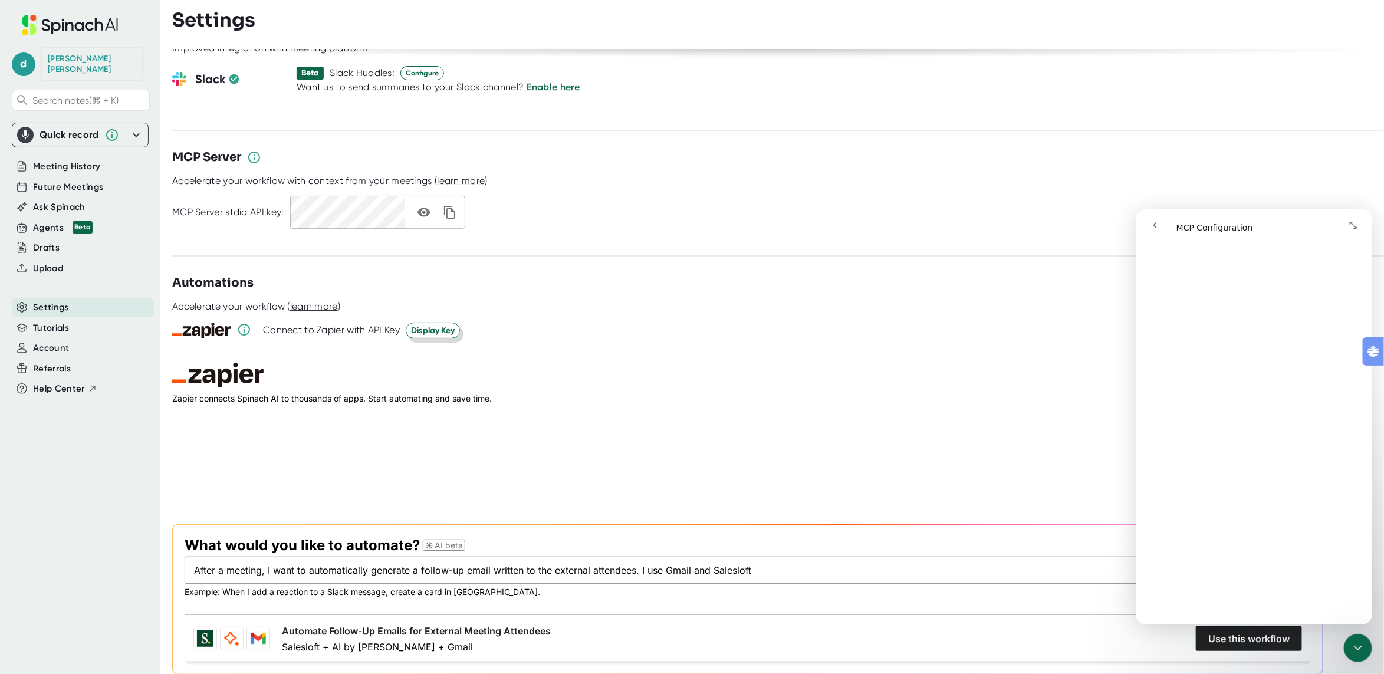
click at [428, 324] on span "Display Key" at bounding box center [433, 330] width 44 height 12
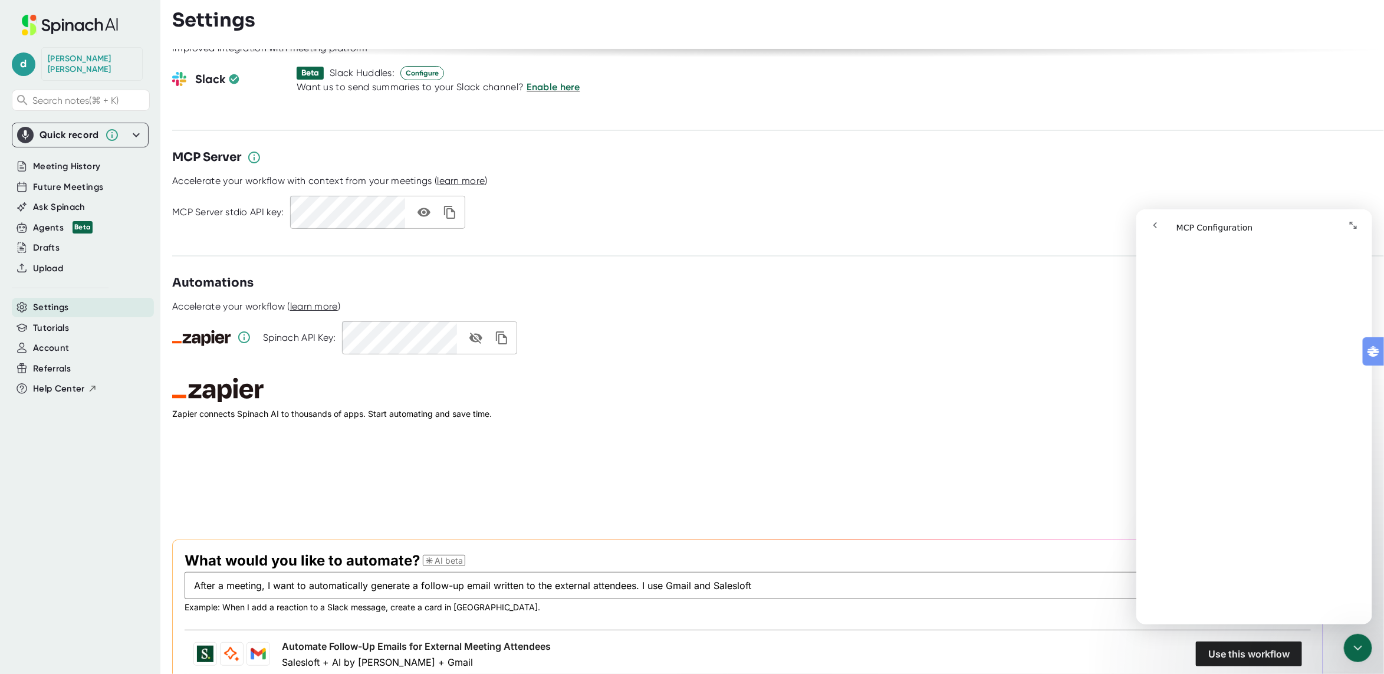
click at [477, 333] on icon "toggle password visibility" at bounding box center [476, 338] width 13 height 11
click at [507, 331] on icon "copy api key" at bounding box center [501, 337] width 11 height 13
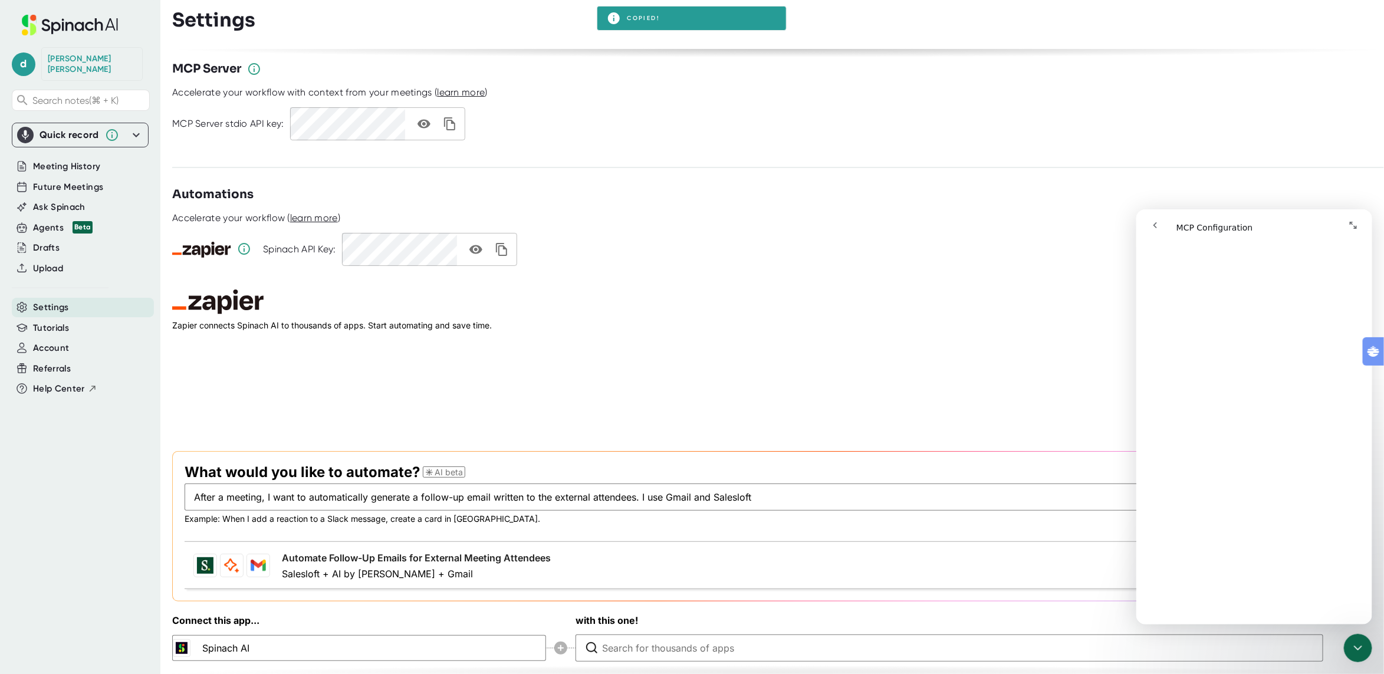
click at [741, 324] on zapier-workflow at bounding box center [747, 476] width 1151 height 373
click at [435, 551] on link "Automate Follow-Up Emails for External Meeting Attendees" at bounding box center [416, 558] width 269 height 14
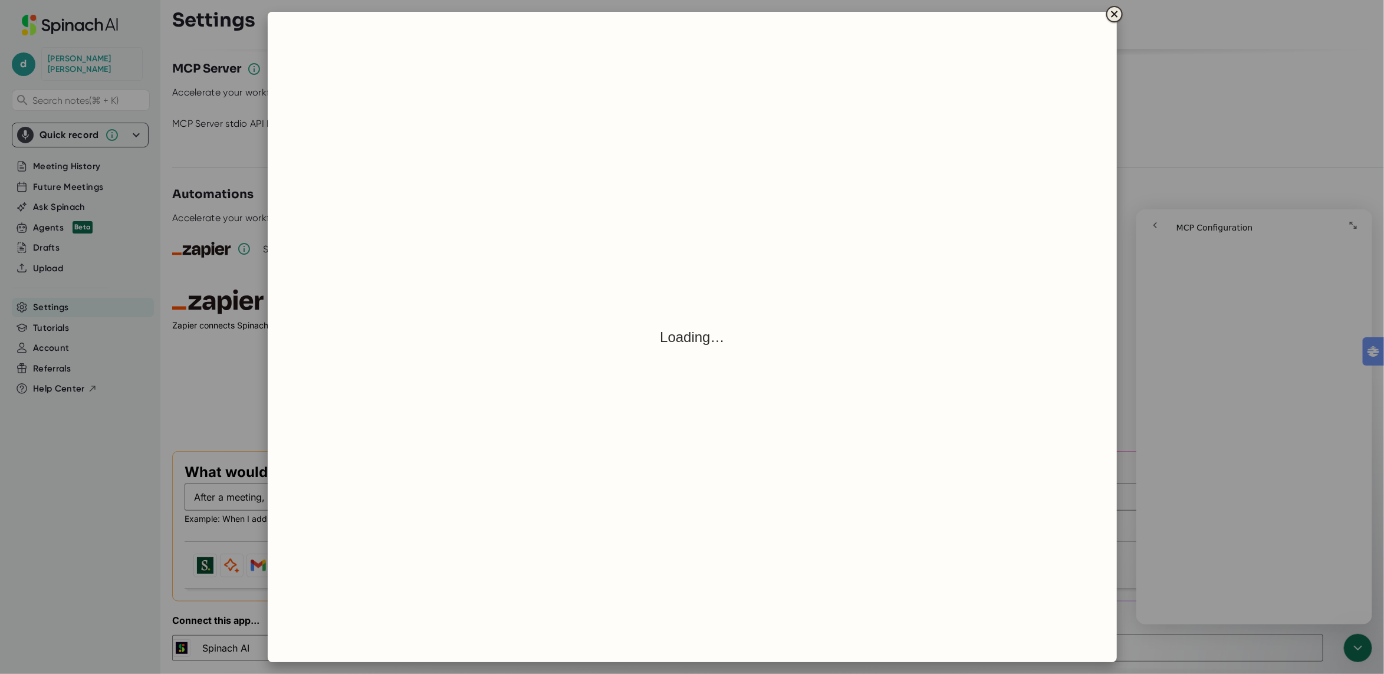
click at [1115, 12] on icon "Close" at bounding box center [1114, 14] width 6 height 6
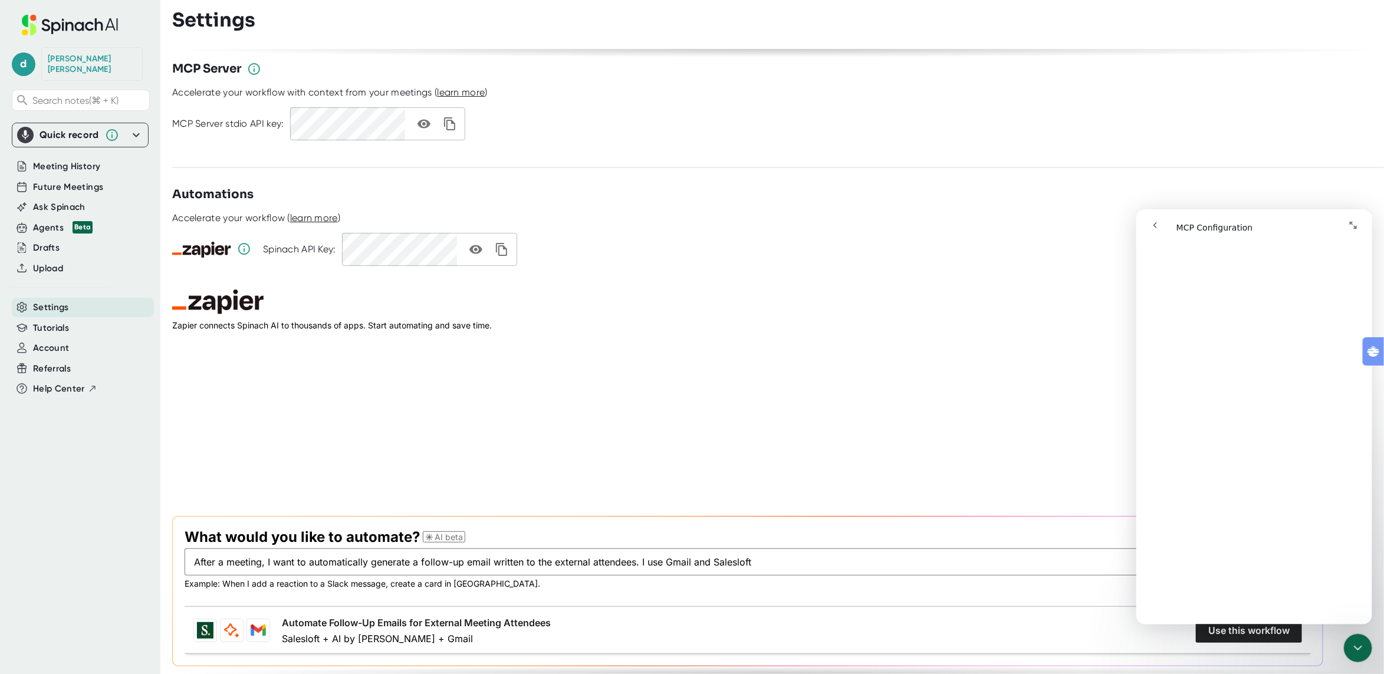
click at [767, 186] on div "Automations" at bounding box center [778, 195] width 1212 height 18
click at [1152, 218] on button "go back" at bounding box center [1155, 225] width 22 height 22
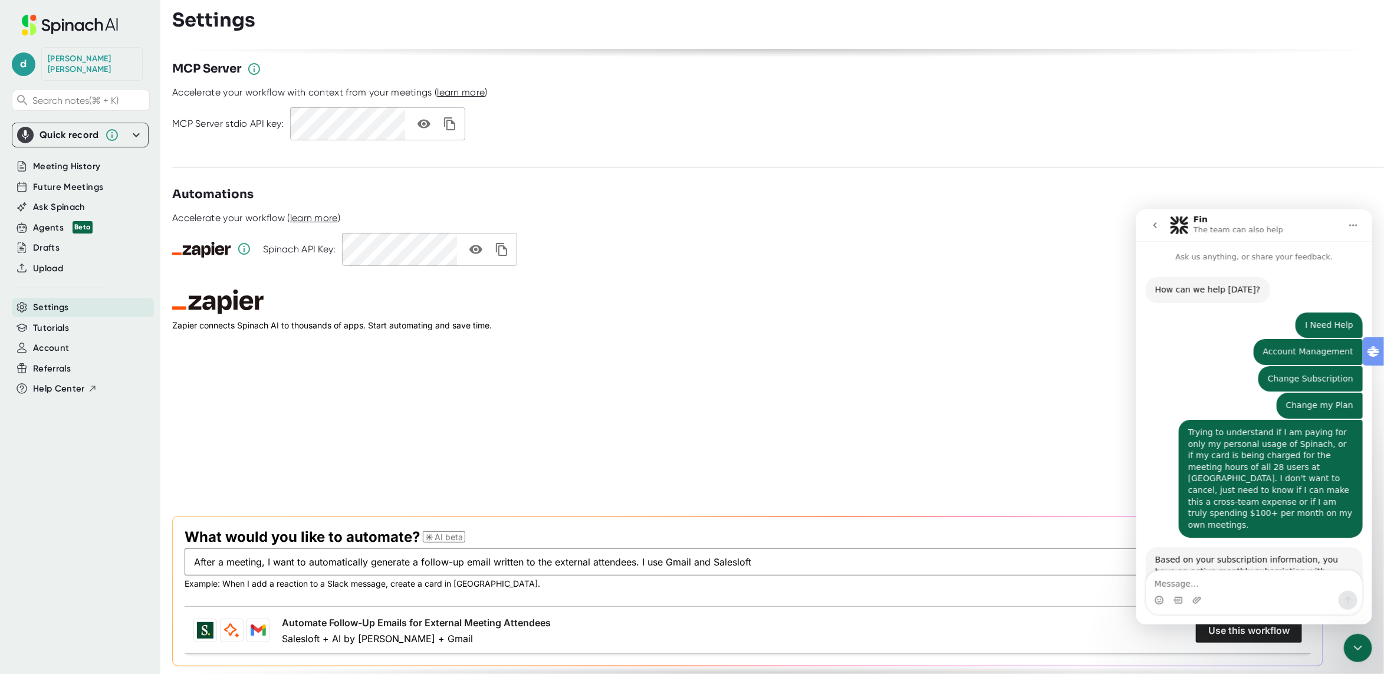
scroll to position [2, 0]
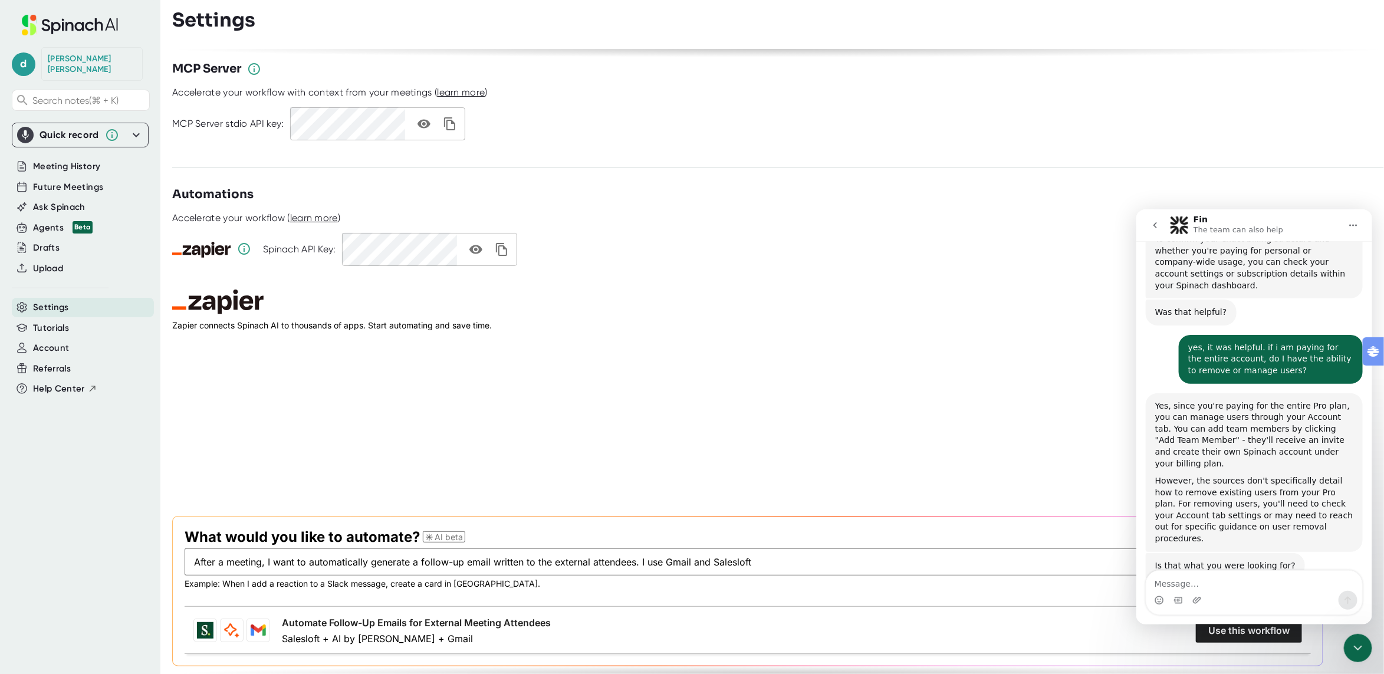
click at [1152, 218] on button "go back" at bounding box center [1155, 225] width 22 height 22
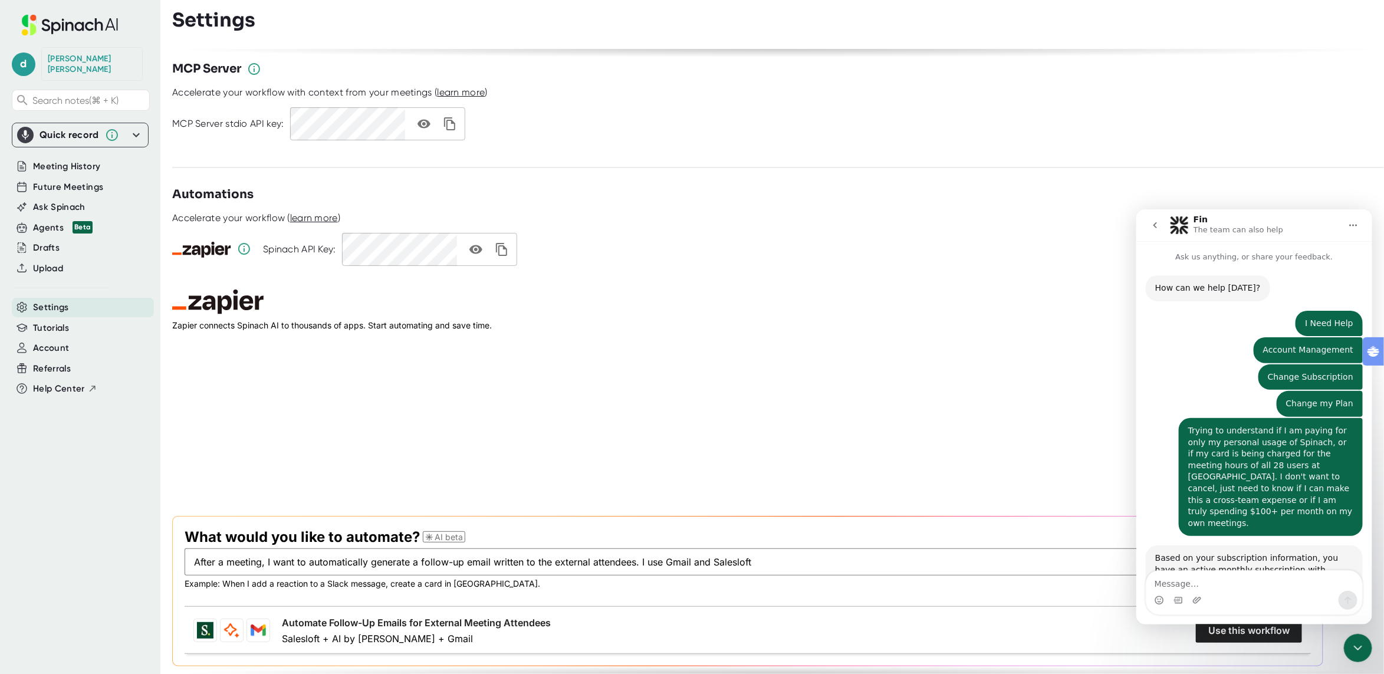
scroll to position [1, 0]
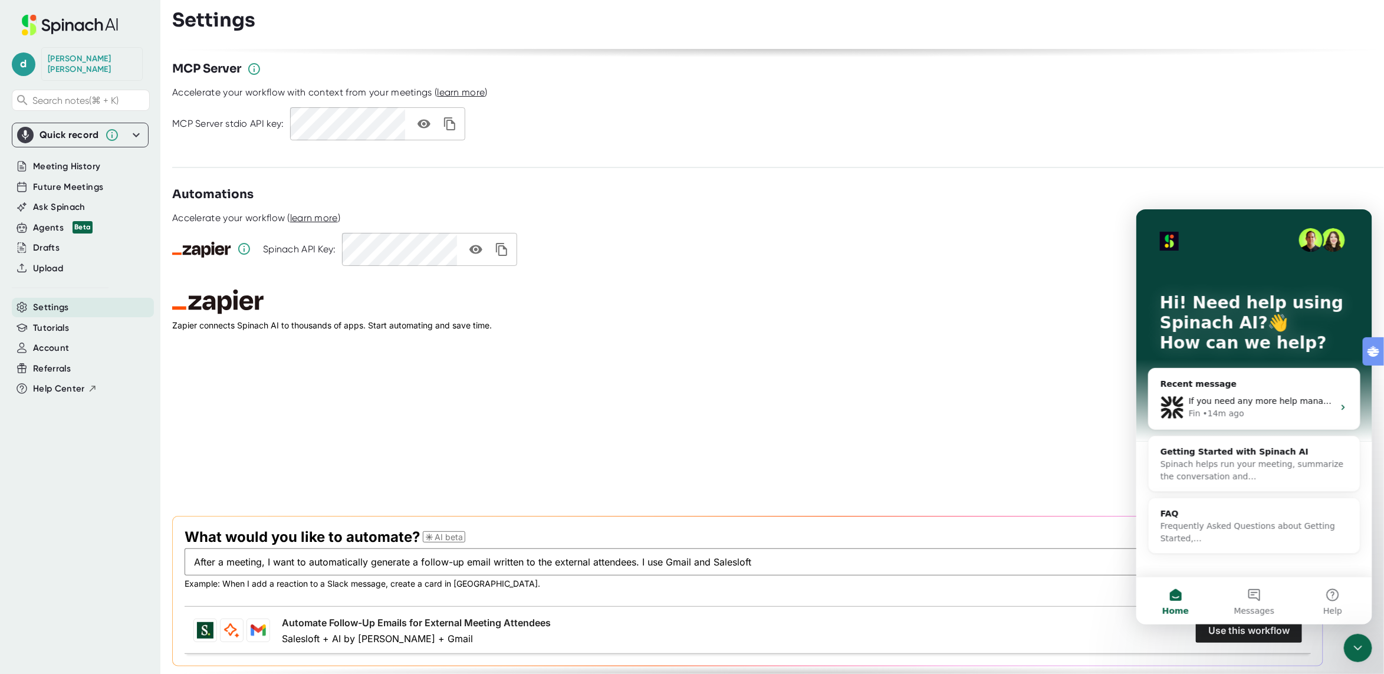
click at [1152, 218] on div "Hi! Need help using Spinach AI?👋 How can we help?" at bounding box center [1254, 325] width 212 height 232
click at [1353, 654] on icon "Close Intercom Messenger" at bounding box center [1358, 648] width 14 height 14
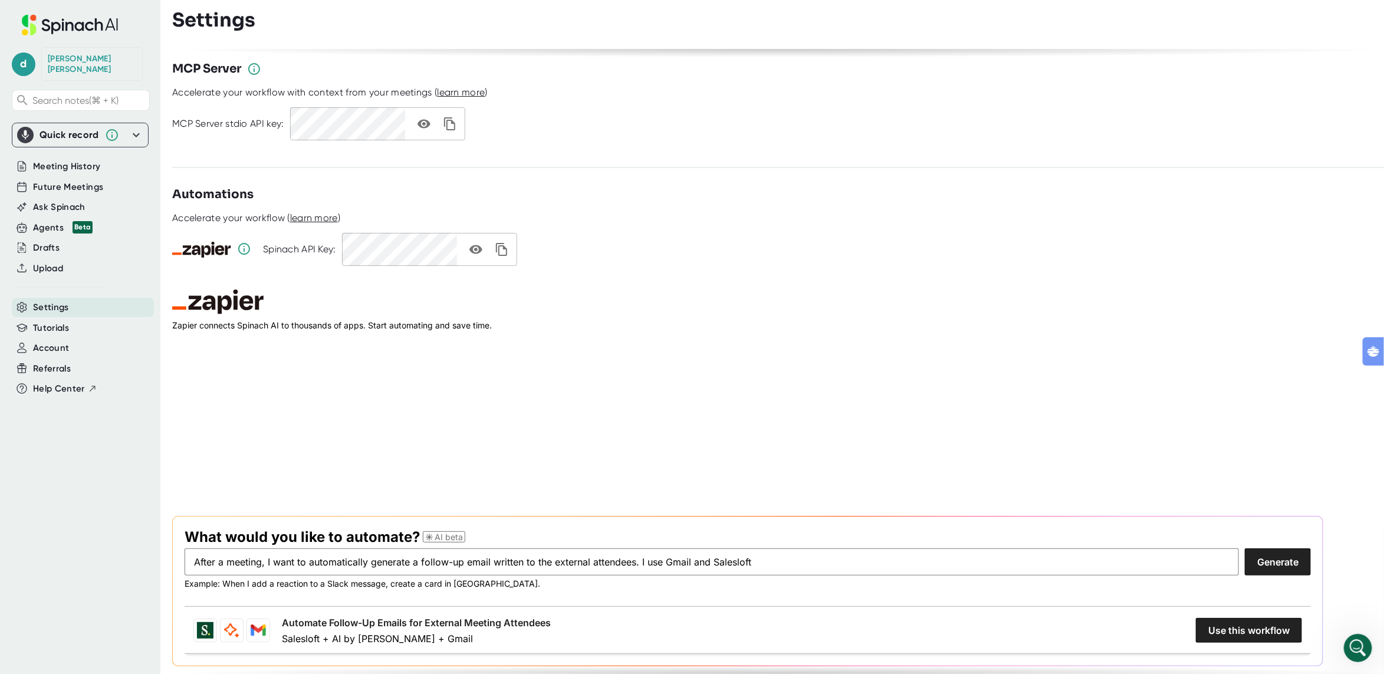
scroll to position [0, 0]
click at [1056, 290] on h2 "Zapier" at bounding box center [747, 302] width 1151 height 25
click at [1012, 290] on h2 "Zapier" at bounding box center [747, 302] width 1151 height 25
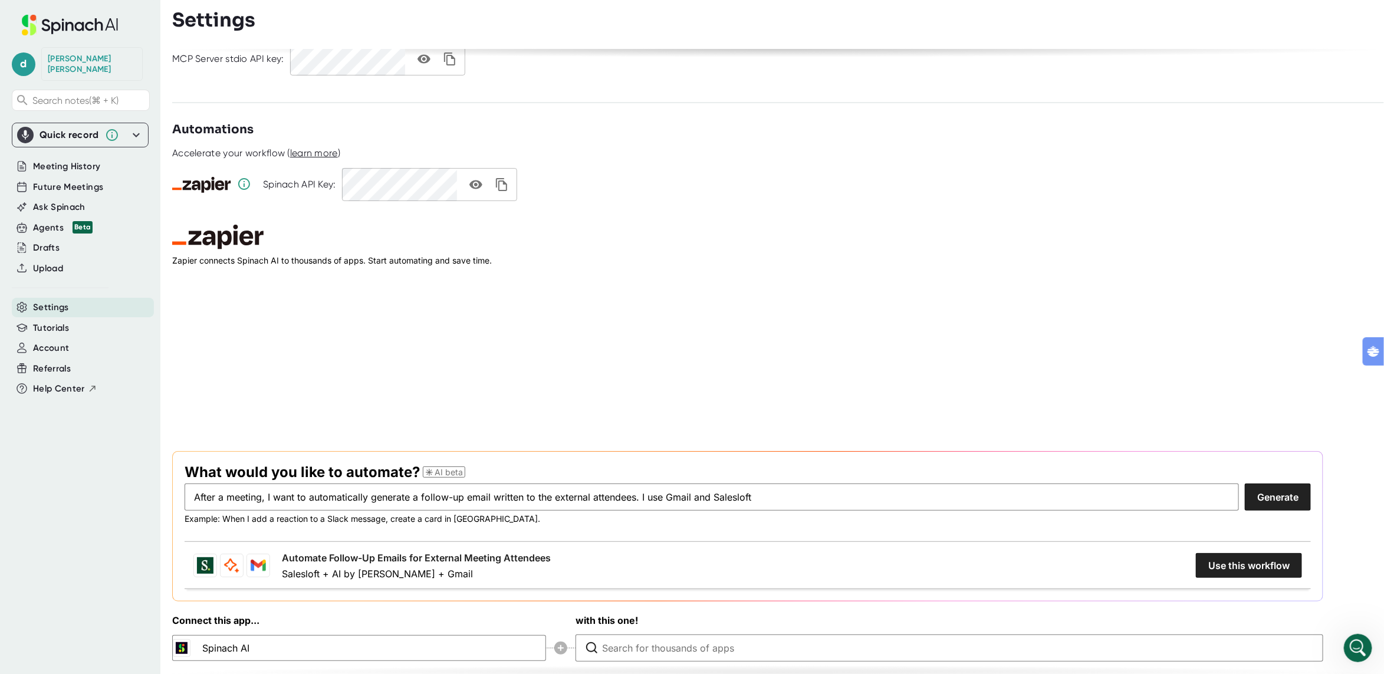
click at [776, 169] on div "Spinach API Key: ********" at bounding box center [778, 184] width 1212 height 33
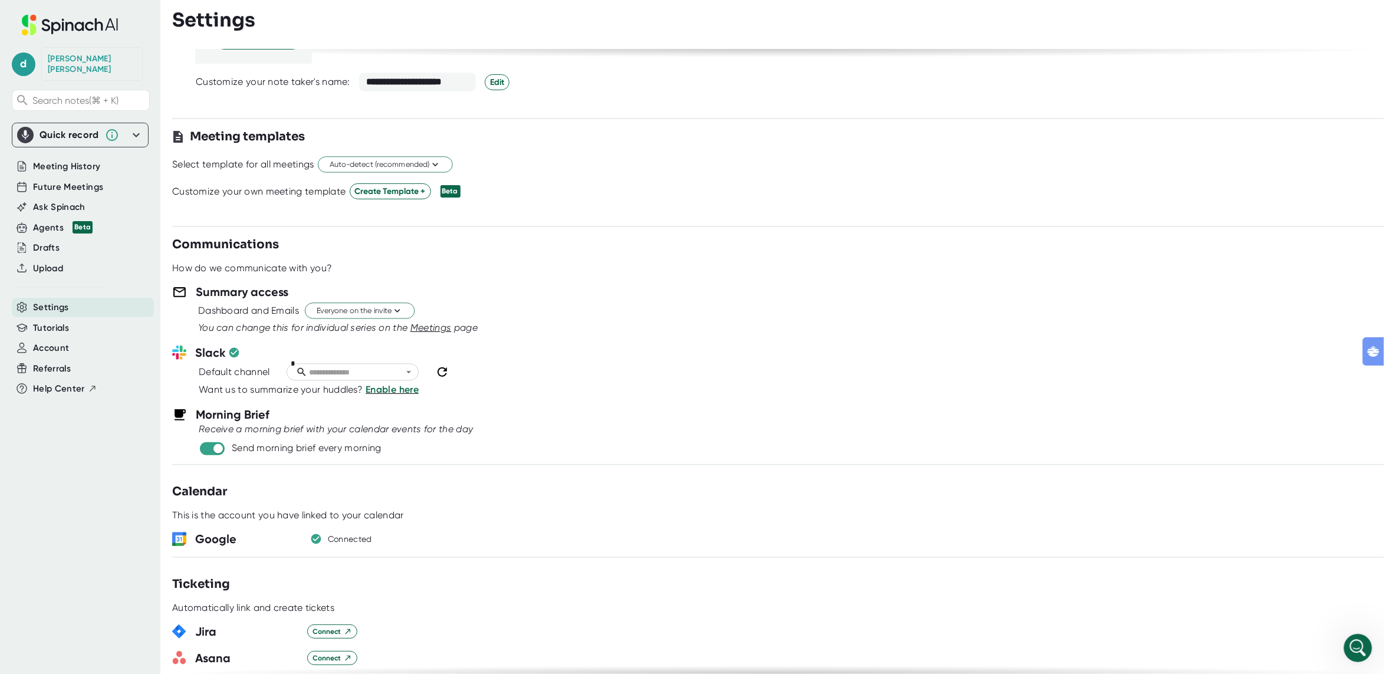
scroll to position [0, 0]
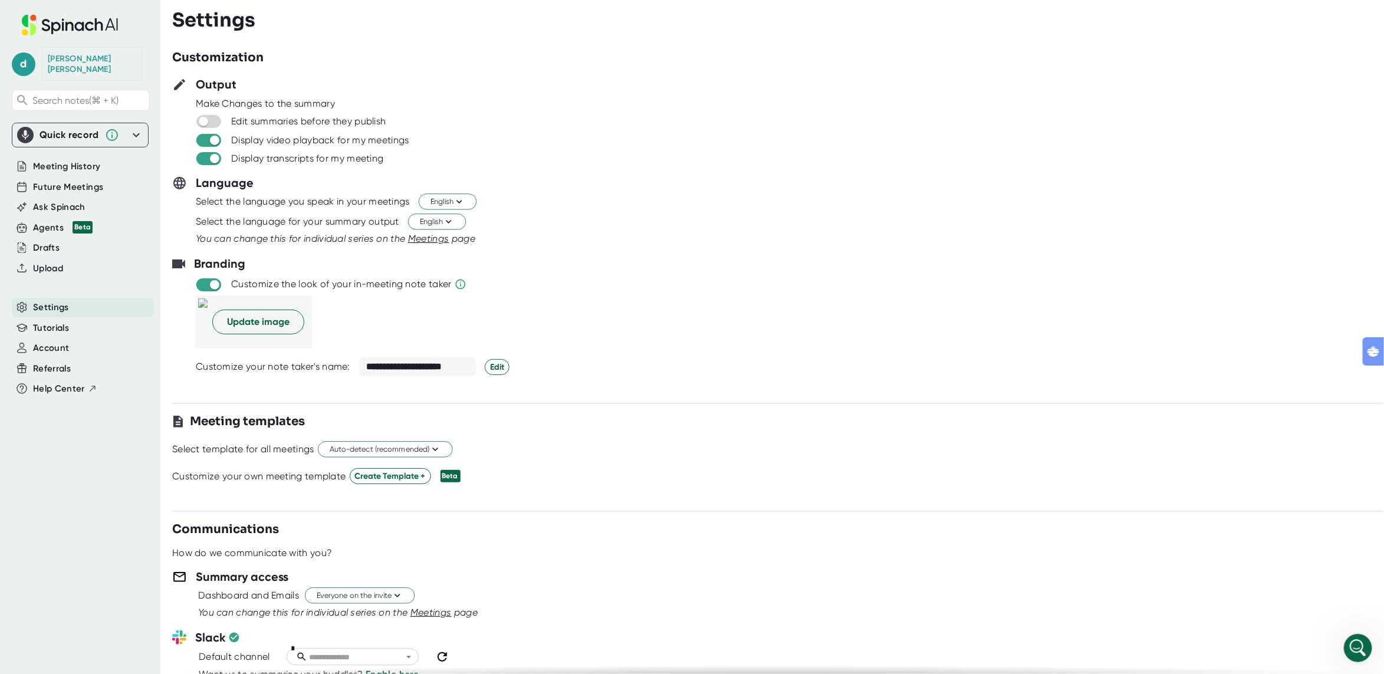
click at [757, 159] on div "Display transcripts for my meeting" at bounding box center [789, 158] width 1189 height 14
click at [25, 58] on span "d" at bounding box center [24, 64] width 24 height 24
click at [653, 157] on div at bounding box center [692, 337] width 1384 height 674
click at [103, 178] on div "Future Meetings" at bounding box center [83, 187] width 142 height 19
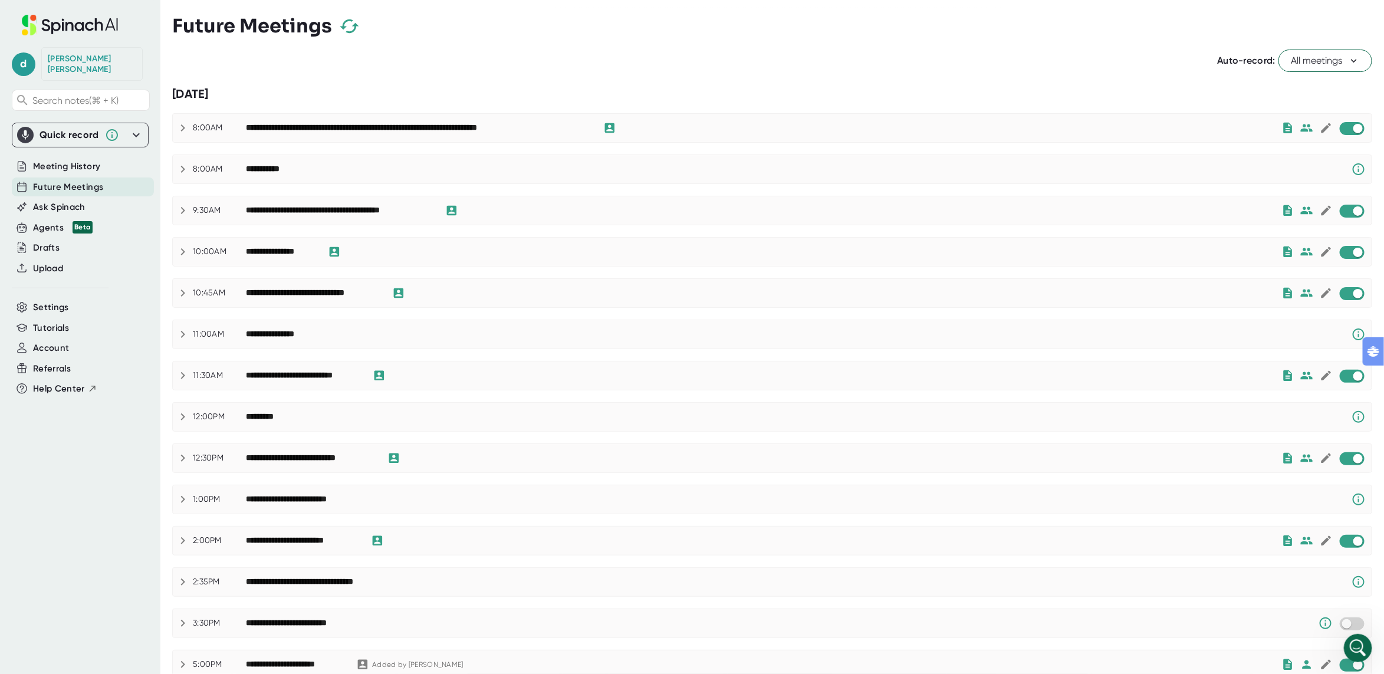
scroll to position [24, 0]
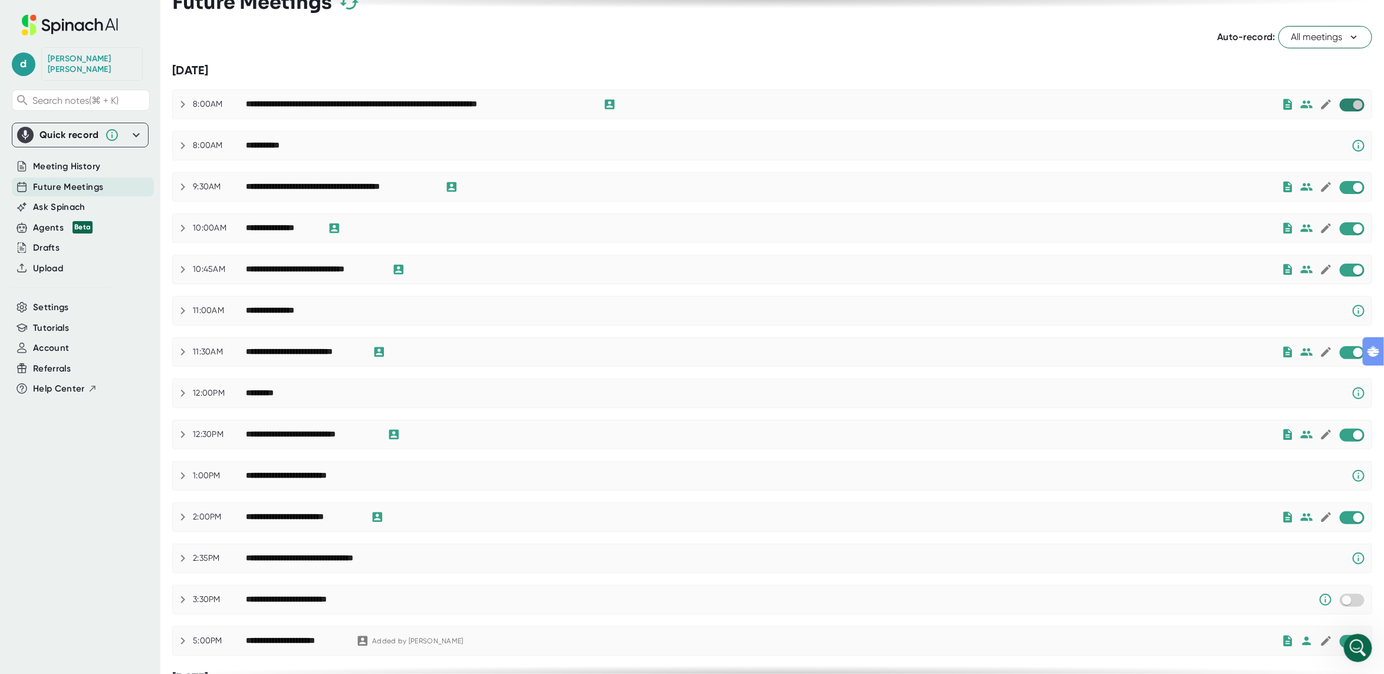
click at [1360, 110] on input "checkbox" at bounding box center [1358, 105] width 34 height 11
checkbox input "true"
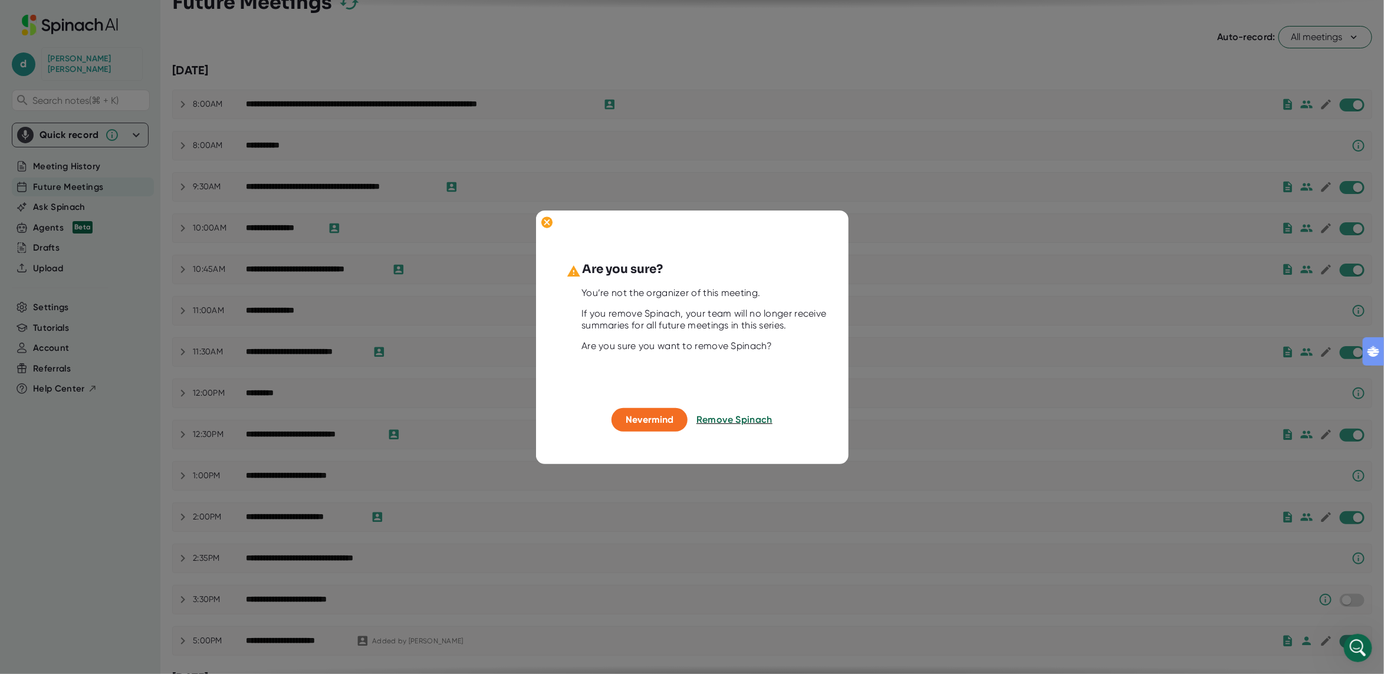
click at [668, 310] on div "If you remove Spinach, your team will no longer receive summaries for all futur…" at bounding box center [707, 320] width 250 height 24
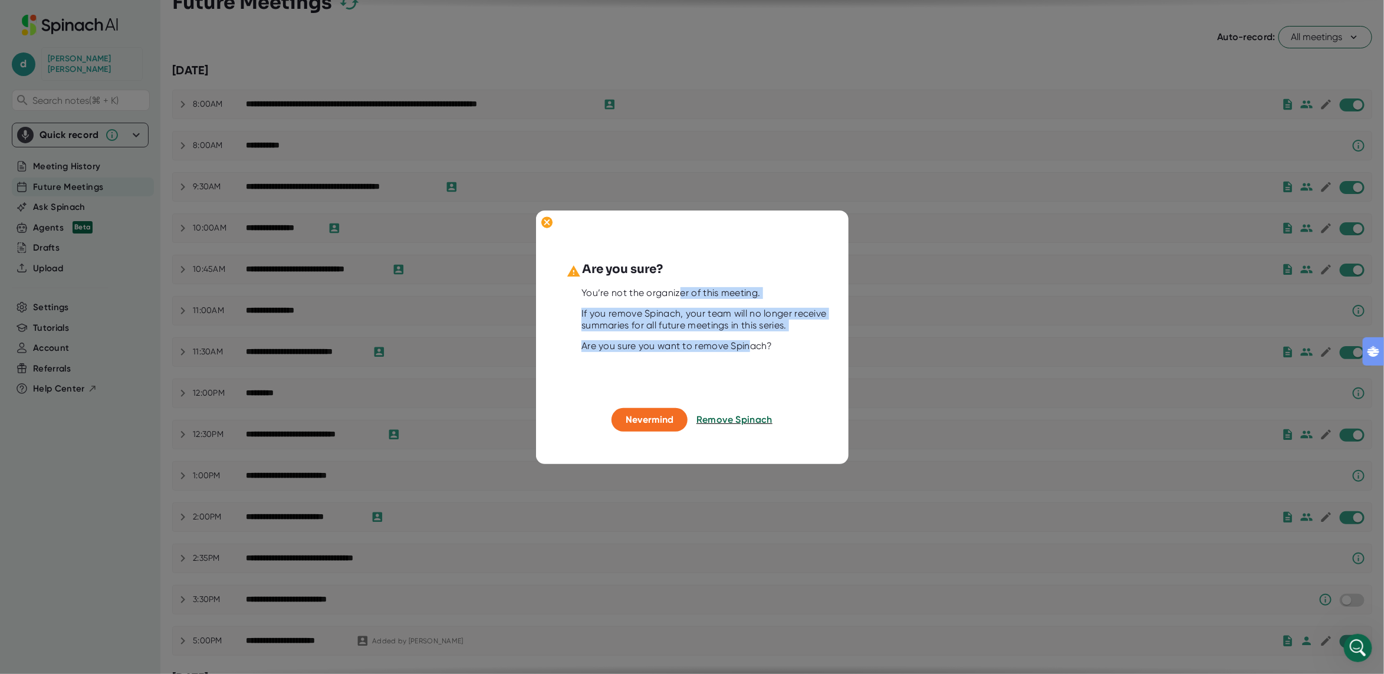
drag, startPoint x: 724, startPoint y: 324, endPoint x: 638, endPoint y: 287, distance: 93.8
click at [667, 291] on div "Are you sure? You’re not the organizer of this meeting. If you remove Spinach, …" at bounding box center [693, 334] width 280 height 147
click at [652, 343] on div "Are you sure you want to remove Spinach?" at bounding box center [707, 346] width 250 height 12
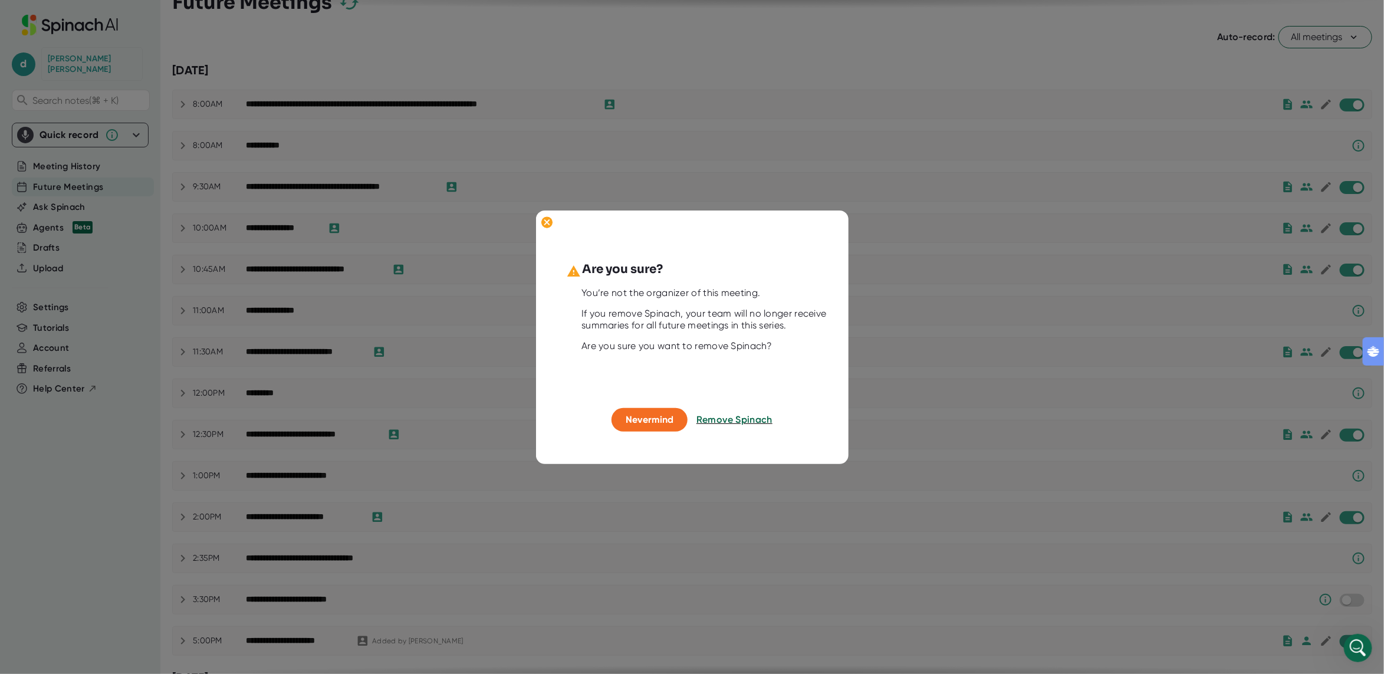
click at [733, 428] on button "Remove Spinach" at bounding box center [735, 420] width 76 height 24
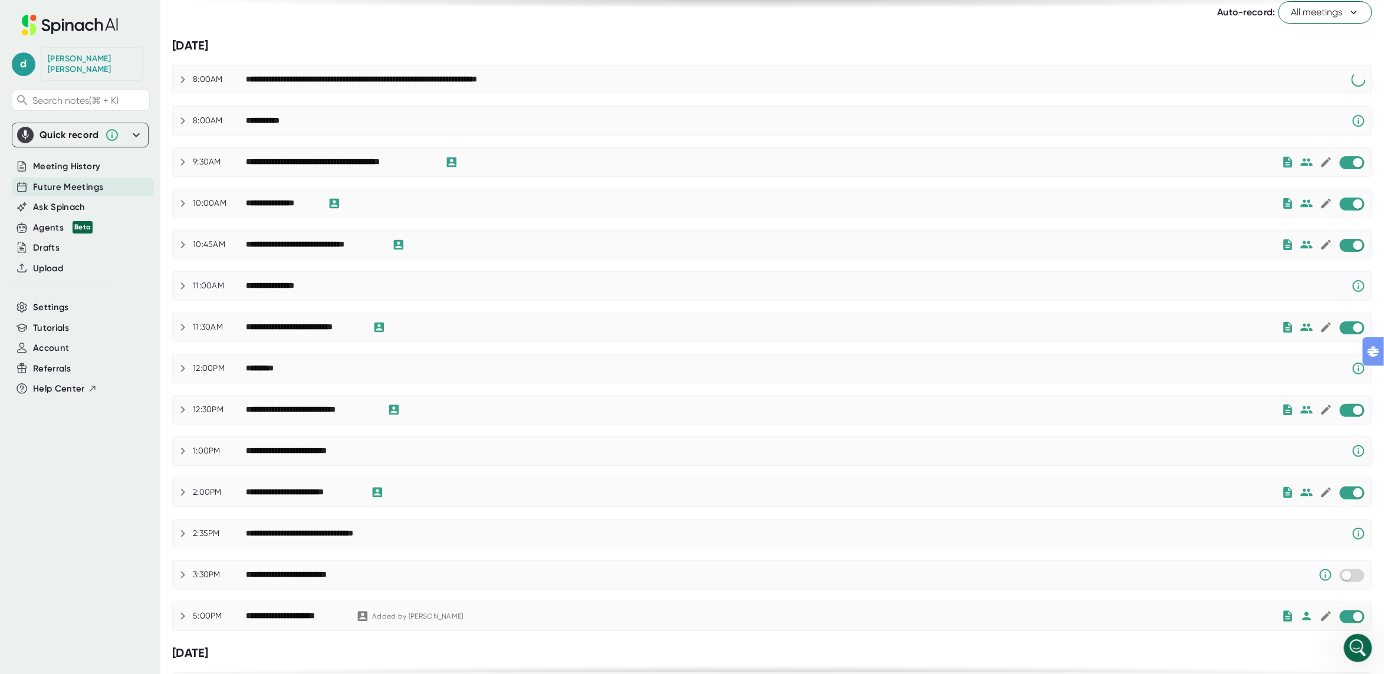
scroll to position [52, 0]
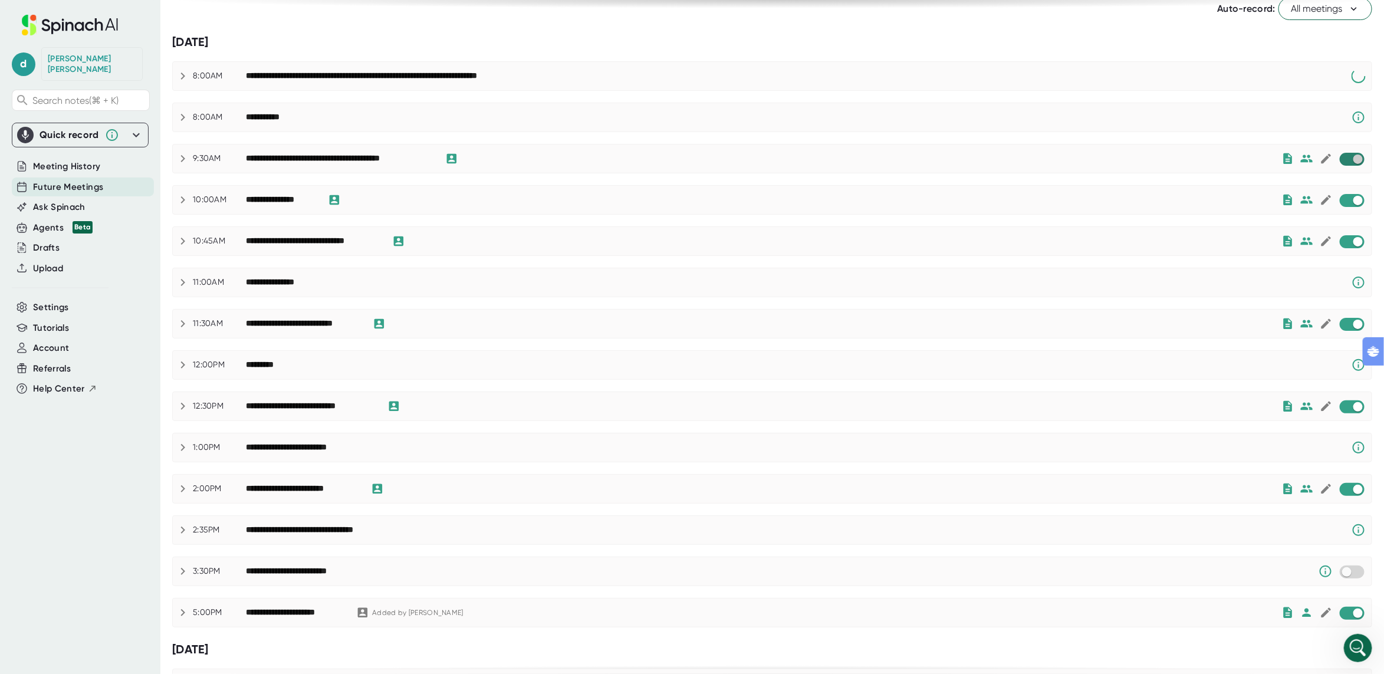
click at [1349, 157] on input "checkbox" at bounding box center [1358, 159] width 34 height 11
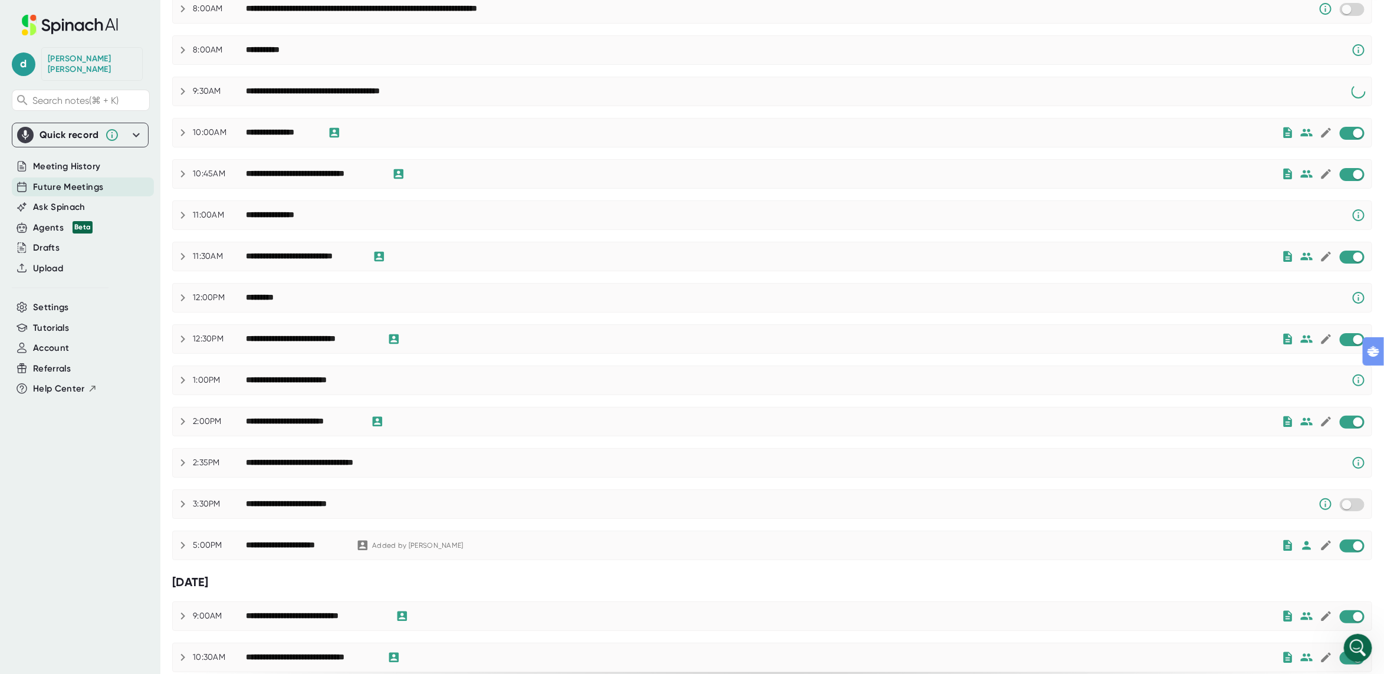
scroll to position [142, 0]
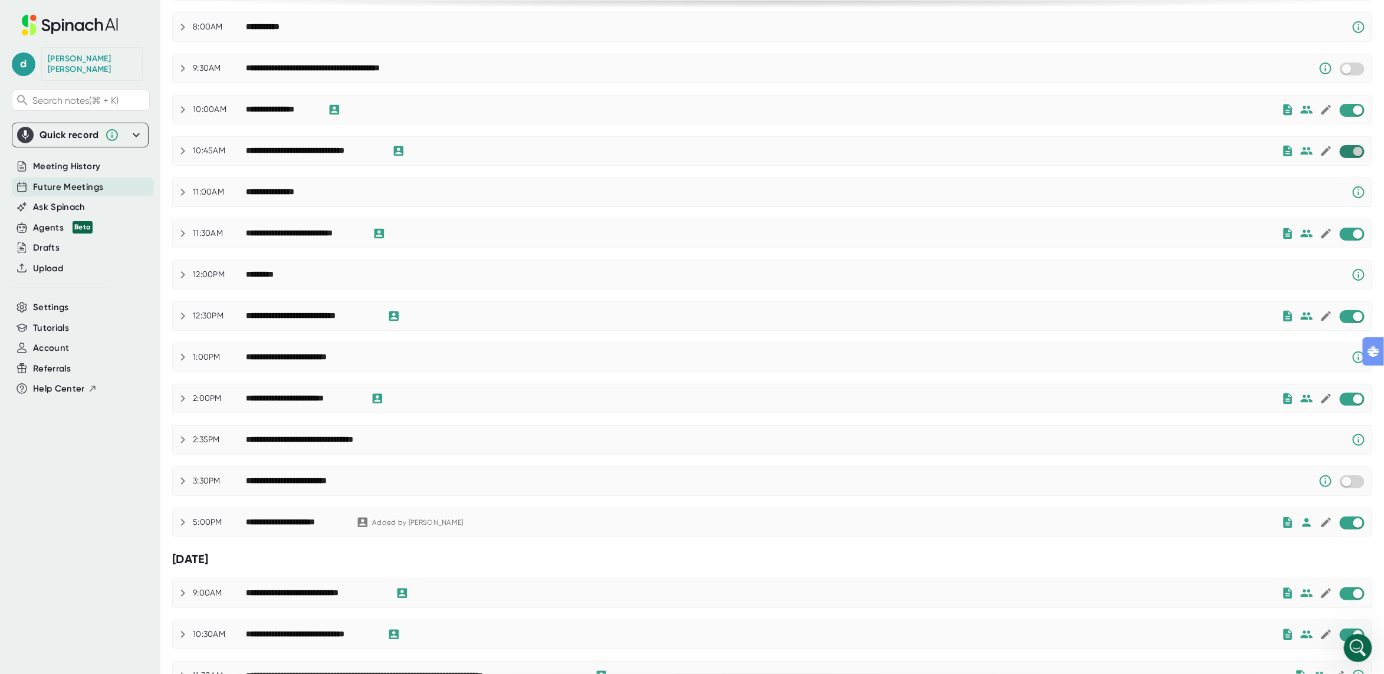
click at [1361, 156] on input "checkbox" at bounding box center [1358, 151] width 34 height 11
checkbox input "true"
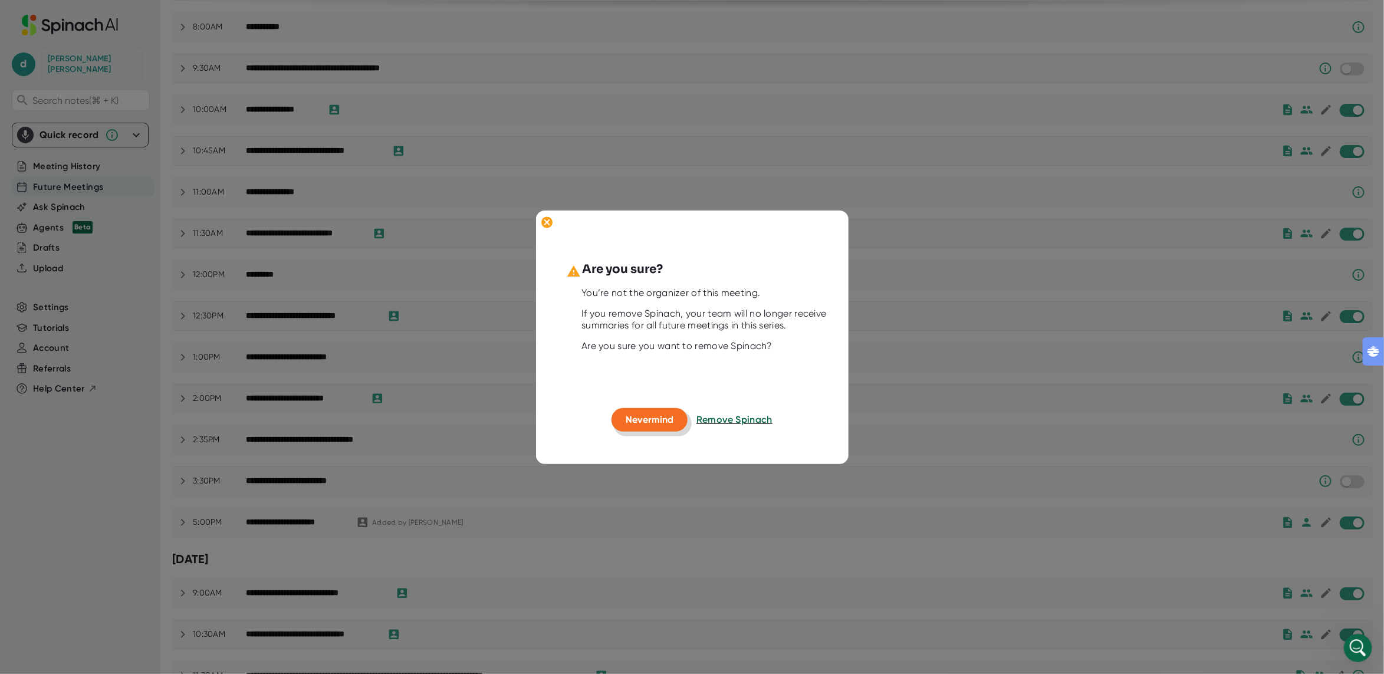
click at [628, 414] on span "Nevermind" at bounding box center [650, 419] width 48 height 11
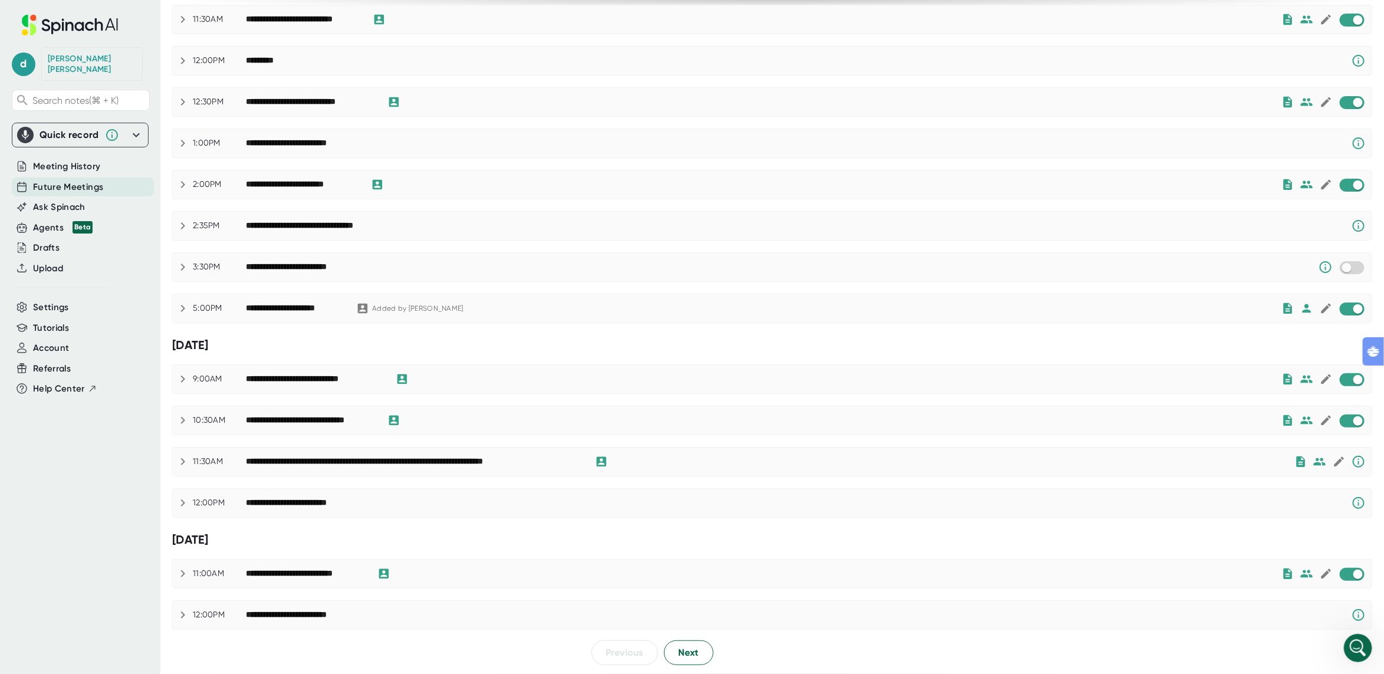
scroll to position [0, 0]
